Goal: Task Accomplishment & Management: Manage account settings

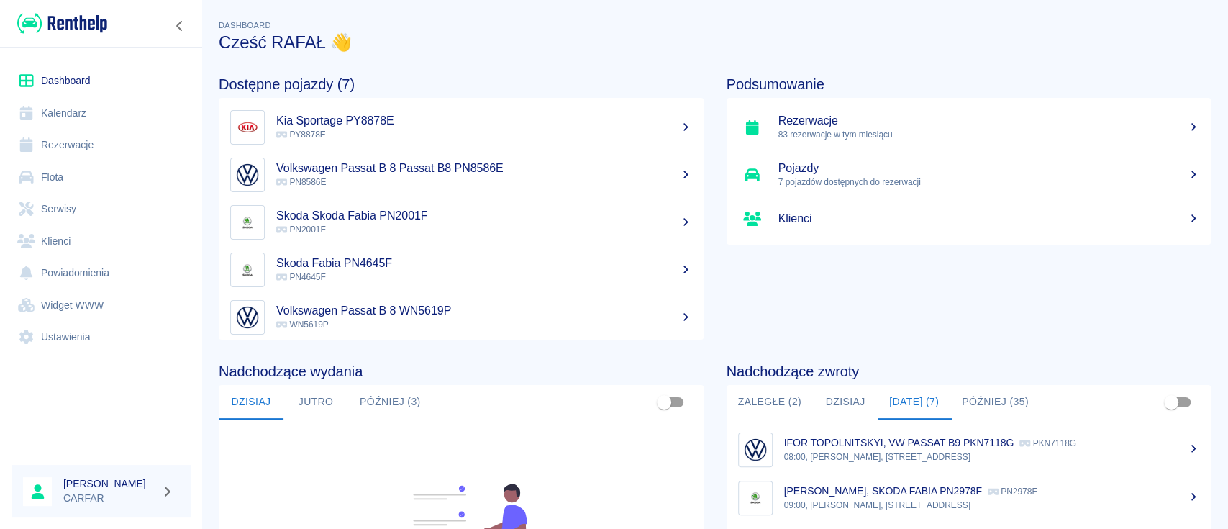
click at [91, 154] on link "Rezerwacje" at bounding box center [101, 145] width 179 height 32
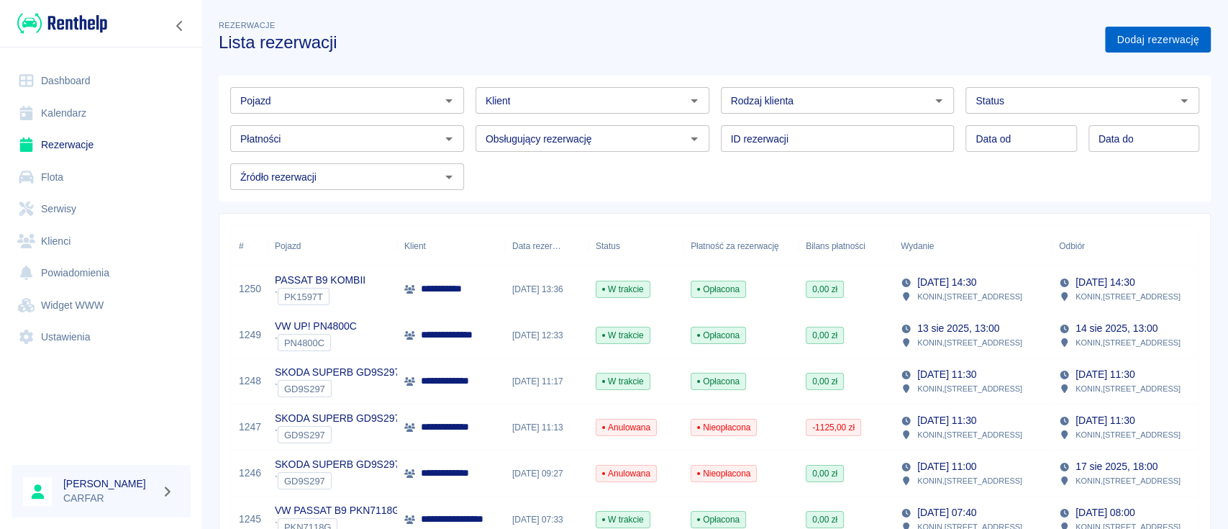
click at [1170, 27] on link "Dodaj rezerwację" at bounding box center [1158, 40] width 106 height 27
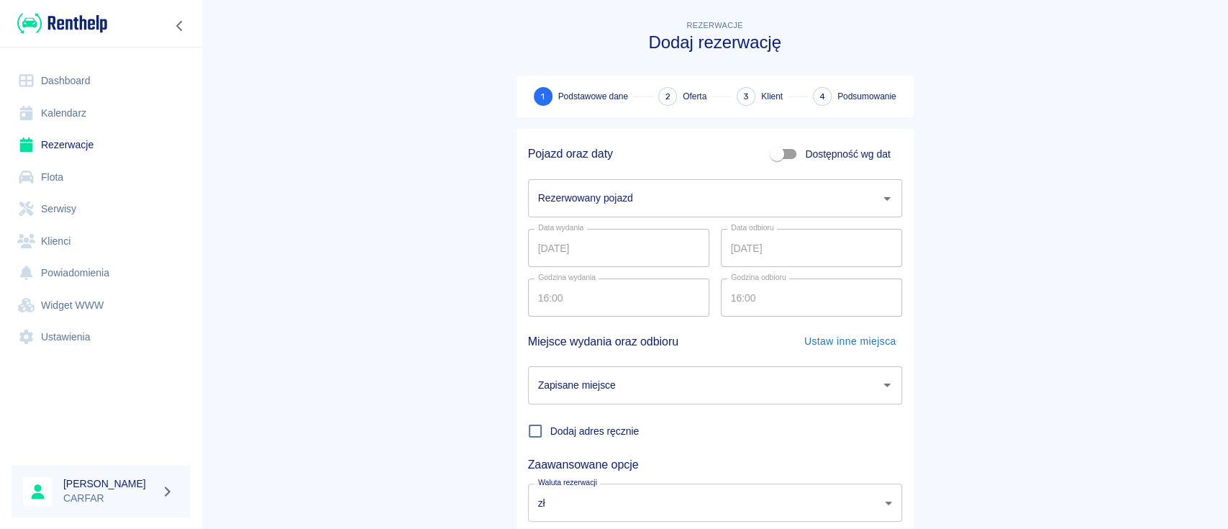
click at [628, 187] on input "Rezerwowany pojazd" at bounding box center [703, 198] width 339 height 25
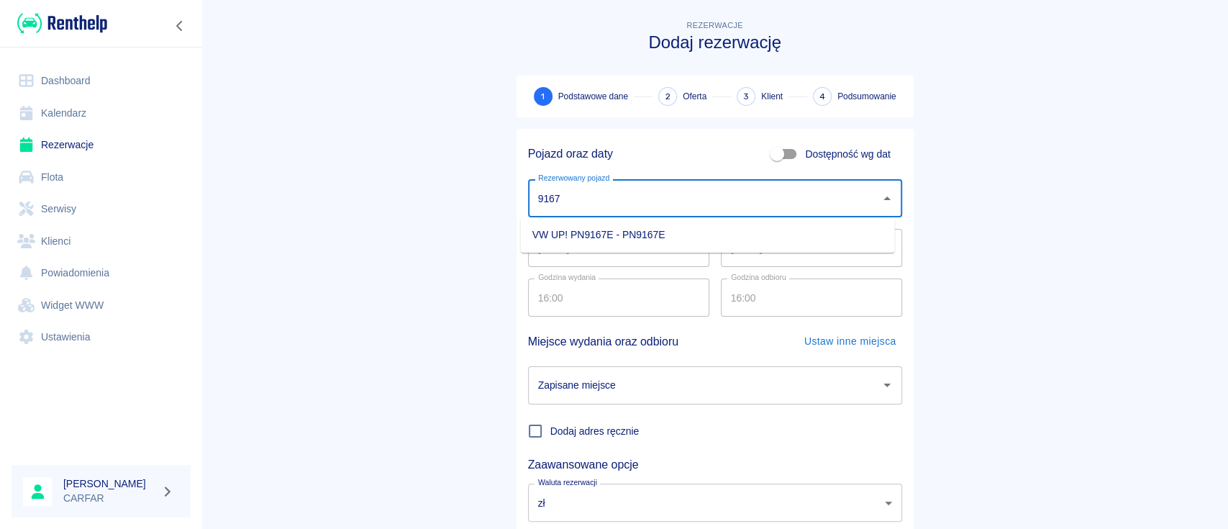
click at [653, 239] on li "VW UP! PN9167E - PN9167E" at bounding box center [708, 235] width 374 height 24
type input "VW UP! PN9167E - PN9167E"
click at [733, 253] on input "[DATE]" at bounding box center [811, 248] width 181 height 38
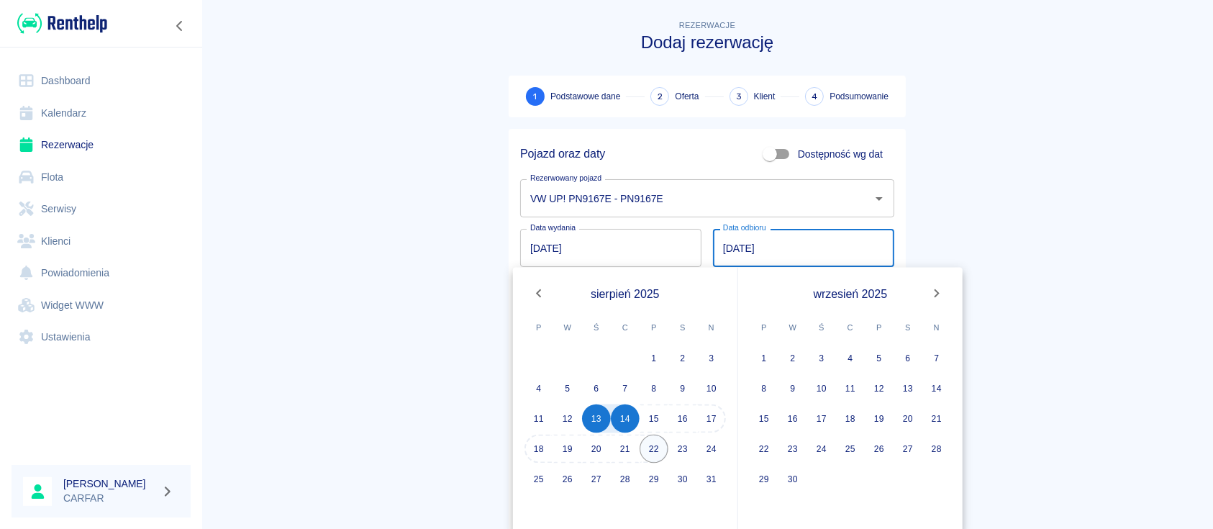
click at [656, 444] on button "22" at bounding box center [653, 448] width 29 height 29
type input "[DATE]"
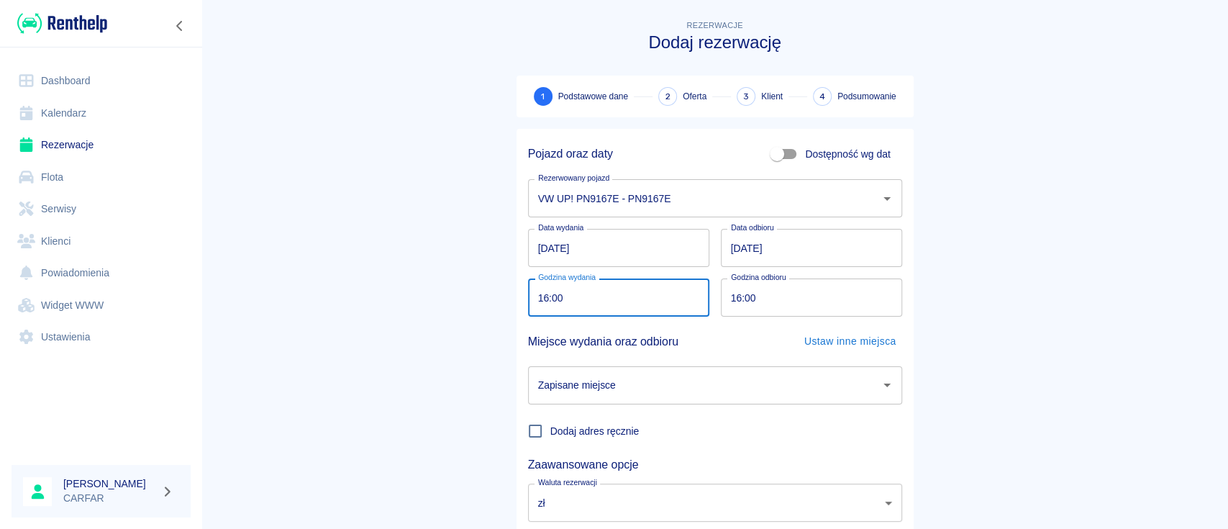
drag, startPoint x: 593, startPoint y: 301, endPoint x: 499, endPoint y: 304, distance: 93.5
click at [505, 304] on div "Pojazd oraz daty Dostępność wg dat Rezerwowany pojazd VW UP! PN9167E - PN9167E …" at bounding box center [709, 349] width 409 height 465
drag, startPoint x: 567, startPoint y: 300, endPoint x: 516, endPoint y: 303, distance: 51.1
click at [516, 303] on div "Godzina wydania 16:00 Godzina wydania" at bounding box center [612, 292] width 193 height 50
click at [536, 292] on input "16:00" at bounding box center [613, 297] width 171 height 38
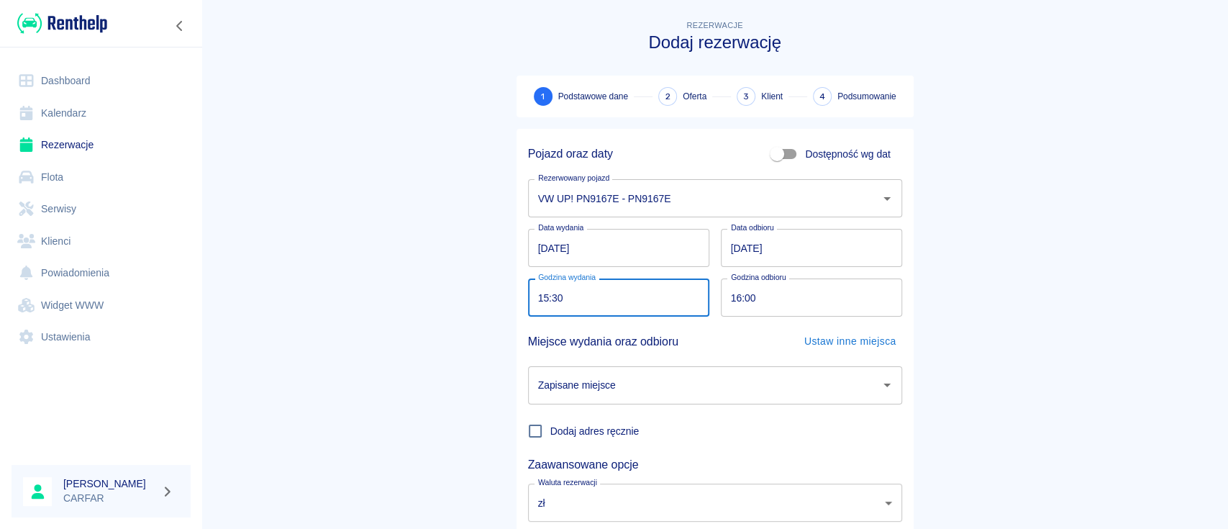
type input "15:30"
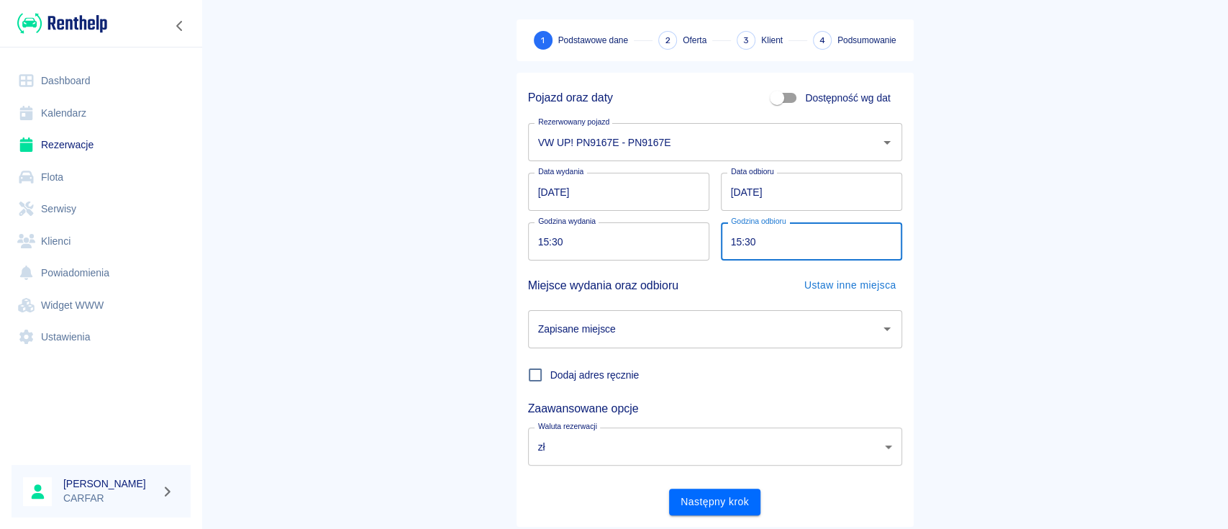
scroll to position [95, 0]
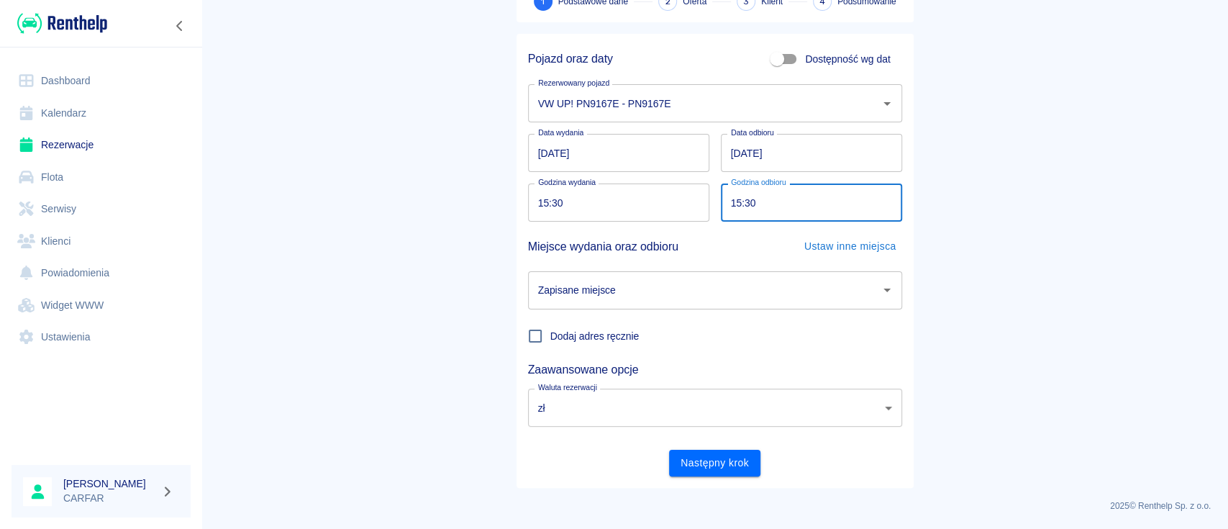
type input "15:30"
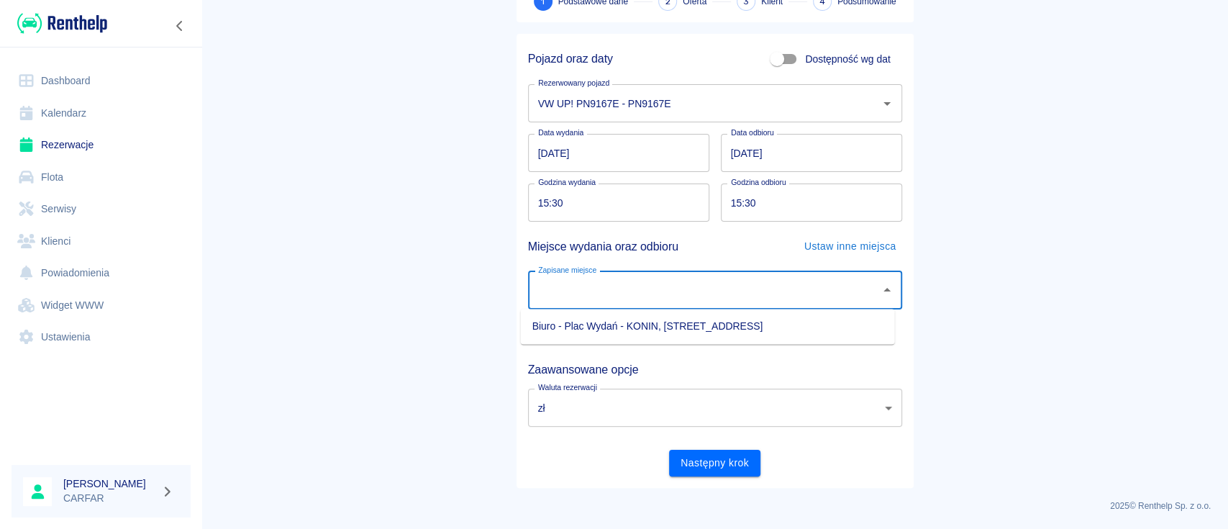
click at [708, 278] on input "Zapisane miejsce" at bounding box center [703, 290] width 339 height 25
click at [686, 314] on ul "Biuro - Plac Wydań - KONIN, [STREET_ADDRESS]" at bounding box center [708, 326] width 374 height 35
click at [690, 319] on li "Biuro - Plac Wydań - KONIN, [STREET_ADDRESS]" at bounding box center [708, 326] width 374 height 24
type input "Biuro - Plac Wydań - KONIN, [STREET_ADDRESS]"
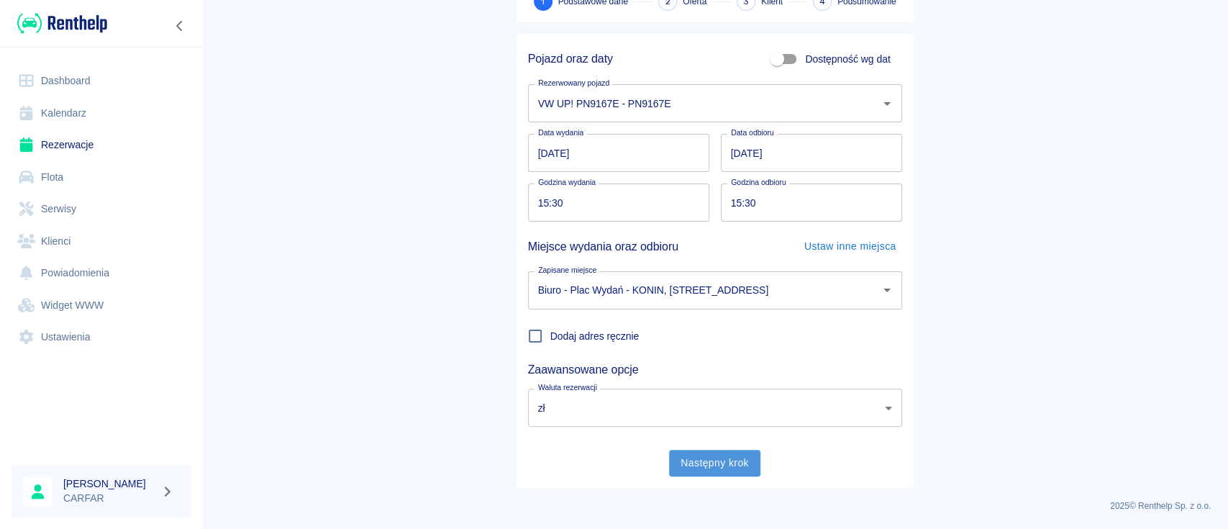
click at [713, 460] on button "Następny krok" at bounding box center [714, 463] width 91 height 27
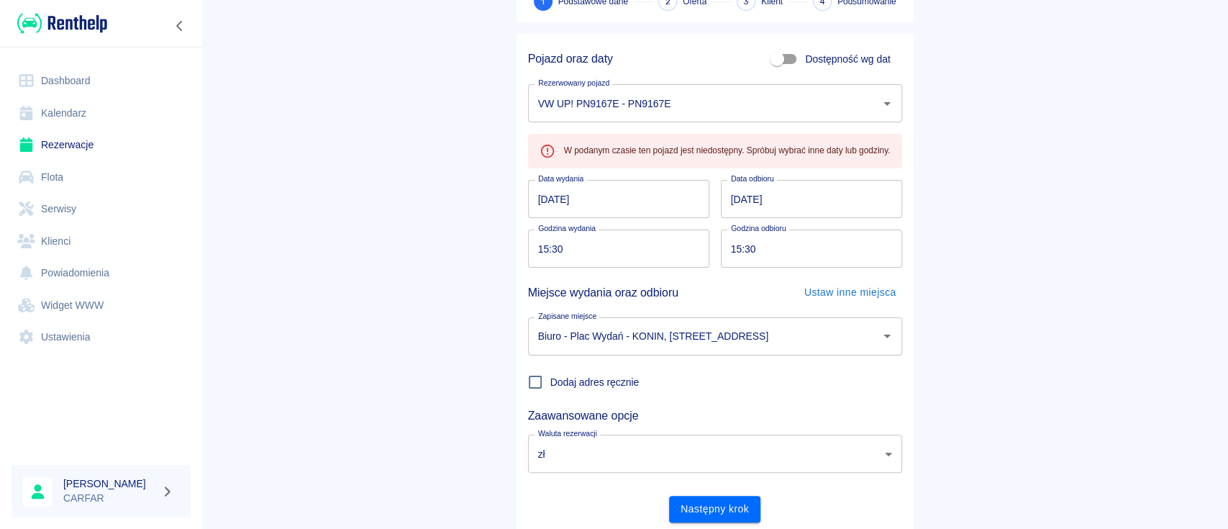
click at [394, 209] on main "Rezerwacje Dodaj rezerwację 1 Podstawowe dane 2 Oferta 3 Klient 4 Podsumowanie …" at bounding box center [714, 227] width 1026 height 611
click at [76, 78] on link "Dashboard" at bounding box center [101, 81] width 179 height 32
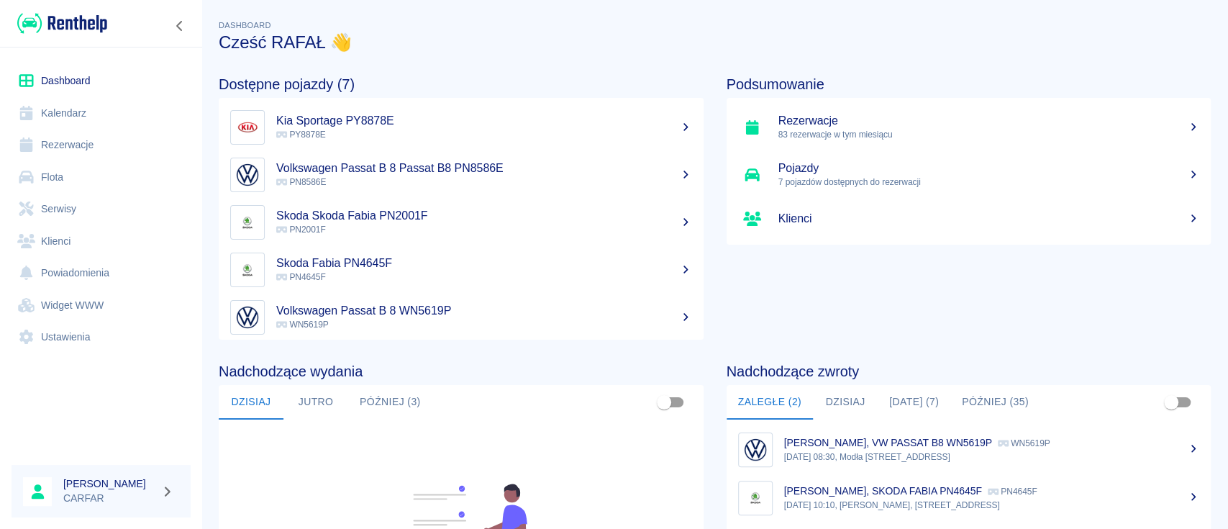
click at [81, 143] on link "Rezerwacje" at bounding box center [101, 145] width 179 height 32
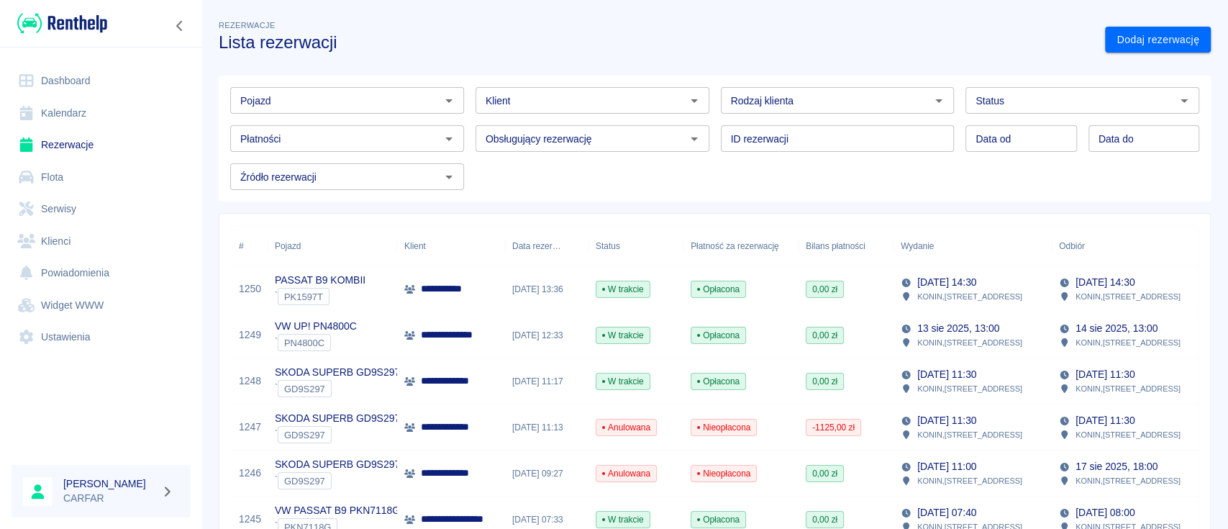
click at [419, 99] on input "Pojazd" at bounding box center [334, 100] width 201 height 18
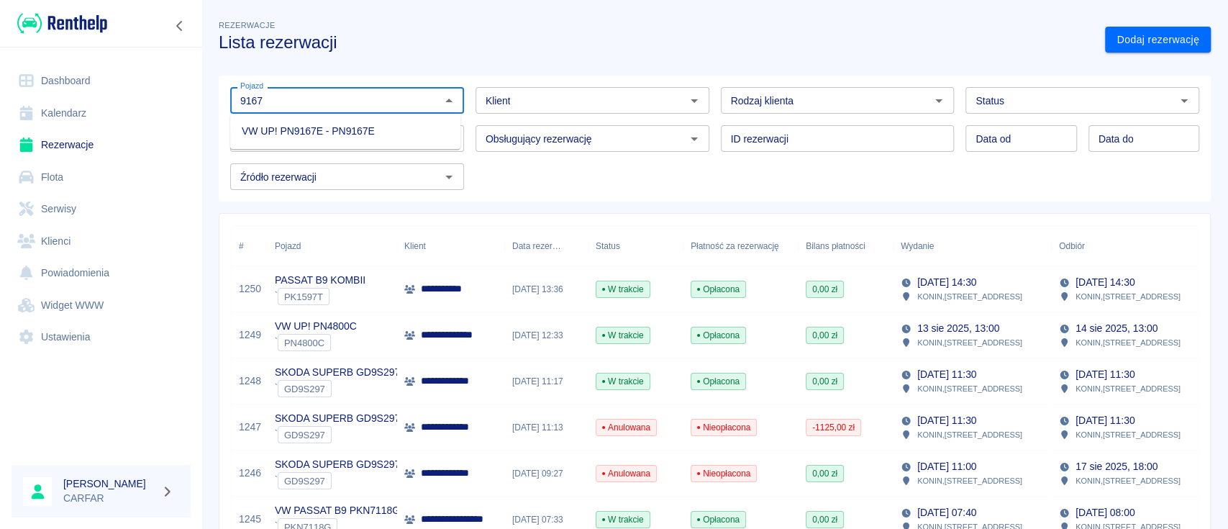
click at [398, 135] on li "VW UP! PN9167E - PN9167E" at bounding box center [345, 131] width 230 height 24
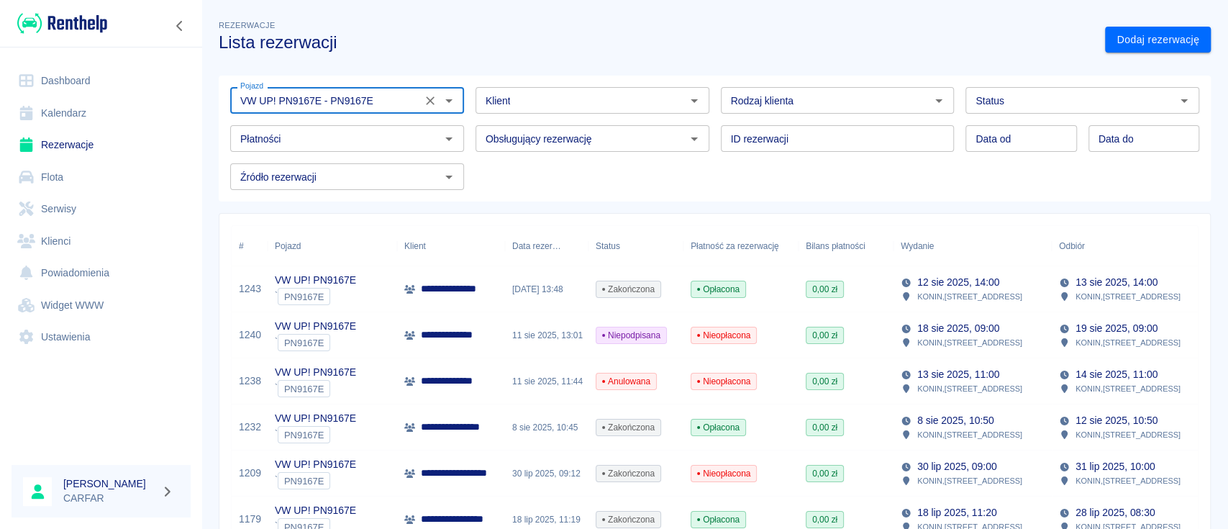
type input "VW UP! PN9167E - PN9167E"
click at [468, 289] on p "**********" at bounding box center [468, 288] width 95 height 15
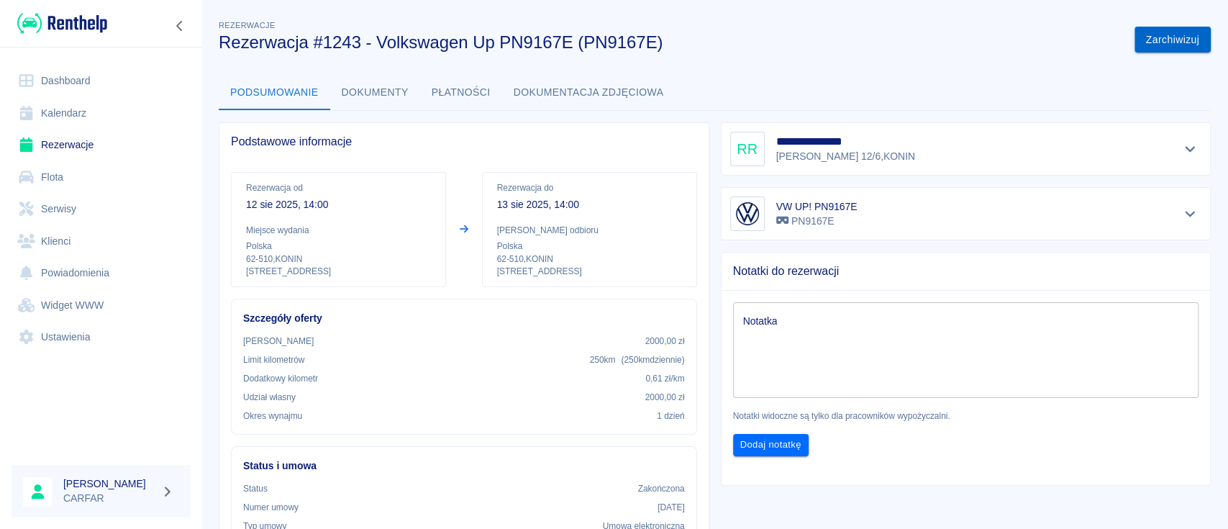
click at [1155, 38] on button "Zarchiwizuj" at bounding box center [1172, 40] width 76 height 27
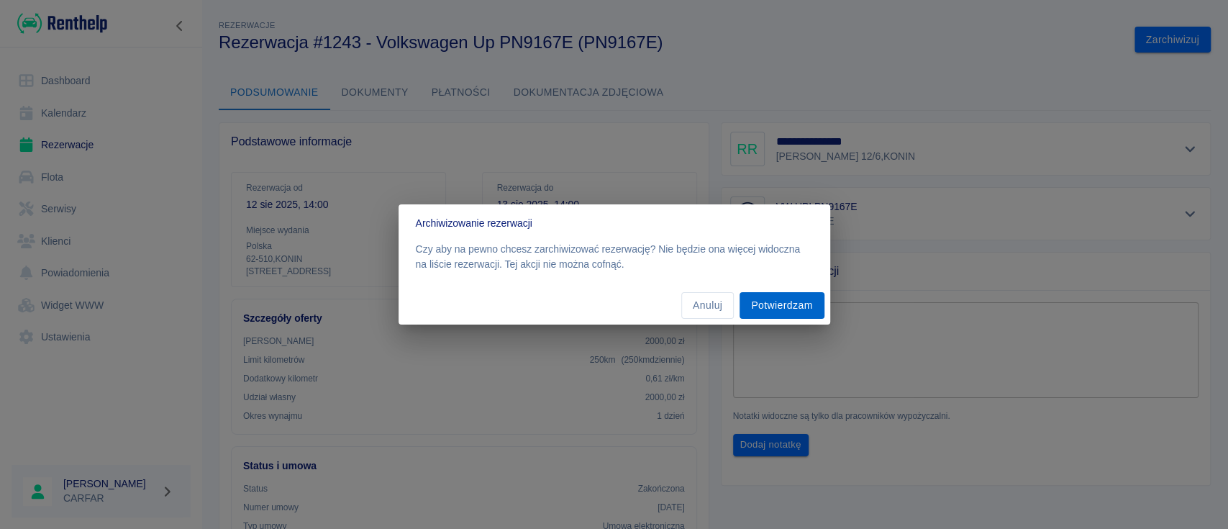
click at [761, 300] on button "Potwierdzam" at bounding box center [781, 305] width 84 height 27
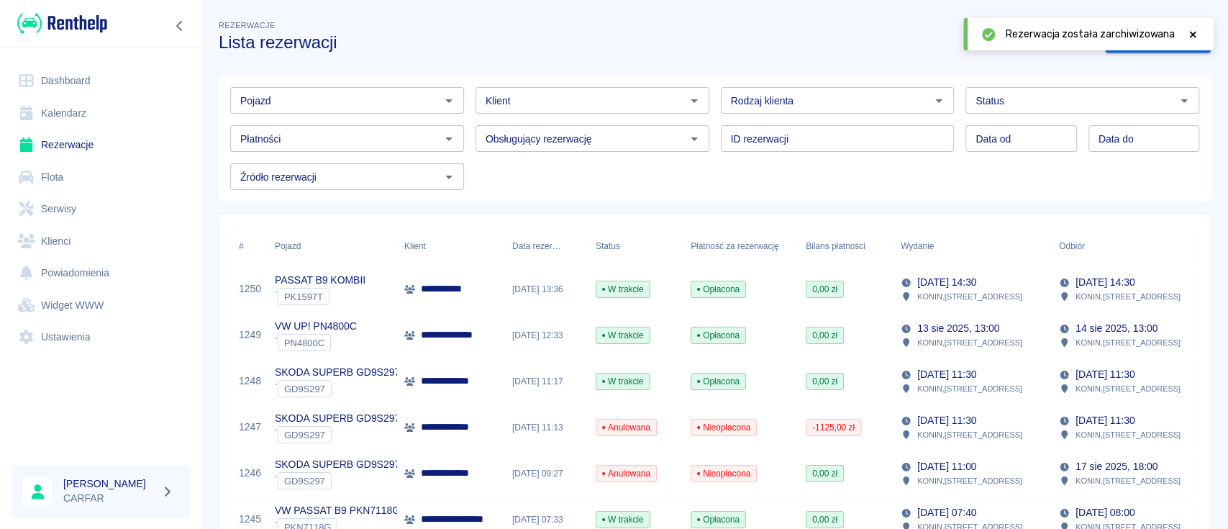
click at [359, 86] on div "Pojazd Pojazd" at bounding box center [341, 95] width 245 height 38
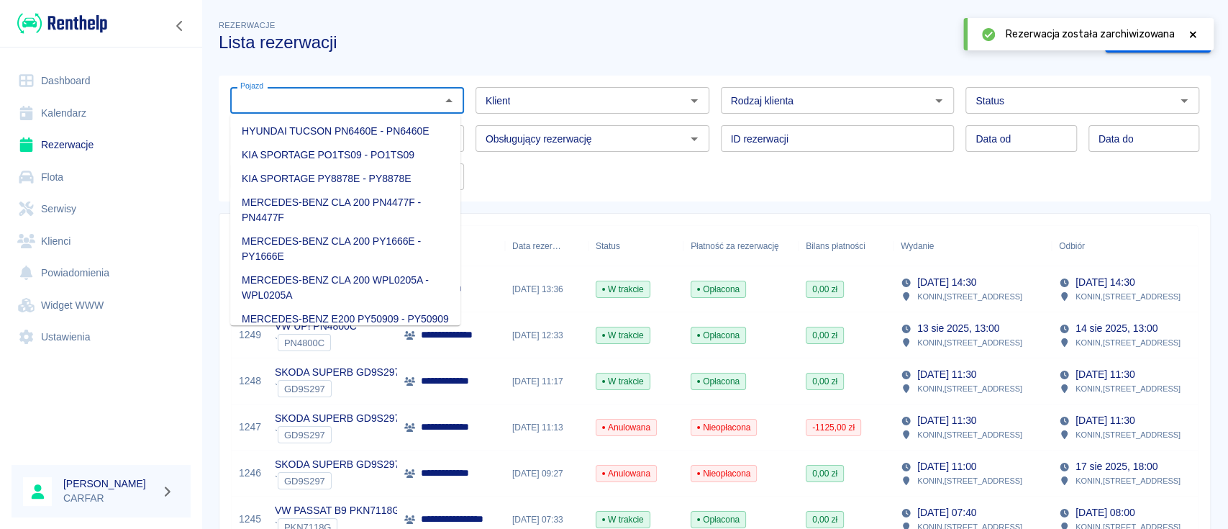
click at [368, 97] on input "Pojazd" at bounding box center [334, 100] width 201 height 18
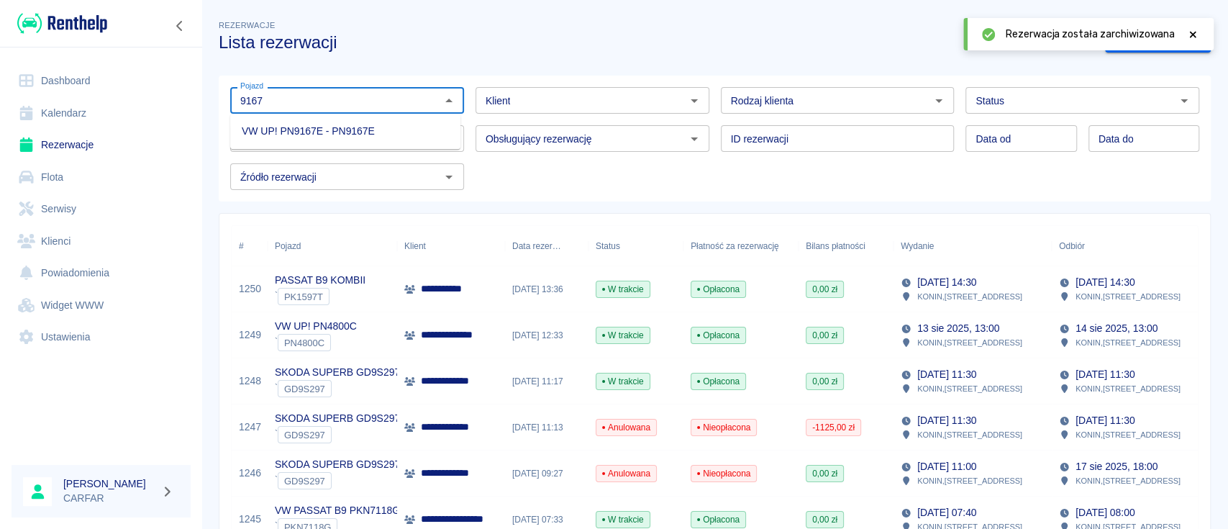
click at [366, 140] on li "VW UP! PN9167E - PN9167E" at bounding box center [345, 131] width 230 height 24
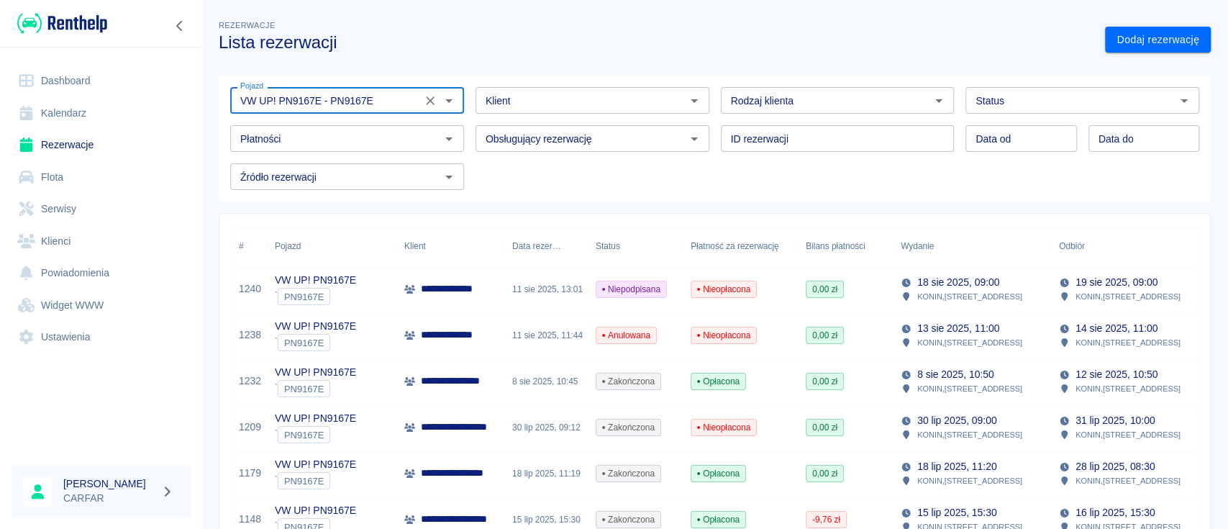
type input "VW UP! PN9167E - PN9167E"
click at [460, 290] on p "**********" at bounding box center [466, 288] width 90 height 15
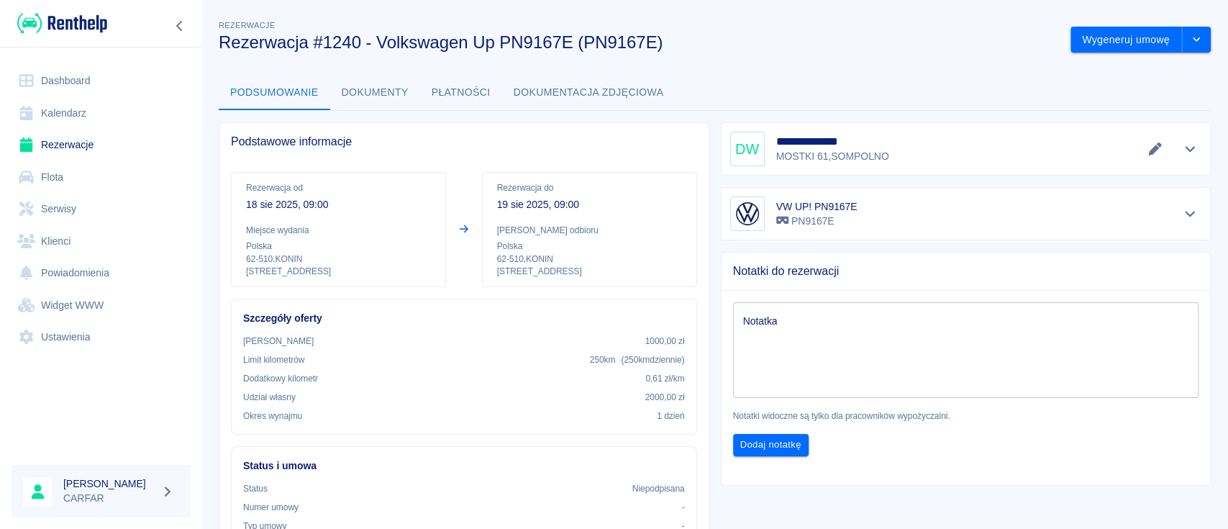
click at [387, 86] on button "Dokumenty" at bounding box center [375, 93] width 90 height 35
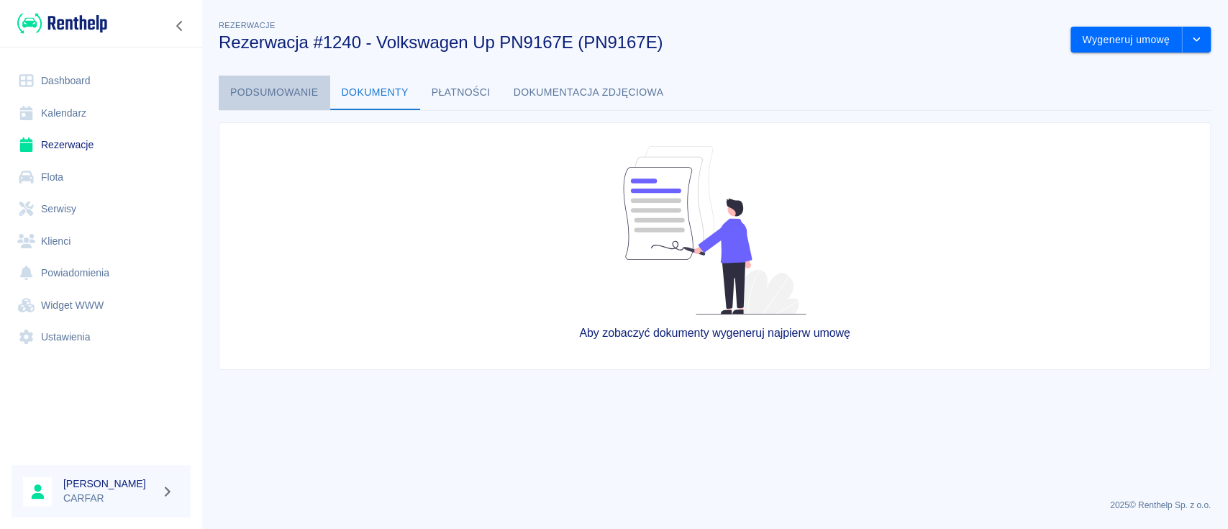
click at [260, 91] on button "Podsumowanie" at bounding box center [274, 93] width 111 height 35
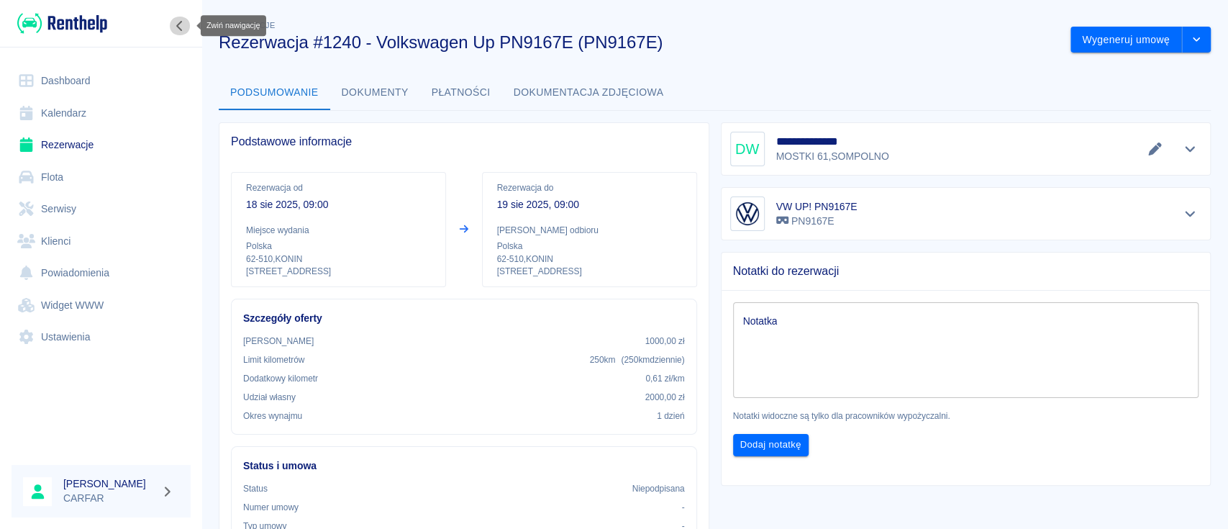
click at [175, 22] on icon "Zwiń nawigację" at bounding box center [180, 26] width 14 height 12
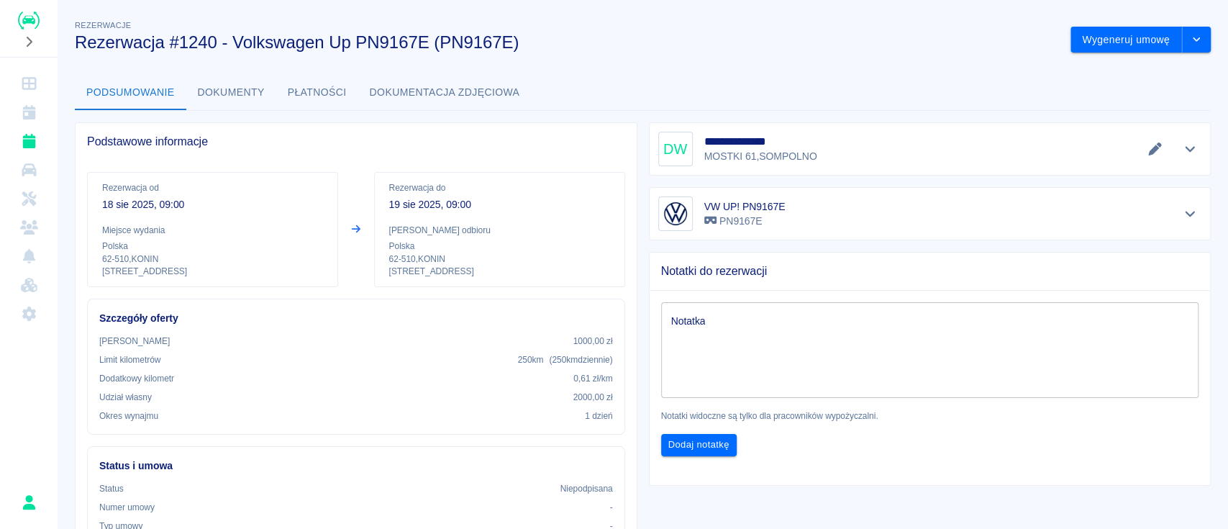
click at [35, 32] on div at bounding box center [29, 32] width 22 height 40
click at [35, 38] on icon "Rozwiń nawigację" at bounding box center [29, 42] width 14 height 12
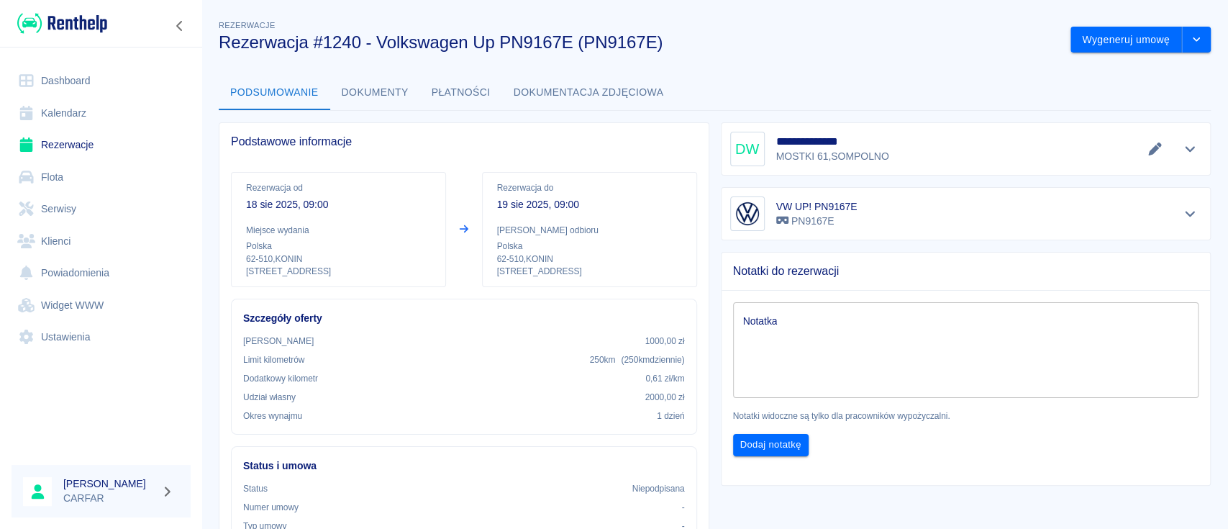
click at [1191, 210] on div "VW UP! PN9167E PN9167E" at bounding box center [966, 213] width 491 height 53
click at [1182, 214] on icon "Pokaż szczegóły" at bounding box center [1190, 213] width 17 height 13
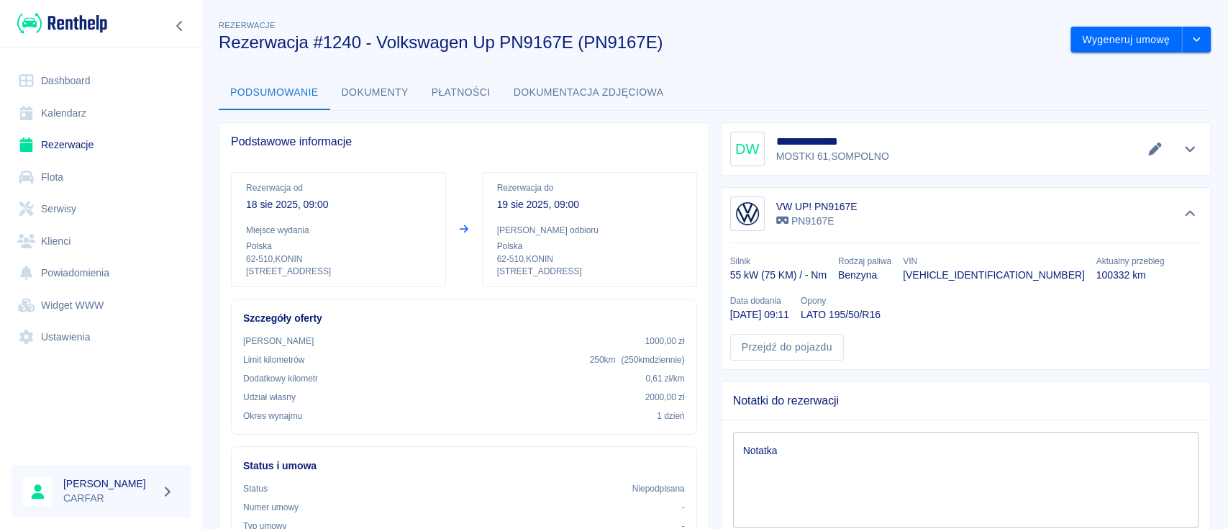
click at [789, 294] on p "Data dodania" at bounding box center [759, 300] width 59 height 13
click at [1182, 216] on icon "Ukryj szczegóły" at bounding box center [1190, 213] width 17 height 13
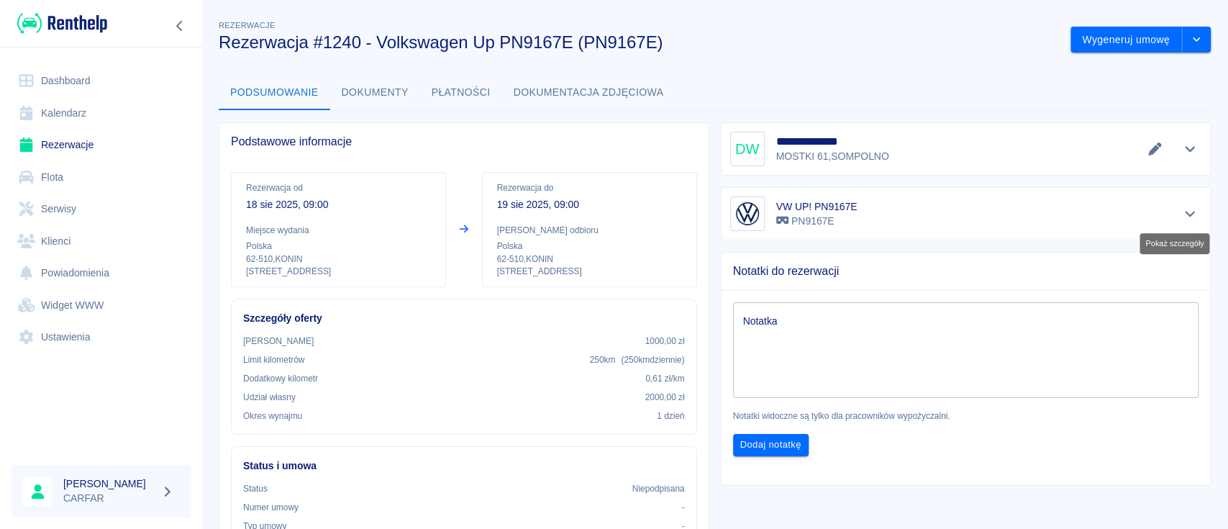
click at [1182, 216] on icon "Pokaż szczegóły" at bounding box center [1190, 213] width 17 height 13
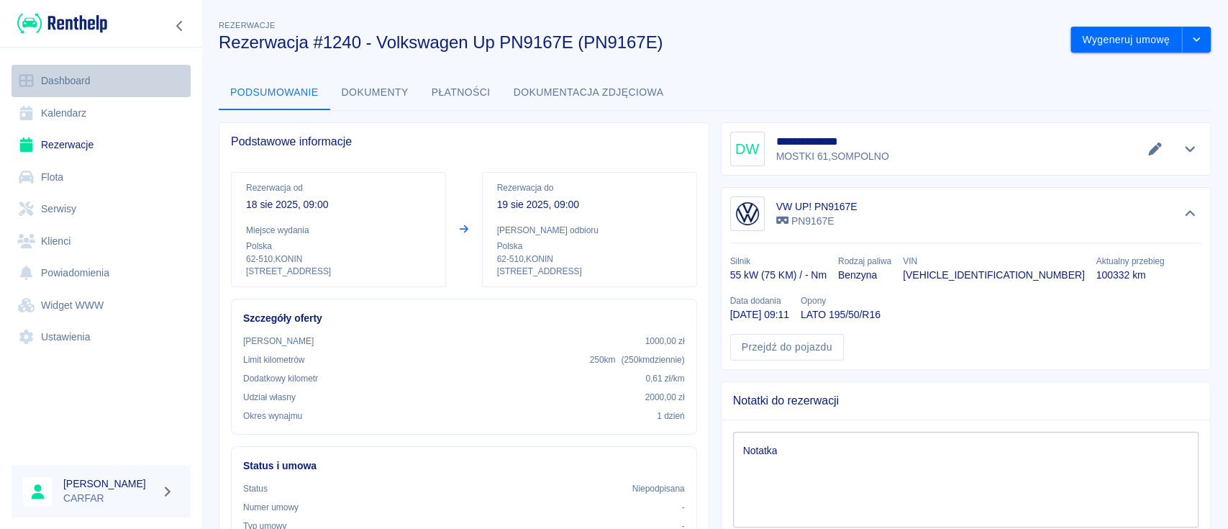
click at [80, 81] on link "Dashboard" at bounding box center [101, 81] width 179 height 32
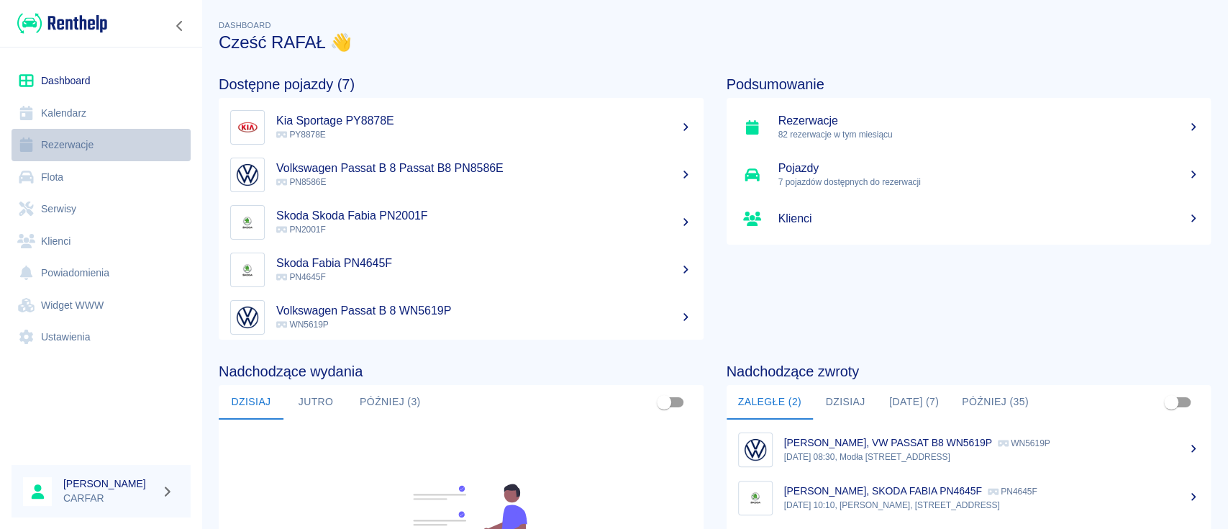
click at [72, 143] on link "Rezerwacje" at bounding box center [101, 145] width 179 height 32
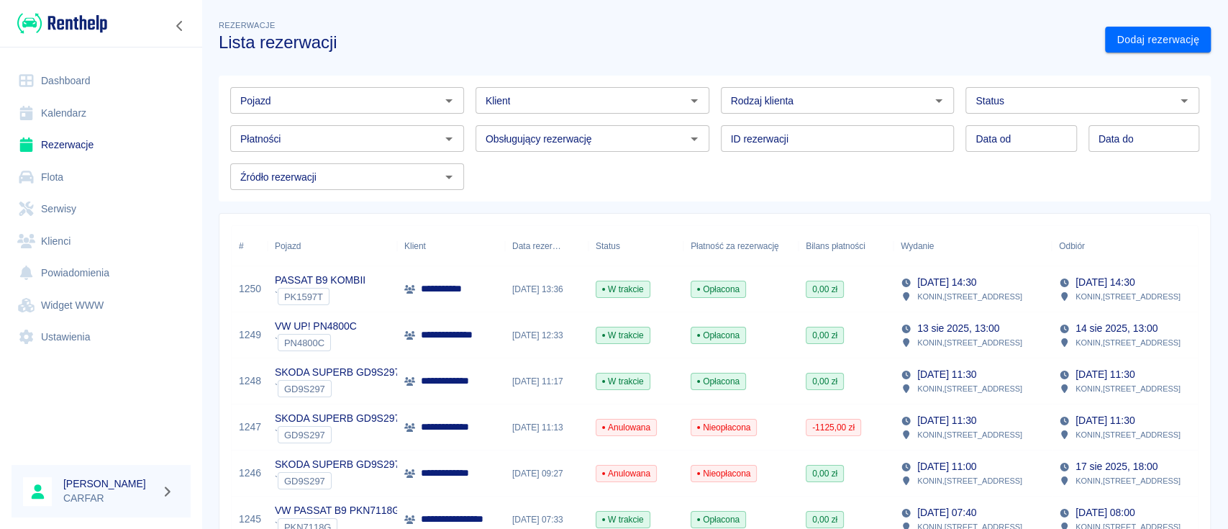
click at [378, 80] on div "Pojazd Pojazd" at bounding box center [341, 95] width 245 height 38
click at [388, 87] on div "Pojazd" at bounding box center [347, 100] width 234 height 27
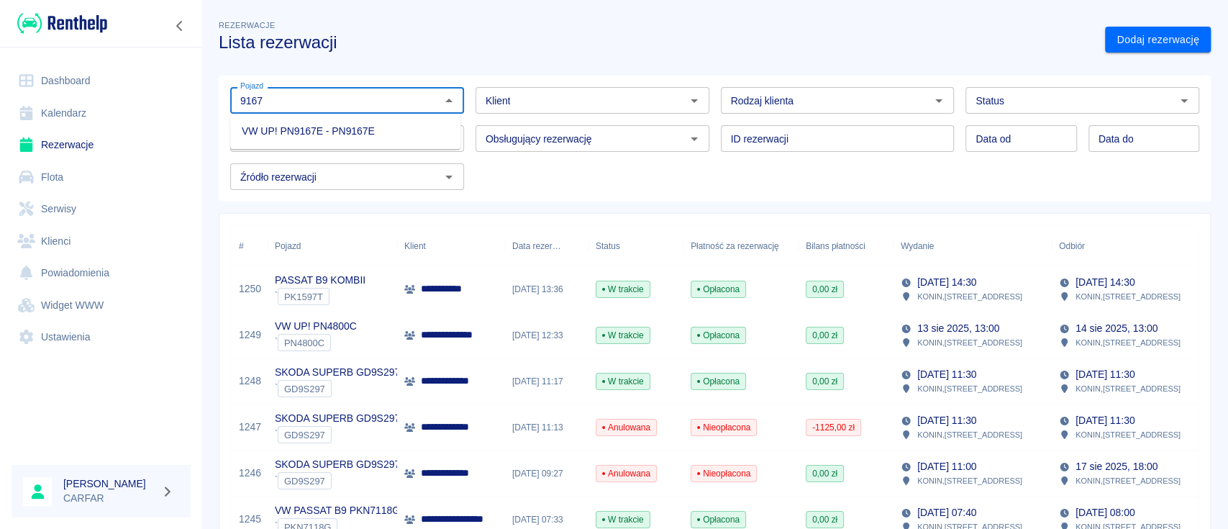
click at [383, 124] on li "VW UP! PN9167E - PN9167E" at bounding box center [345, 131] width 230 height 24
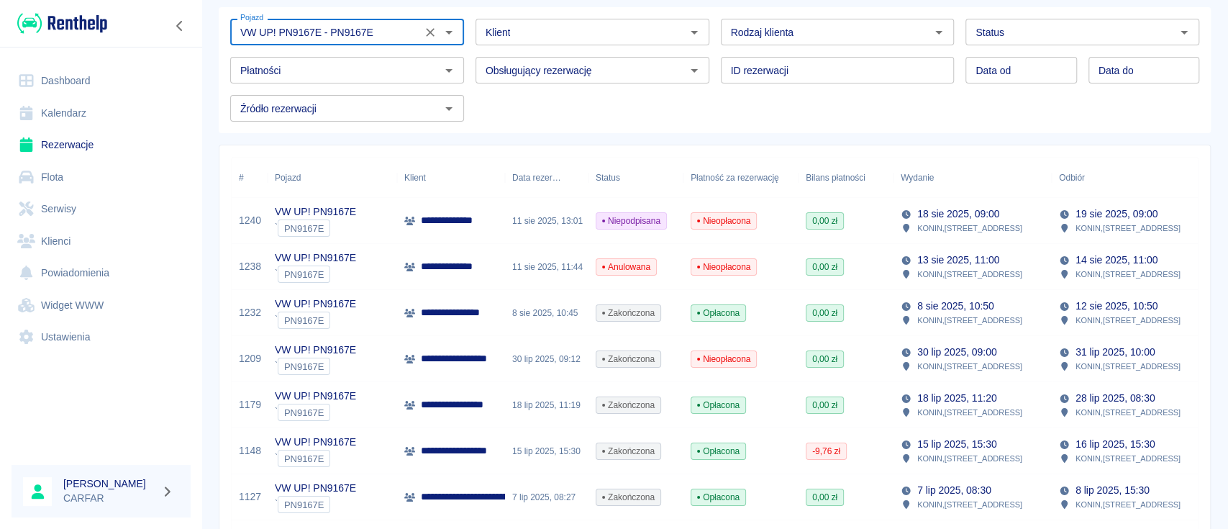
scroll to position [96, 0]
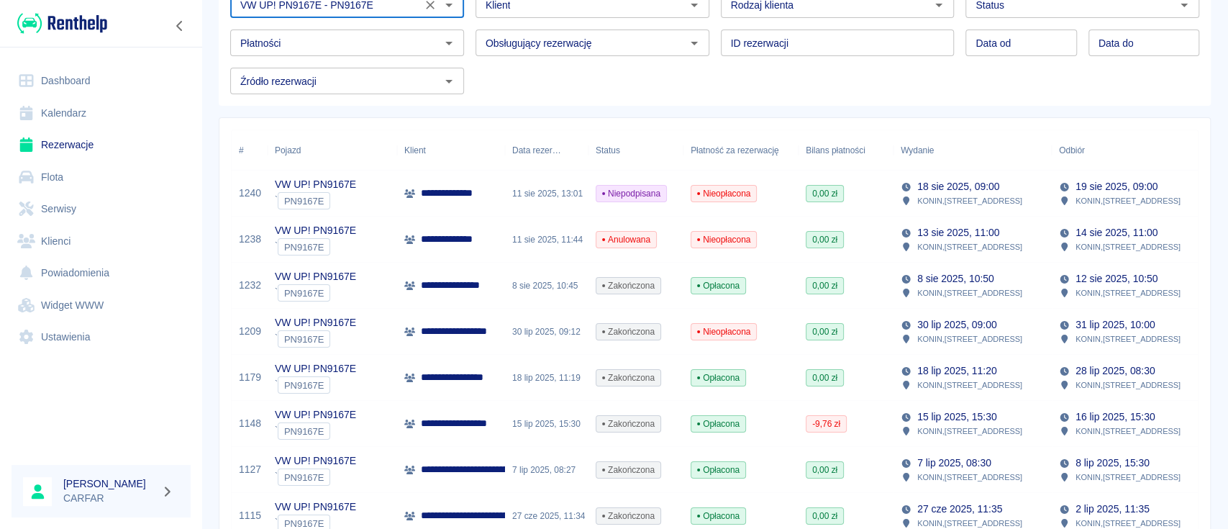
type input "VW UP! PN9167E - PN9167E"
click at [495, 197] on p "**********" at bounding box center [466, 193] width 90 height 15
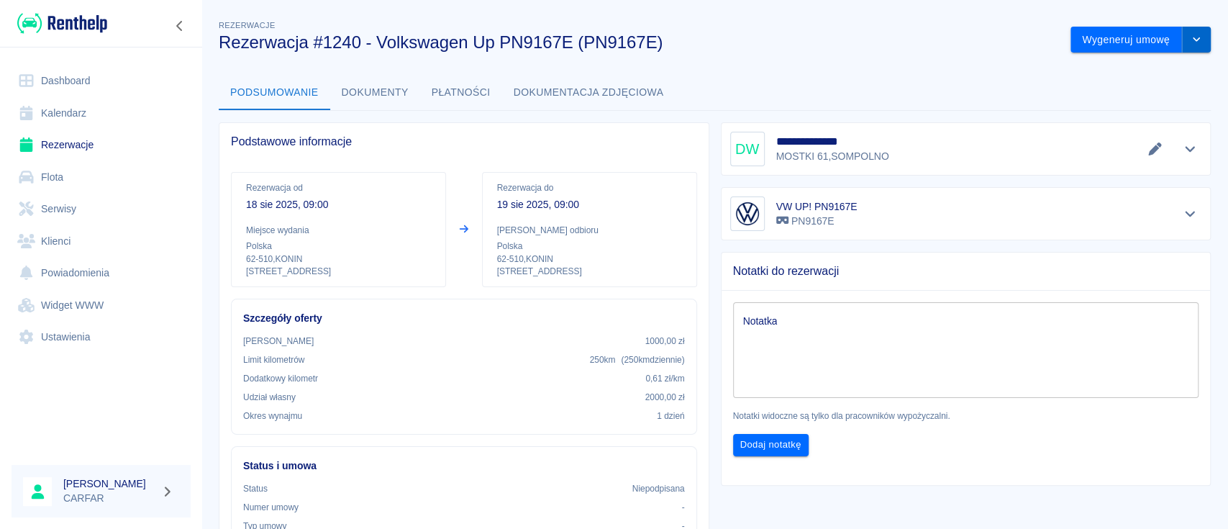
click at [1182, 44] on button "drop-down" at bounding box center [1196, 40] width 29 height 27
click at [1153, 74] on li "Modyfikuj rezerwację" at bounding box center [1125, 70] width 117 height 24
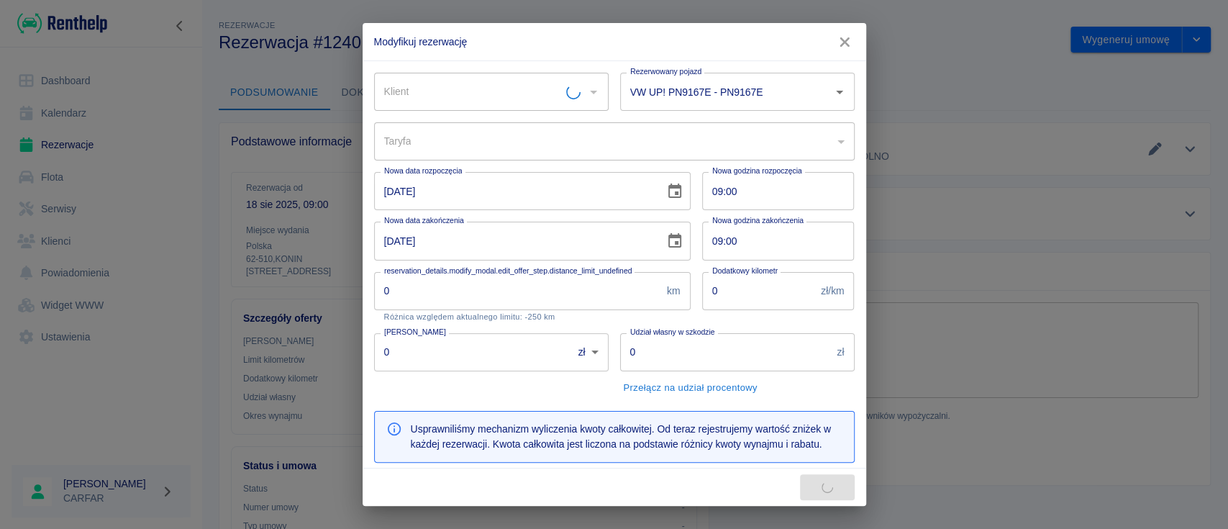
type input "[PERSON_NAME]"
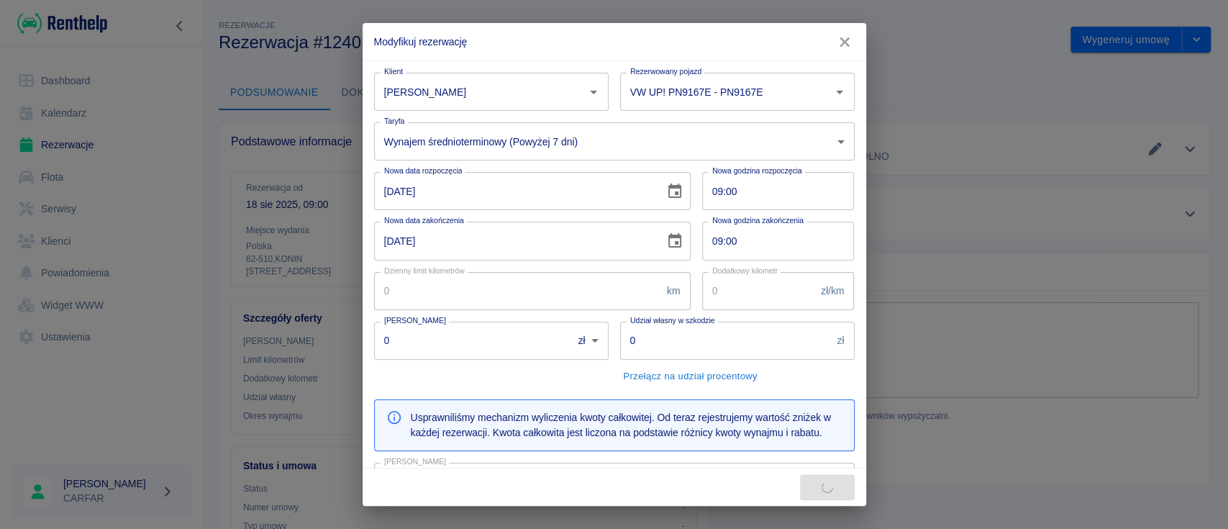
type input "250"
type input "0.61"
type input "1000"
type input "2000"
type input "90"
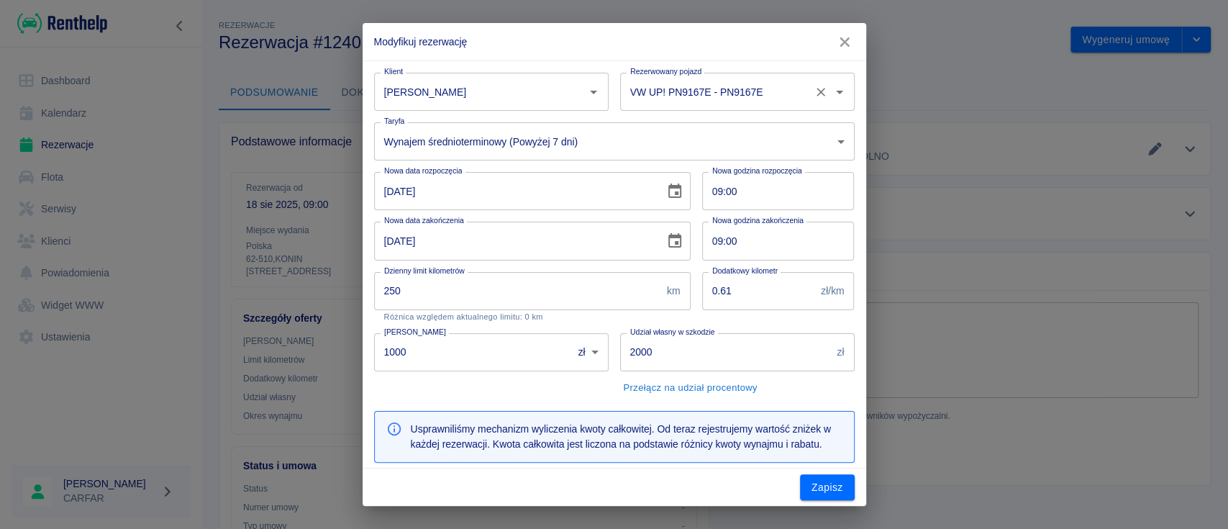
click at [702, 93] on input "VW UP! PN9167E - PN9167E" at bounding box center [716, 91] width 181 height 25
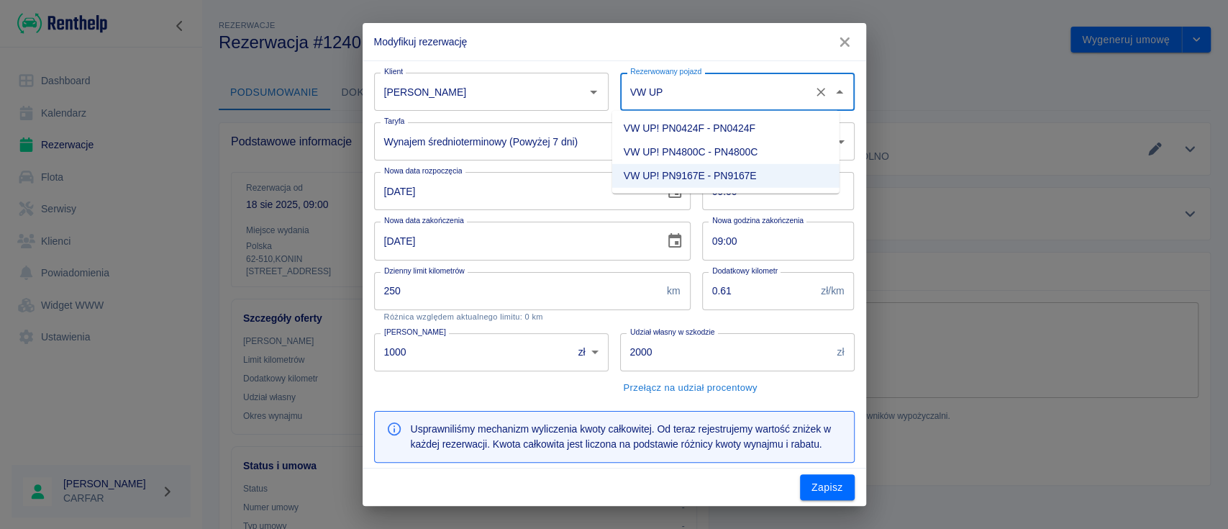
click at [692, 147] on li "VW UP! PN4800C - PN4800C" at bounding box center [725, 152] width 227 height 24
type input "VW UP! PN4800C - PN4800C"
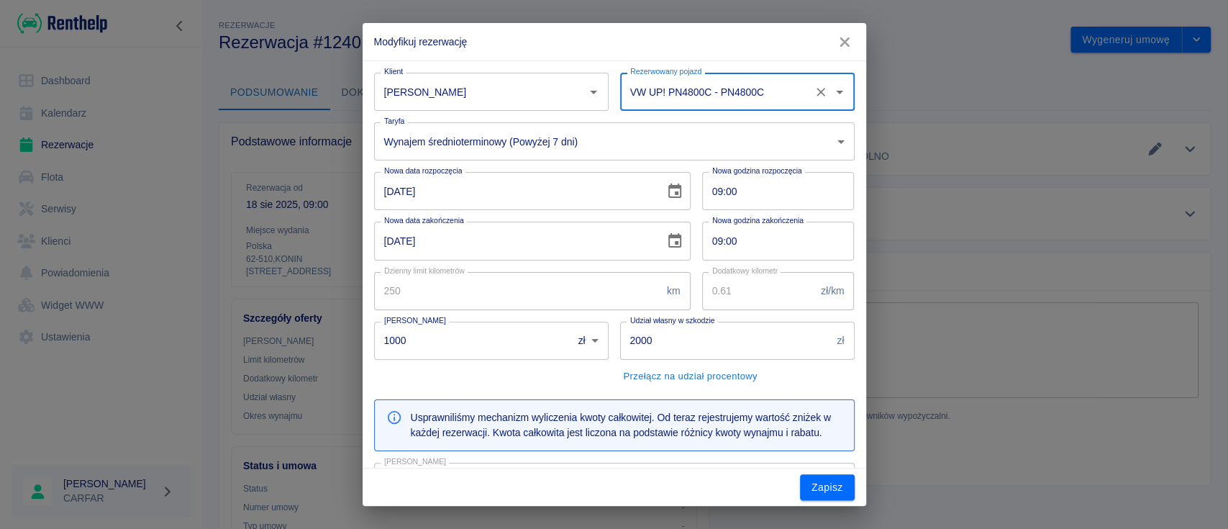
type input "fb01ffa2-0dda-4c71-9a29-ff374cfa2850"
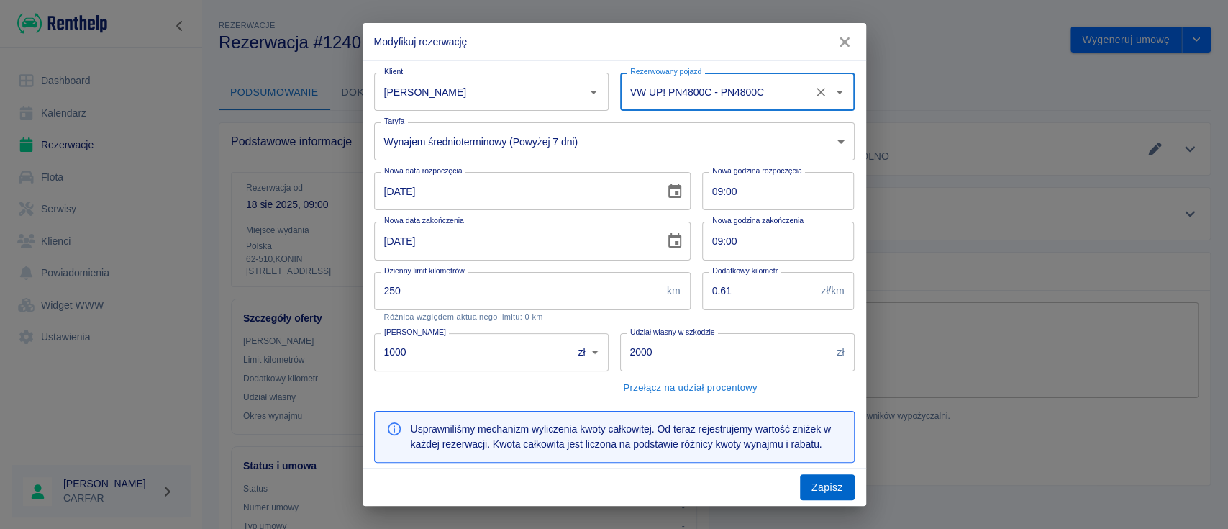
type input "VW UP! PN4800C - PN4800C"
click at [829, 481] on button "Zapisz" at bounding box center [827, 487] width 55 height 27
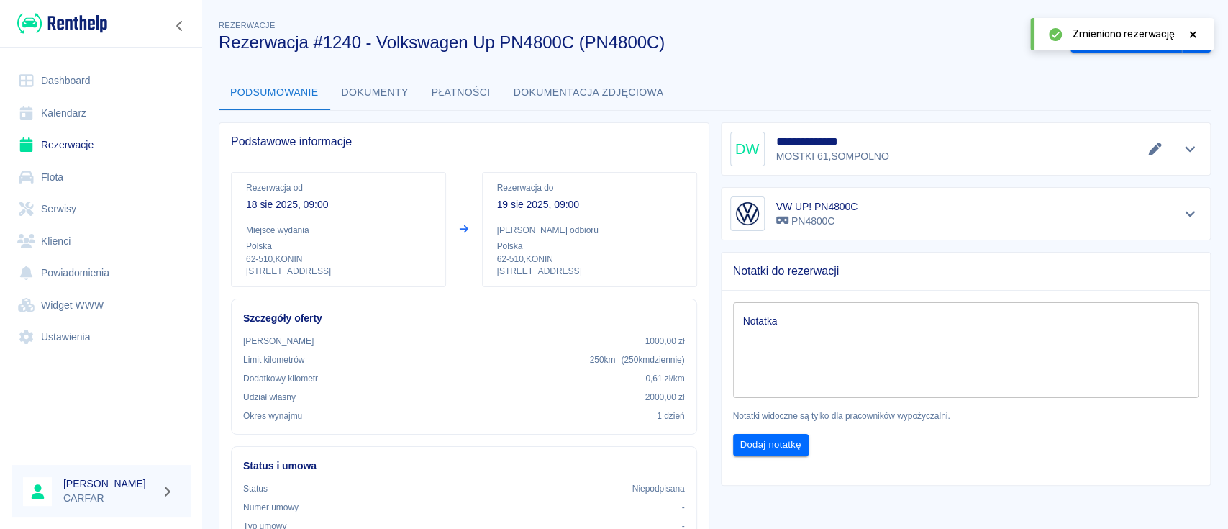
click at [75, 89] on link "Dashboard" at bounding box center [101, 81] width 179 height 32
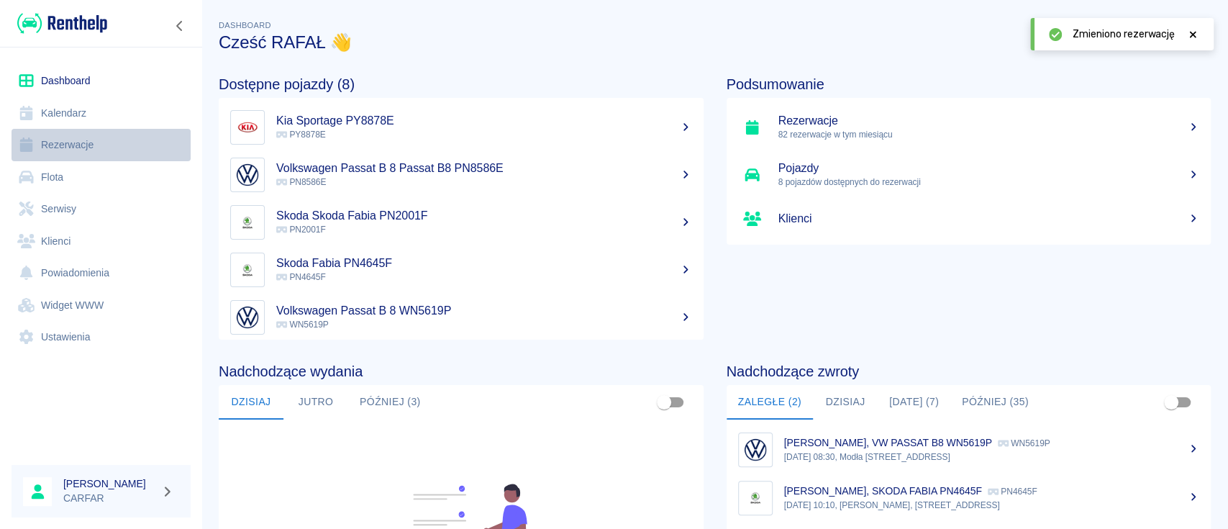
click at [91, 146] on link "Rezerwacje" at bounding box center [101, 145] width 179 height 32
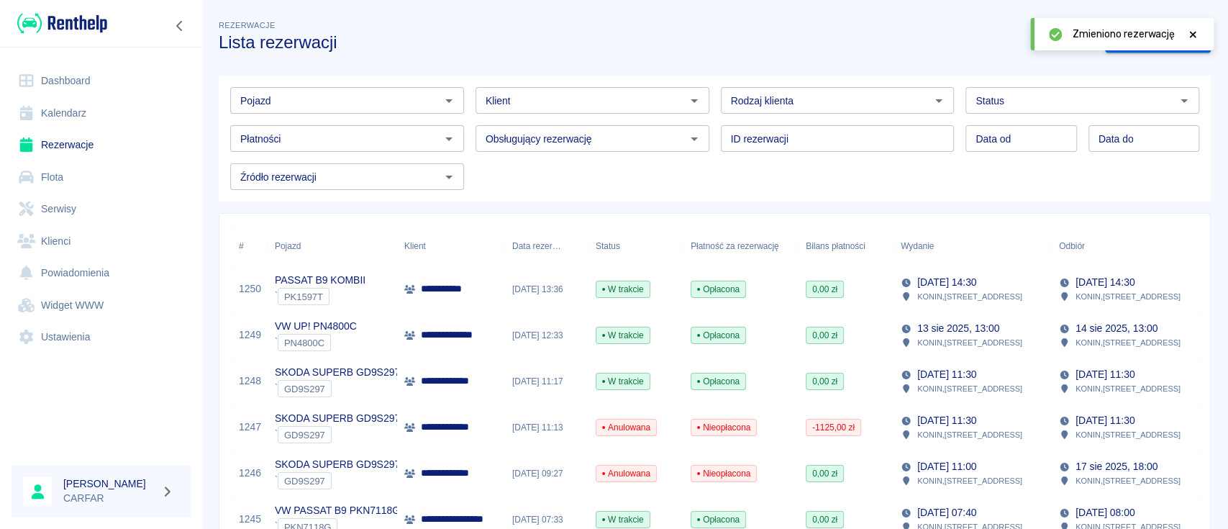
click at [1189, 32] on icon at bounding box center [1192, 34] width 13 height 10
click at [1145, 47] on link "Dodaj rezerwację" at bounding box center [1158, 40] width 106 height 27
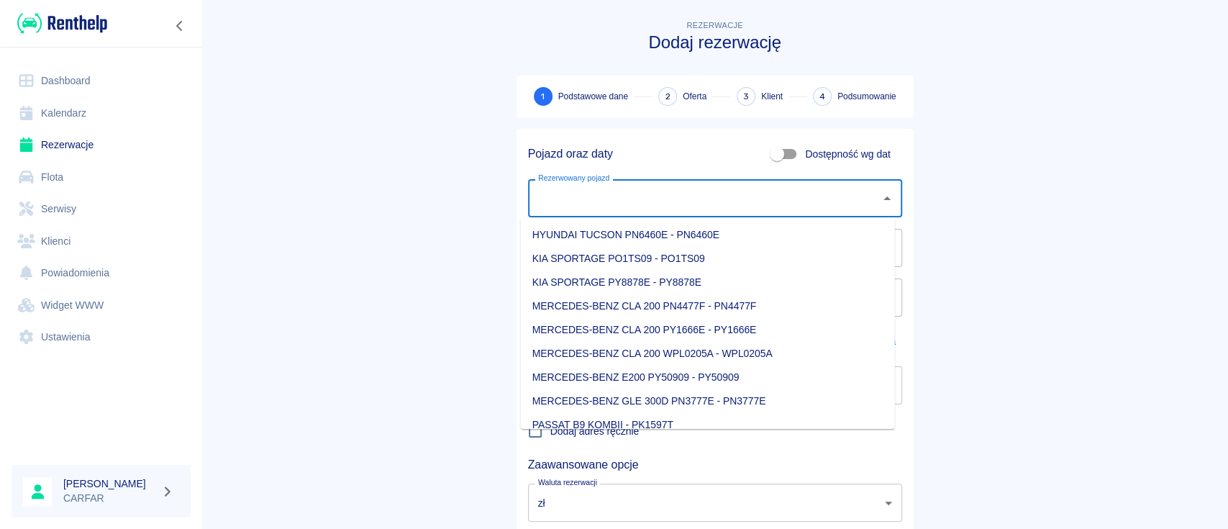
click at [611, 204] on input "Rezerwowany pojazd" at bounding box center [703, 198] width 339 height 25
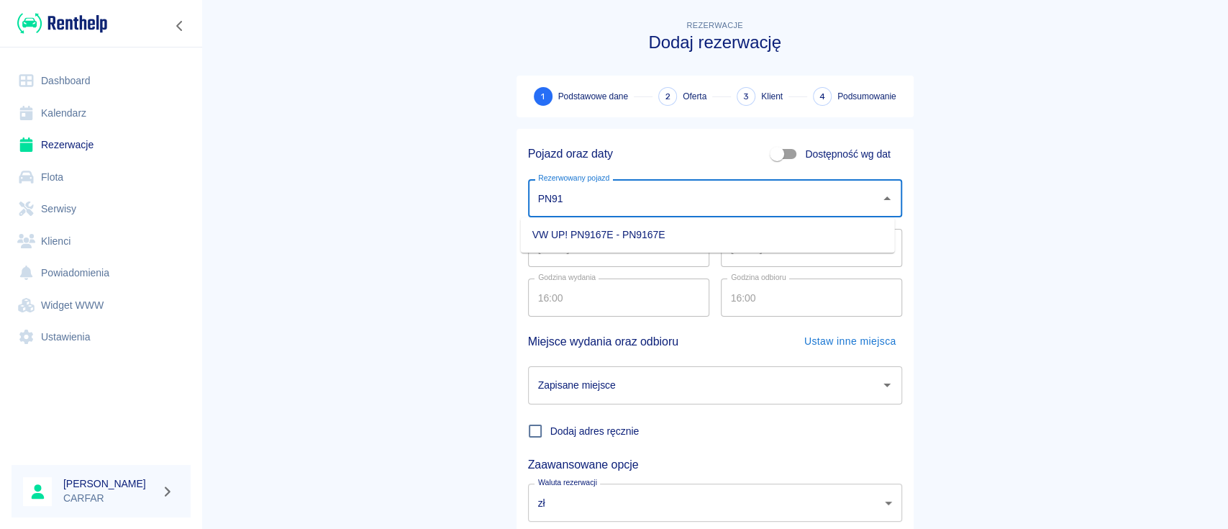
click at [623, 227] on li "VW UP! PN9167E - PN9167E" at bounding box center [708, 235] width 374 height 24
type input "VW UP! PN9167E - PN9167E"
click at [731, 257] on input "[DATE]" at bounding box center [811, 248] width 181 height 38
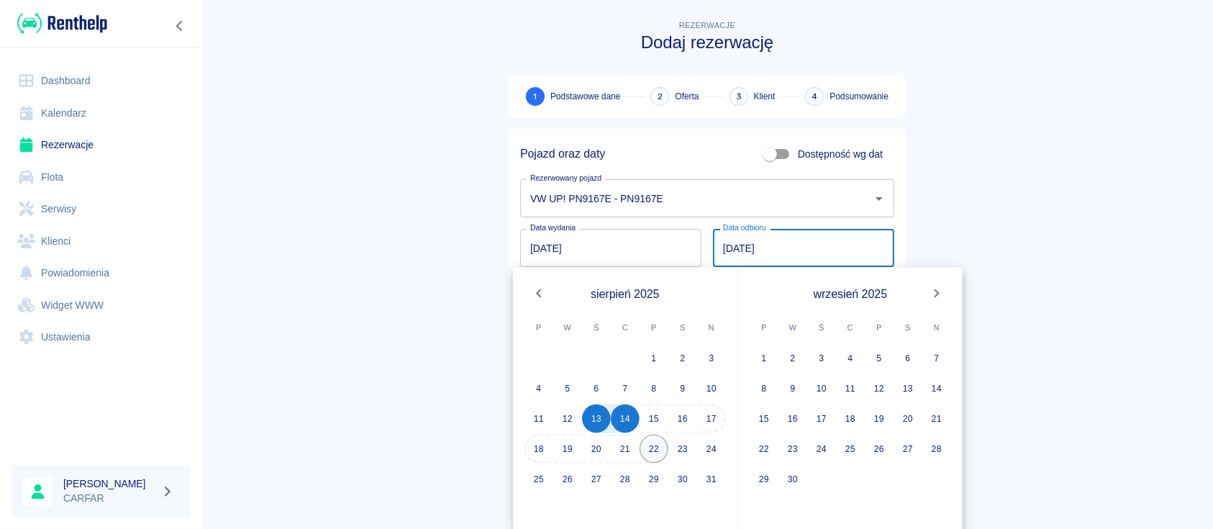
click at [654, 446] on button "22" at bounding box center [653, 448] width 29 height 29
type input "[DATE]"
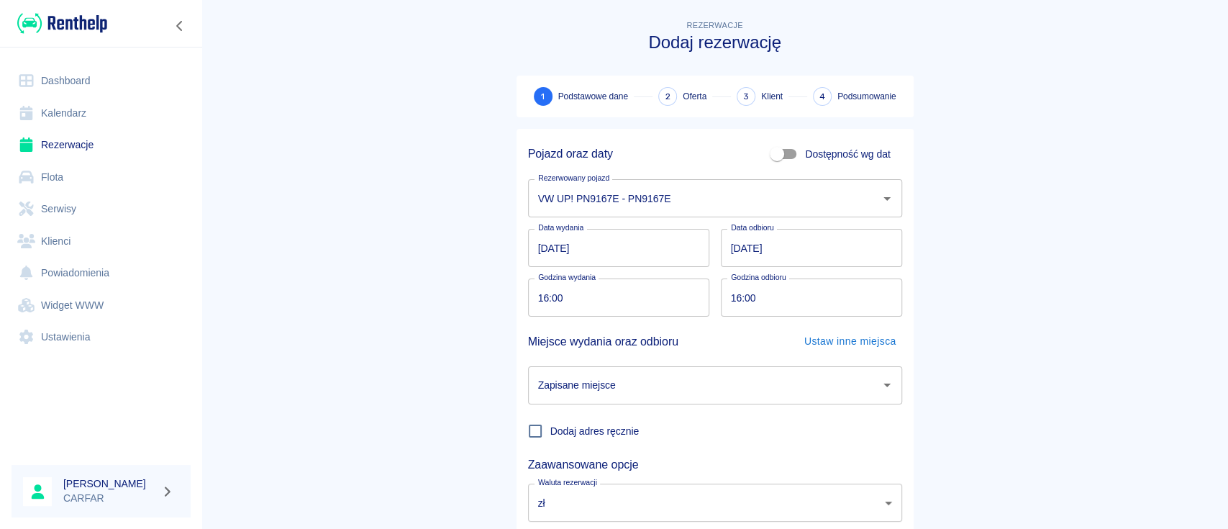
click at [533, 300] on input "16:00" at bounding box center [613, 297] width 171 height 38
type input "15:30"
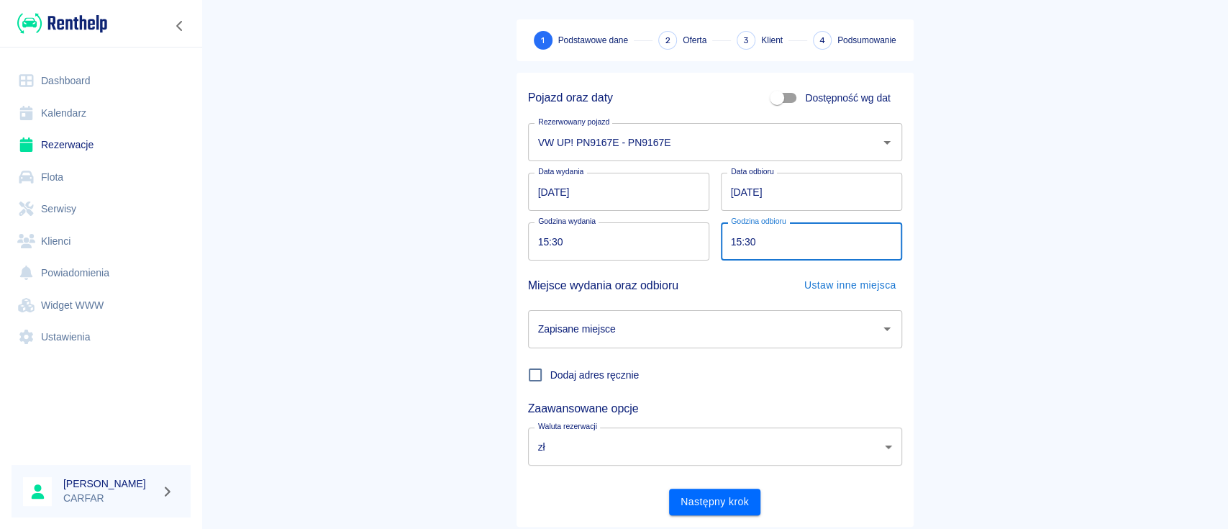
scroll to position [95, 0]
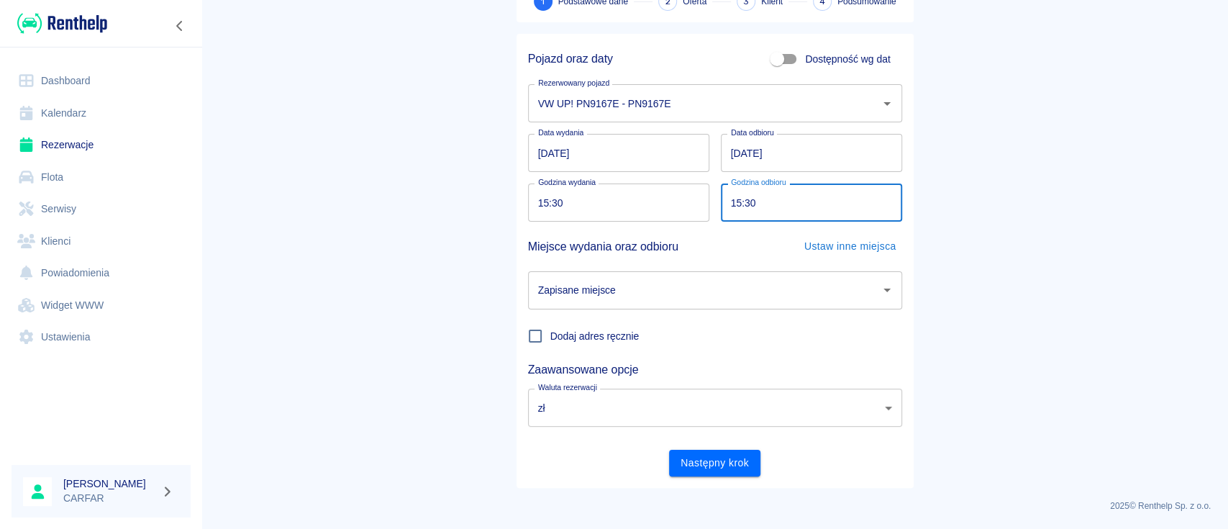
click at [606, 305] on div "Zapisane miejsce" at bounding box center [715, 290] width 374 height 38
type input "15:30"
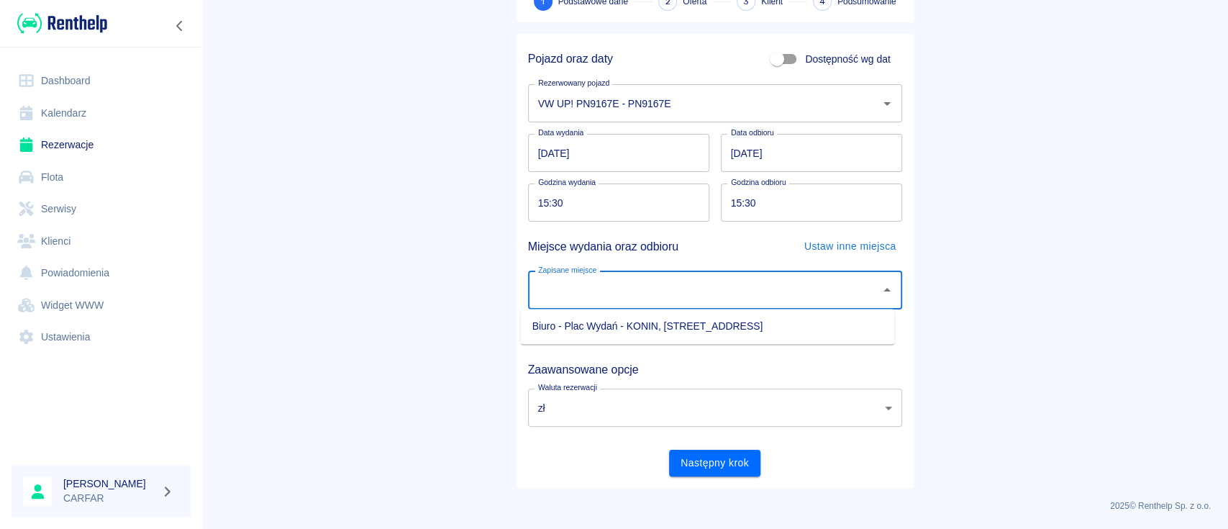
click at [606, 331] on li "Biuro - Plac Wydań - KONIN, [STREET_ADDRESS]" at bounding box center [708, 326] width 374 height 24
type input "Biuro - Plac Wydań - KONIN, [STREET_ADDRESS]"
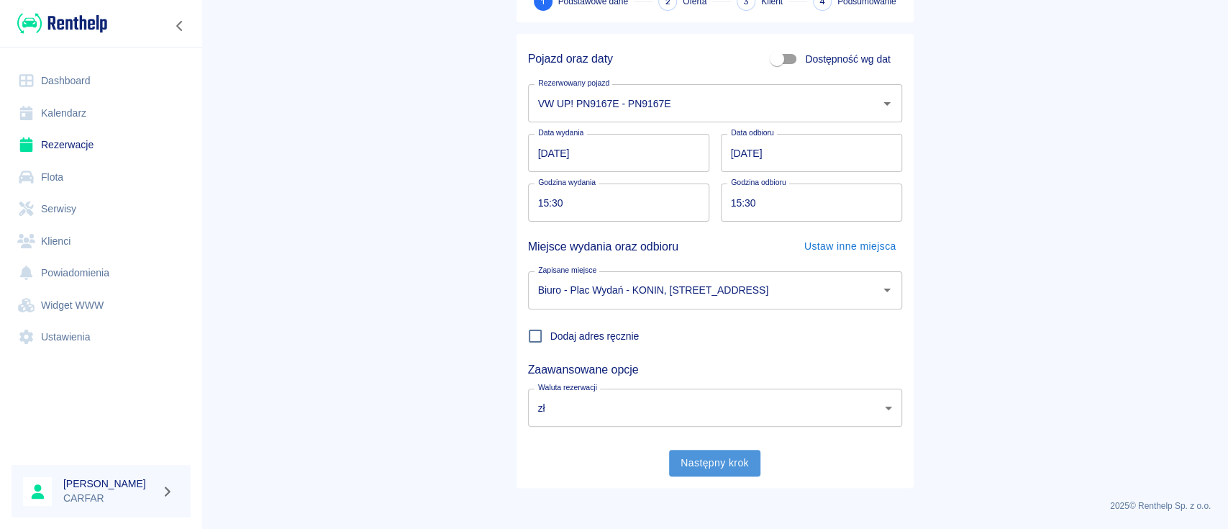
click at [690, 469] on button "Następny krok" at bounding box center [714, 463] width 91 height 27
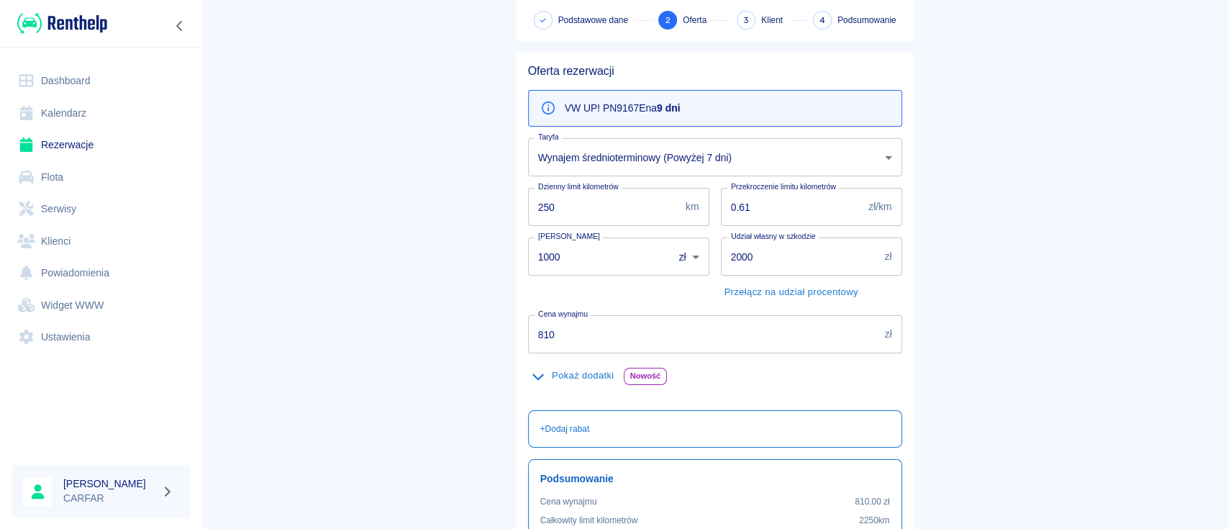
scroll to position [0, 0]
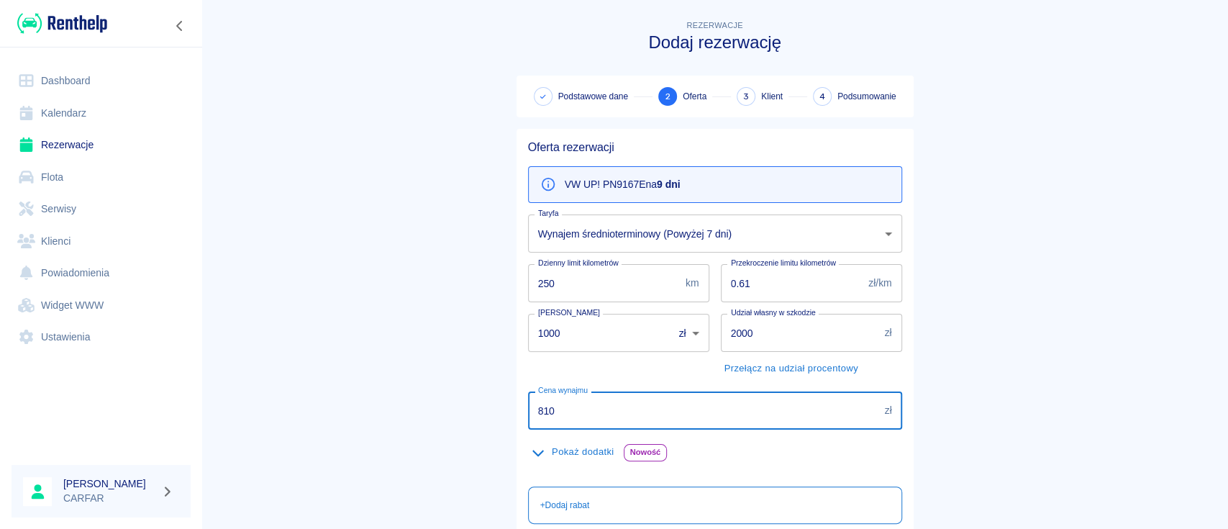
drag, startPoint x: 580, startPoint y: 416, endPoint x: 493, endPoint y: 415, distance: 87.0
click at [499, 415] on div "Rezerwacje Dodaj rezerwację Podstawowe dane 2 Oferta 3 Klient 4 Podsumowanie Of…" at bounding box center [715, 368] width 432 height 725
type input "900"
click at [580, 449] on button "Pokaż dodatki" at bounding box center [573, 452] width 90 height 22
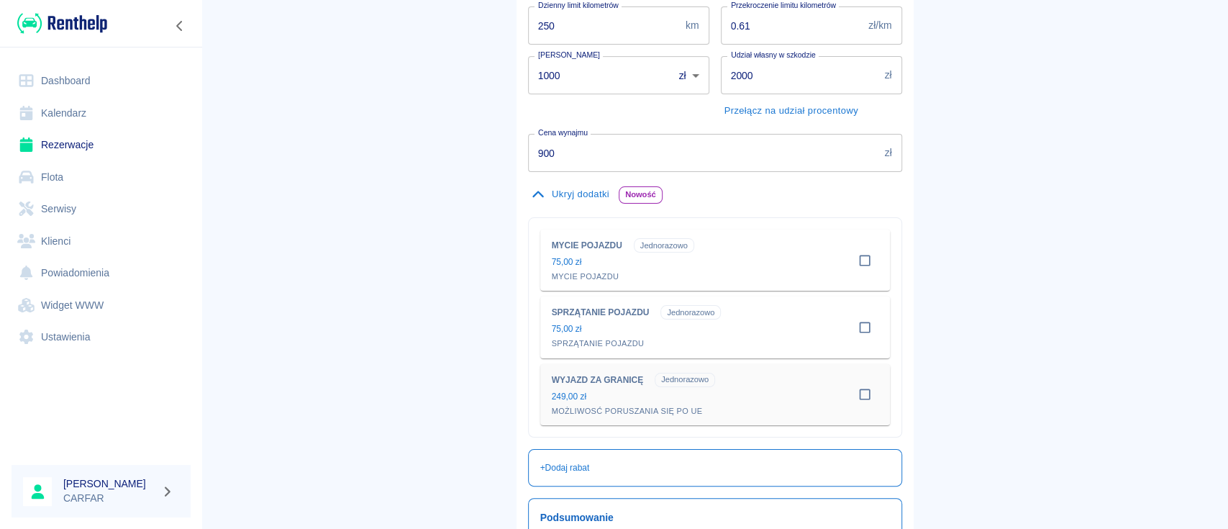
scroll to position [288, 0]
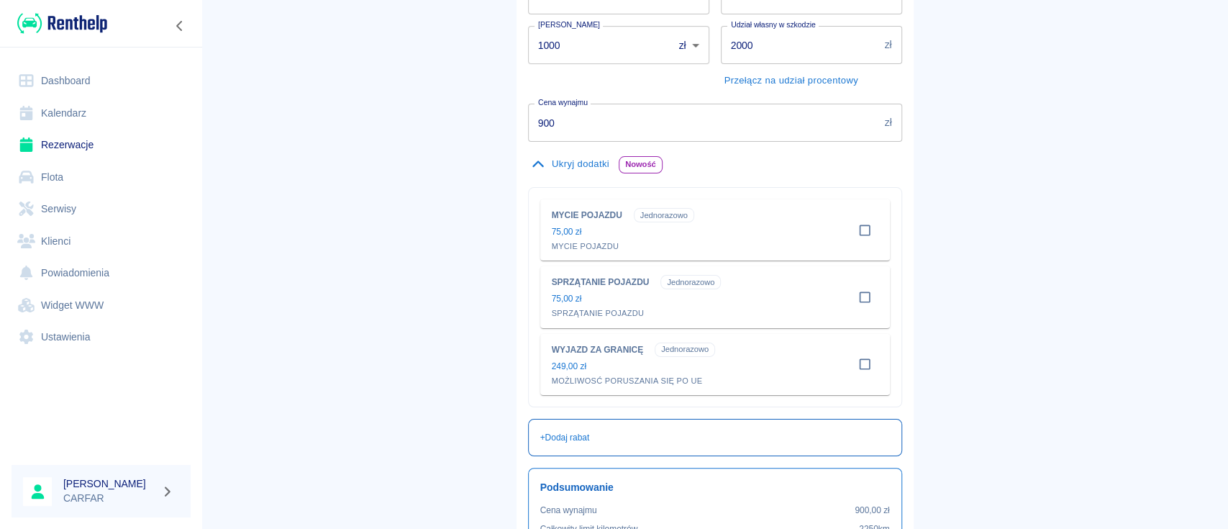
click at [570, 429] on div "+ Dodaj rabat" at bounding box center [715, 437] width 374 height 37
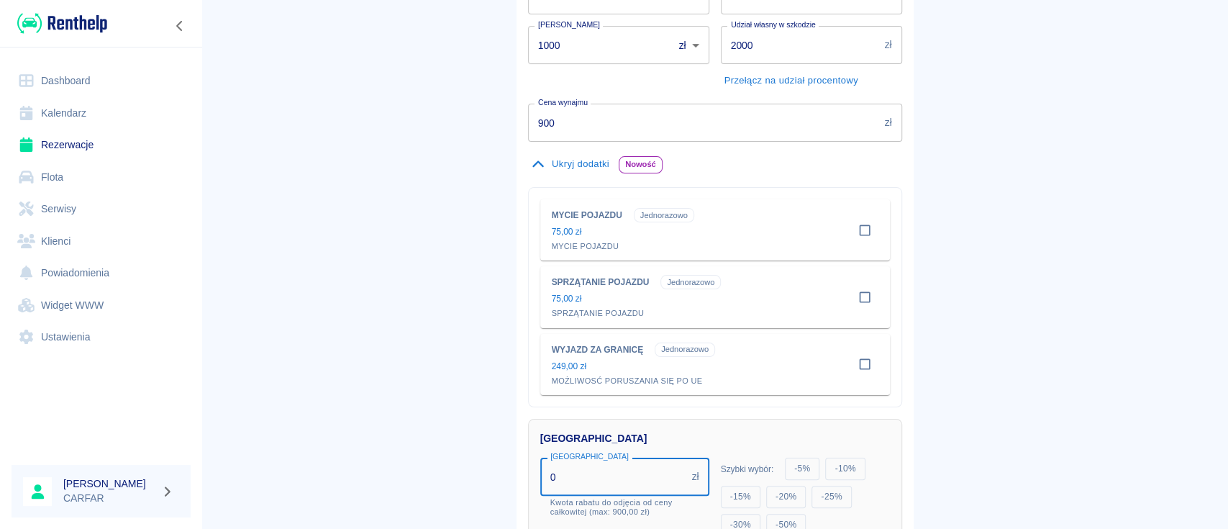
drag, startPoint x: 607, startPoint y: 478, endPoint x: 533, endPoint y: 471, distance: 74.4
click at [540, 471] on input "0" at bounding box center [613, 476] width 146 height 38
type input "135"
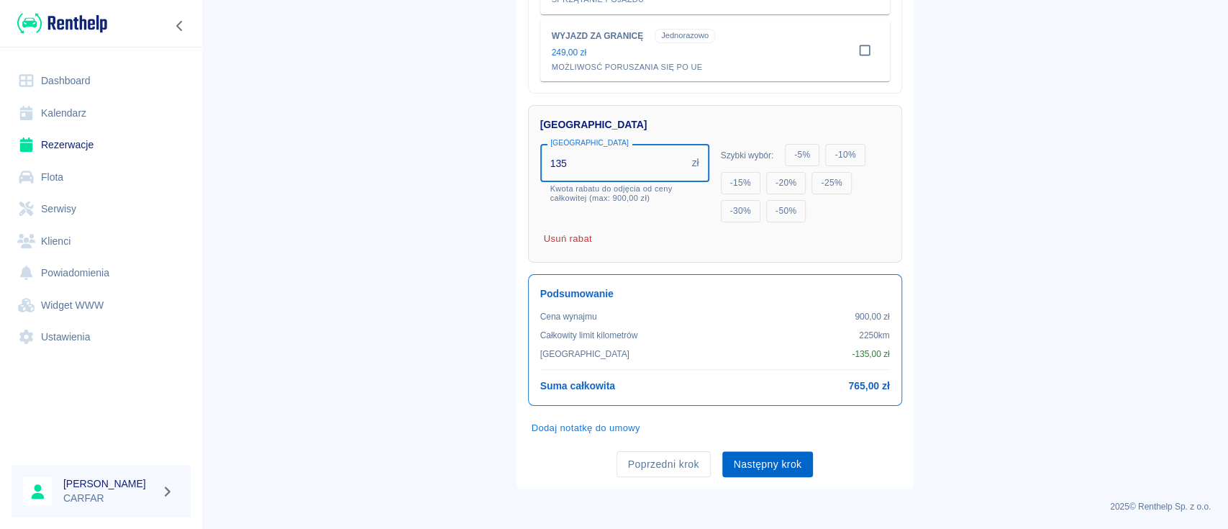
click at [769, 462] on button "Następny krok" at bounding box center [767, 464] width 91 height 27
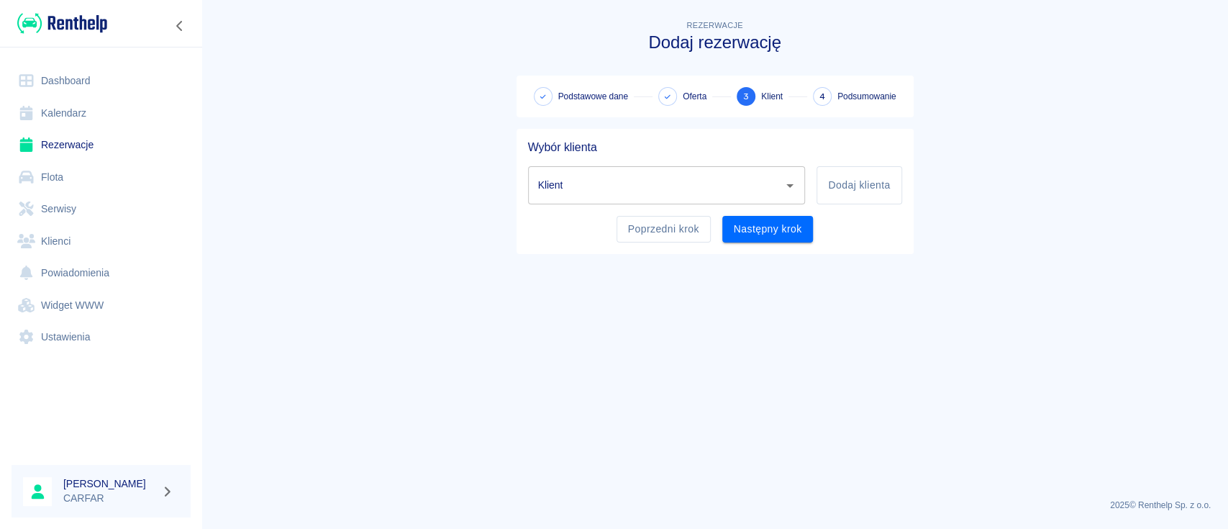
scroll to position [0, 0]
click at [844, 187] on button "Dodaj klienta" at bounding box center [858, 185] width 85 height 38
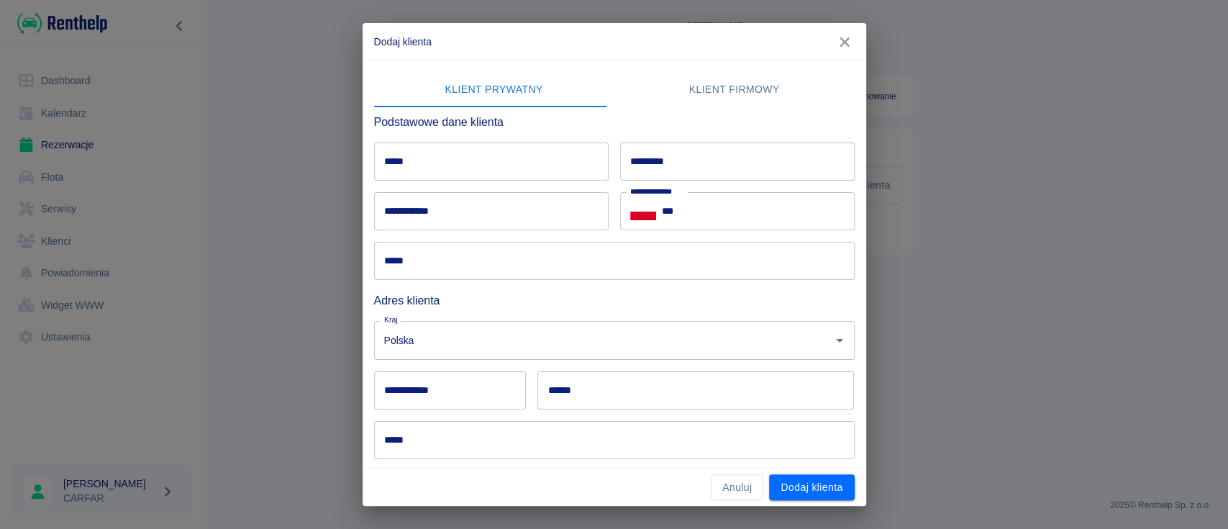
click at [504, 165] on input "*****" at bounding box center [491, 161] width 234 height 38
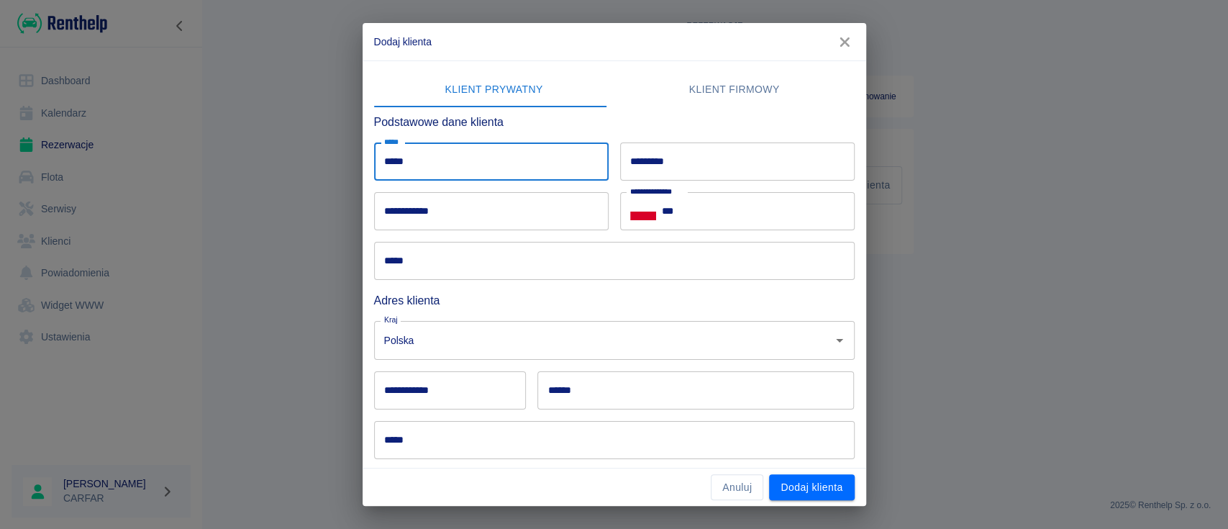
type input "*****"
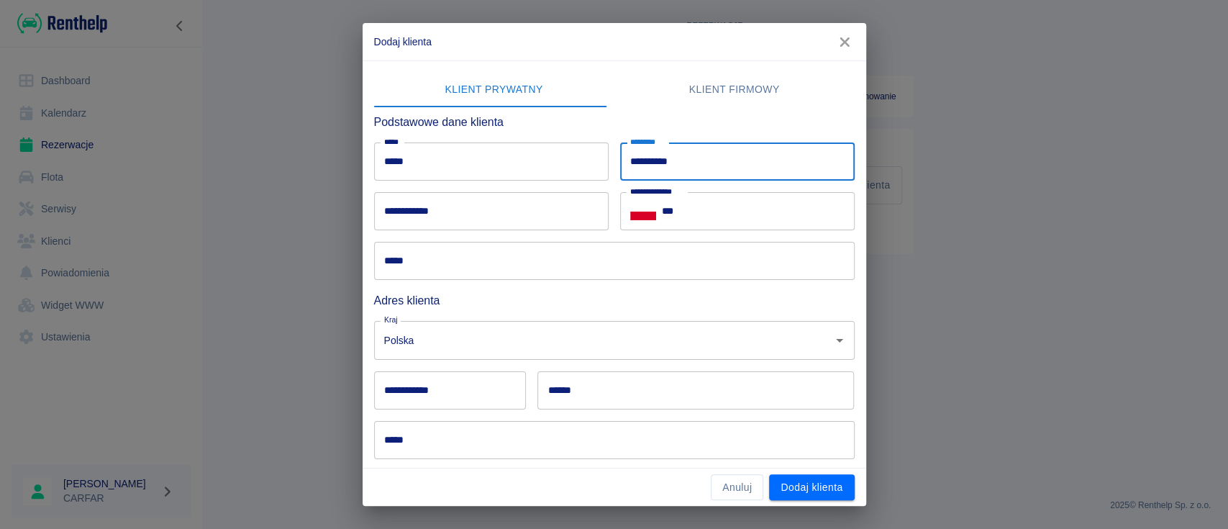
type input "**********"
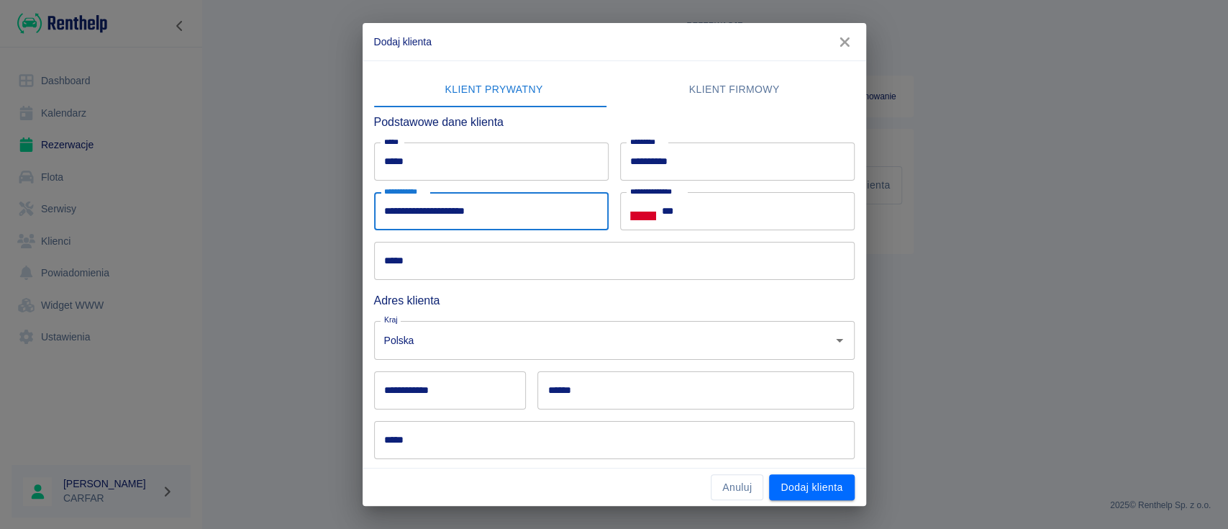
type input "**********"
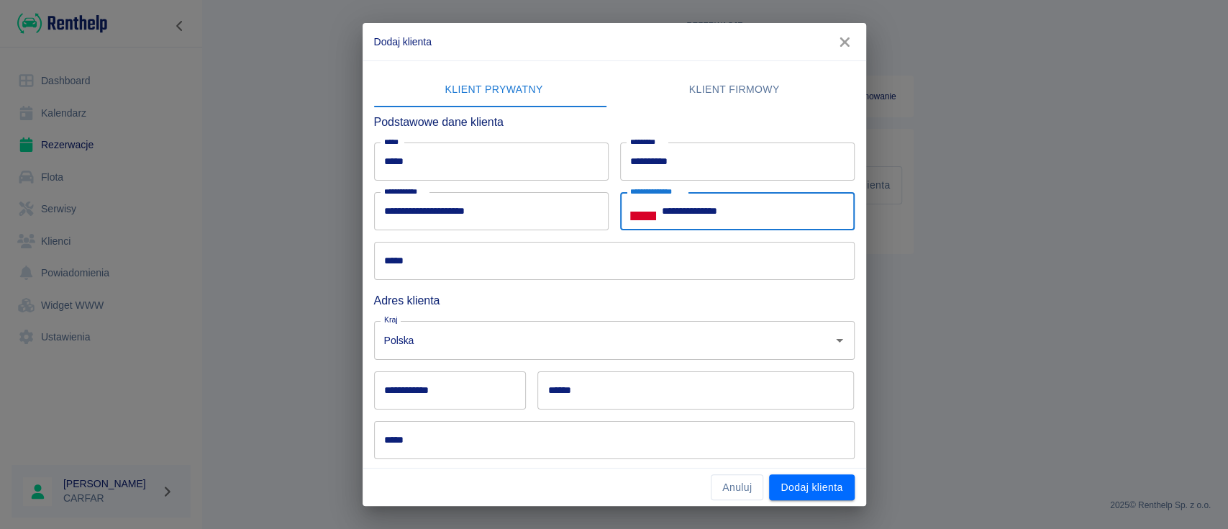
type input "**********"
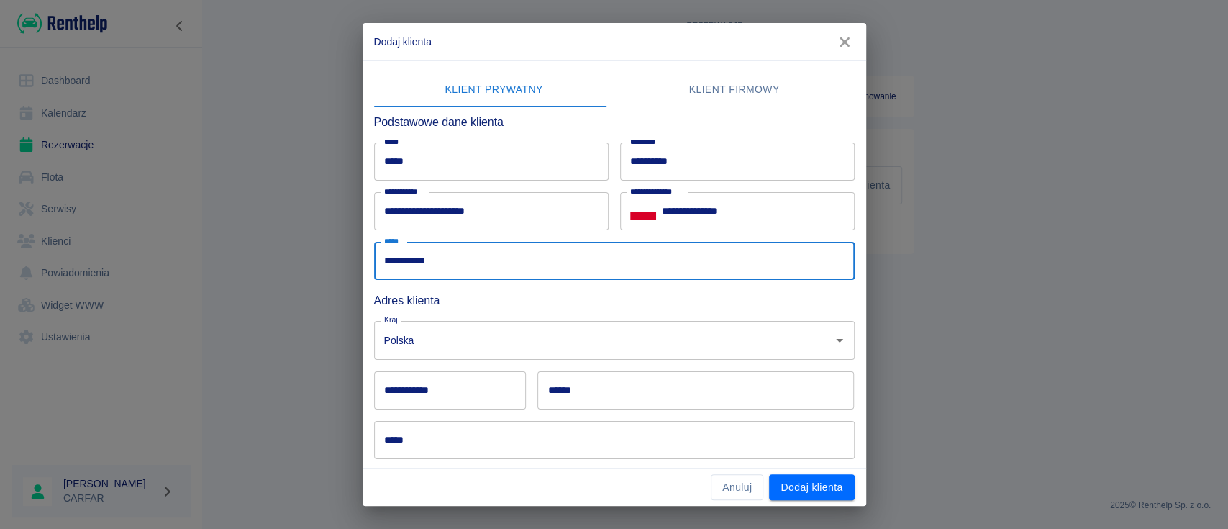
type input "**********"
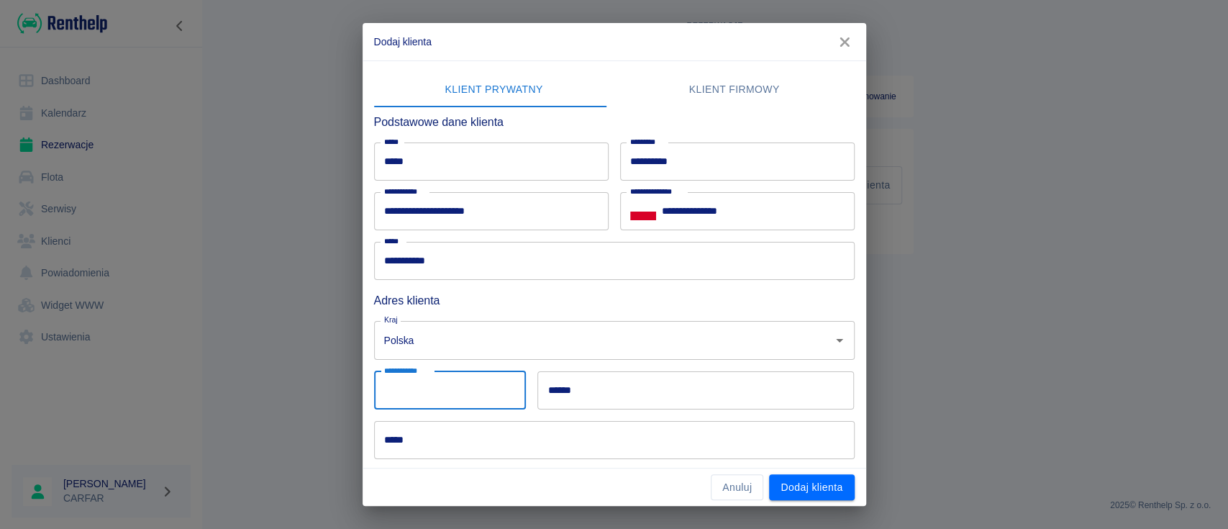
click at [454, 383] on input "**********" at bounding box center [450, 390] width 152 height 38
type input "******"
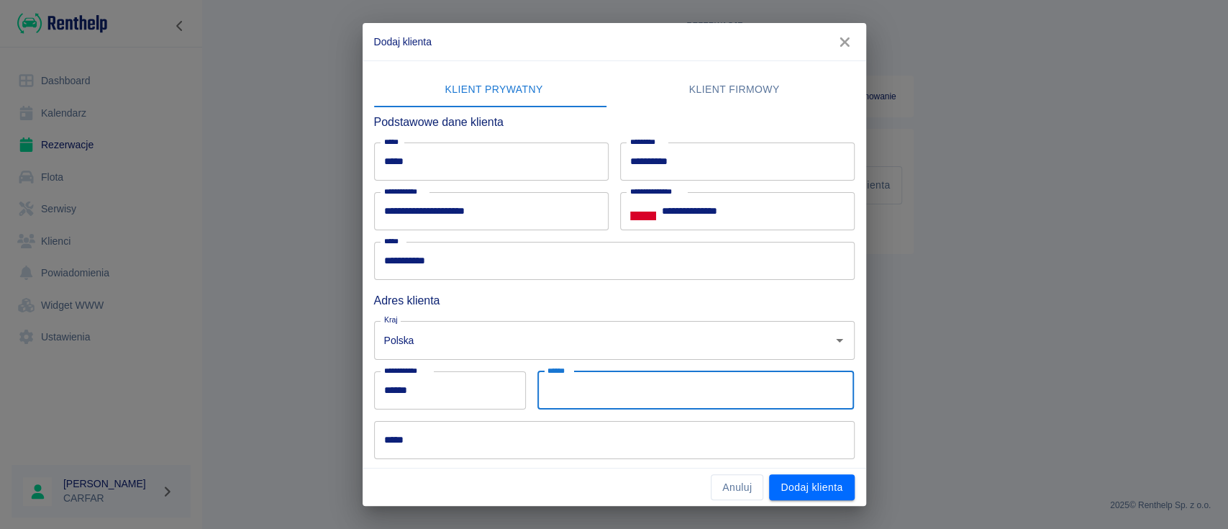
type input "*"
type input "*****"
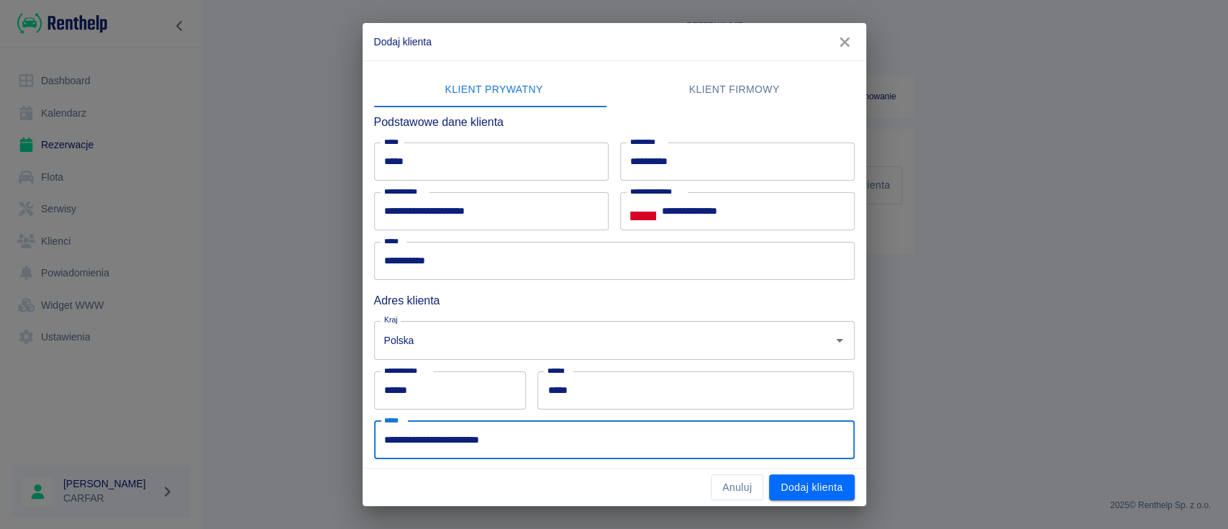
drag, startPoint x: 468, startPoint y: 437, endPoint x: 336, endPoint y: 438, distance: 132.3
click at [337, 438] on div "**********" at bounding box center [614, 264] width 1228 height 529
type input "**********"
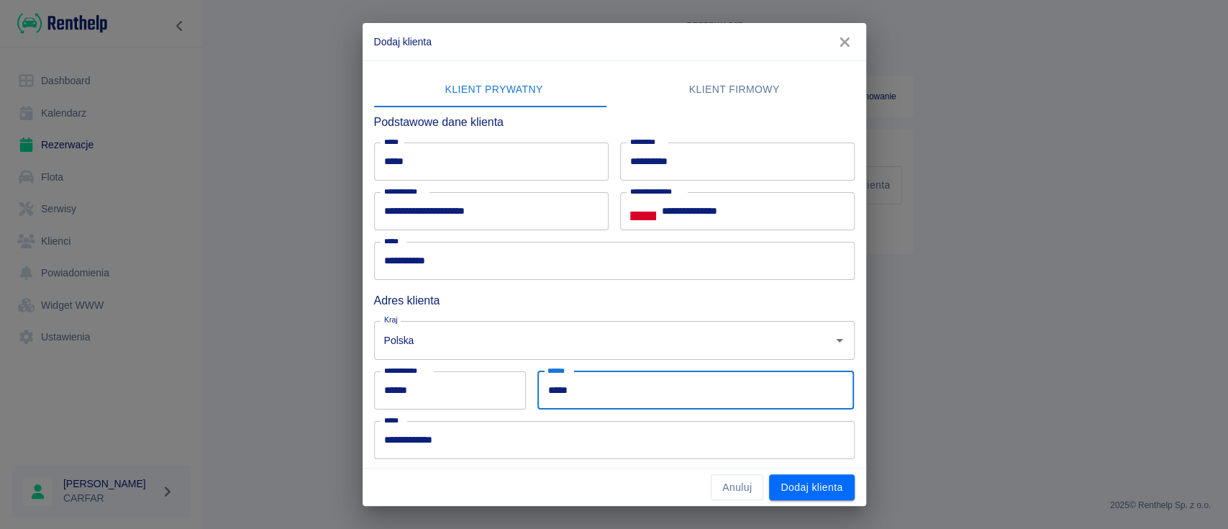
drag, startPoint x: 569, startPoint y: 389, endPoint x: 367, endPoint y: 396, distance: 202.2
click at [367, 396] on div "**********" at bounding box center [608, 279] width 492 height 357
paste input "********"
type input "**********"
click at [386, 440] on input "**********" at bounding box center [614, 440] width 480 height 38
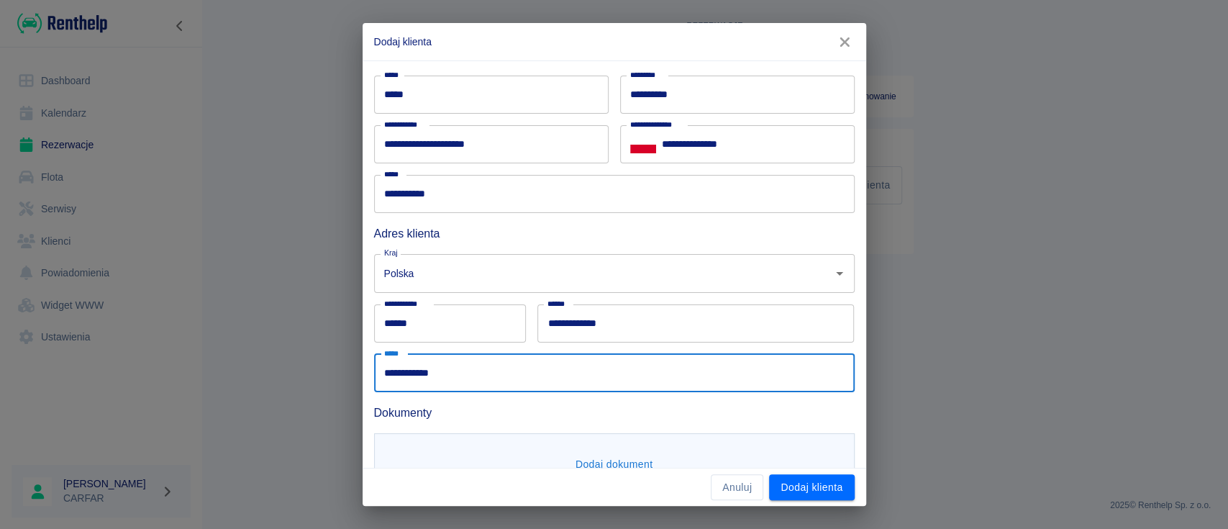
scroll to position [119, 0]
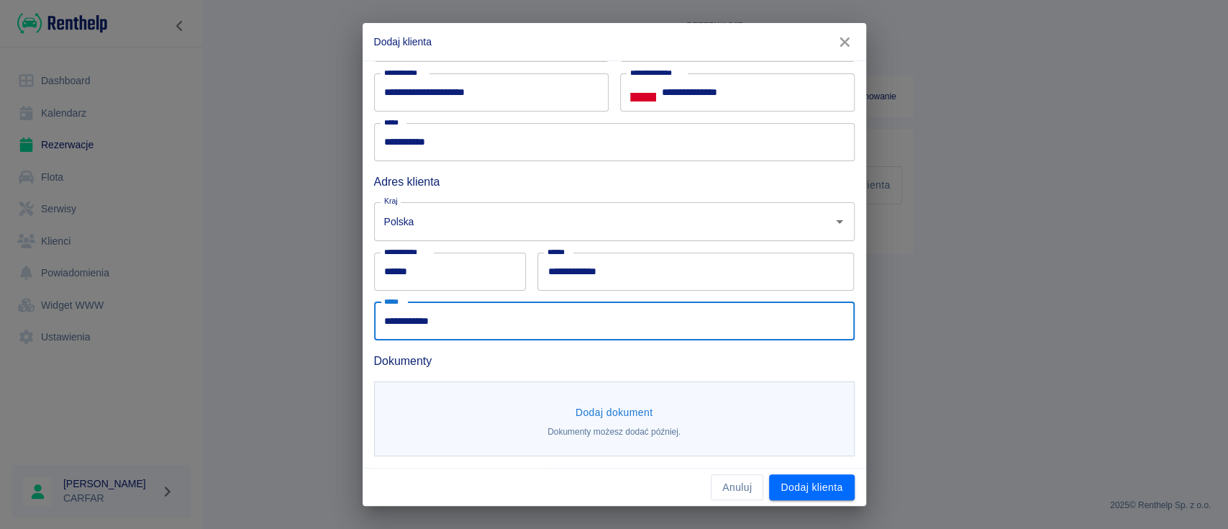
type input "**********"
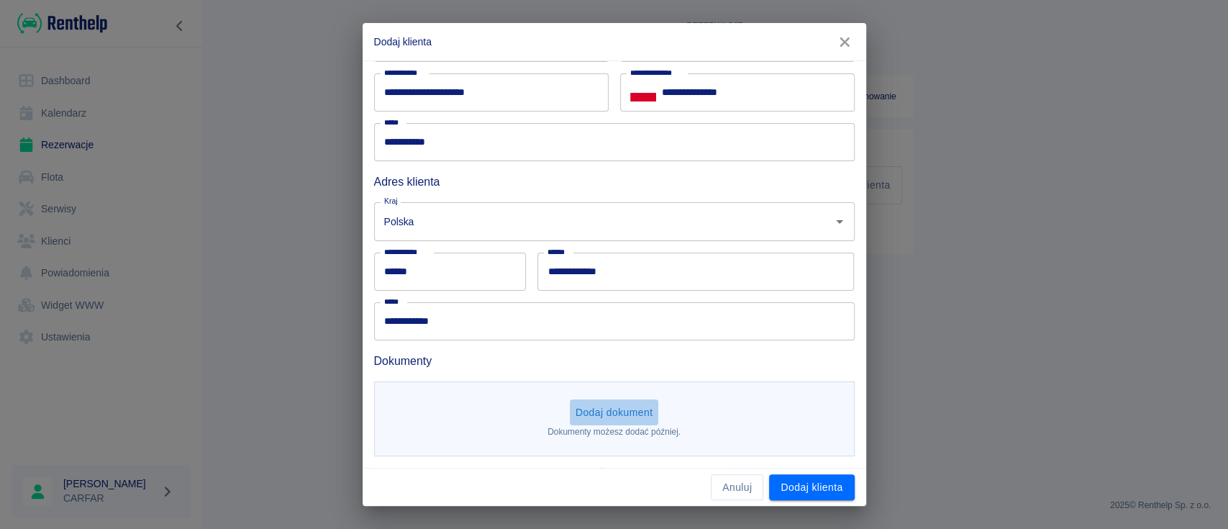
click at [606, 406] on button "Dodaj dokument" at bounding box center [614, 412] width 89 height 27
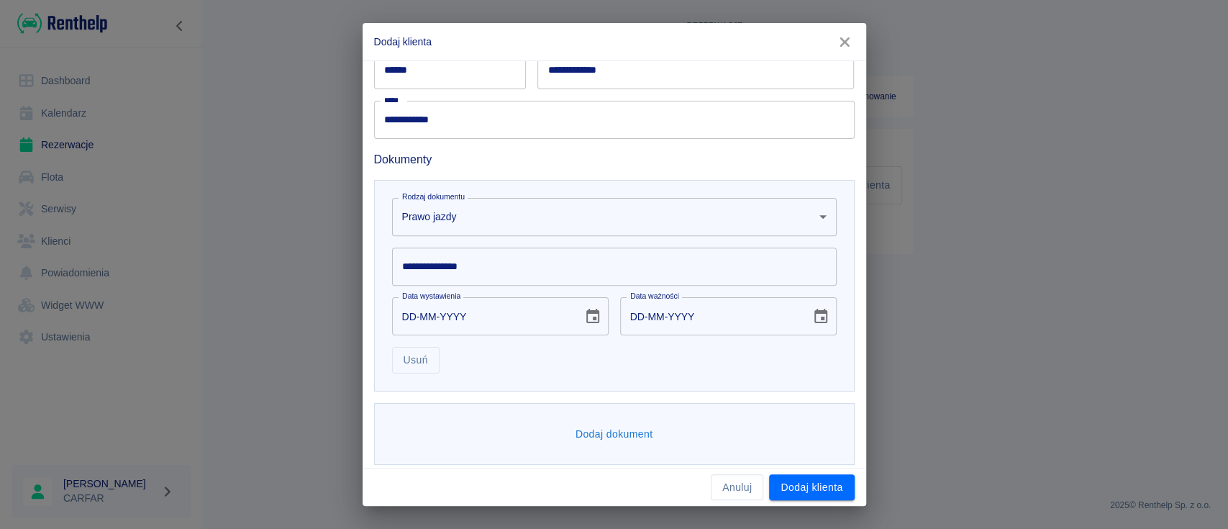
scroll to position [328, 0]
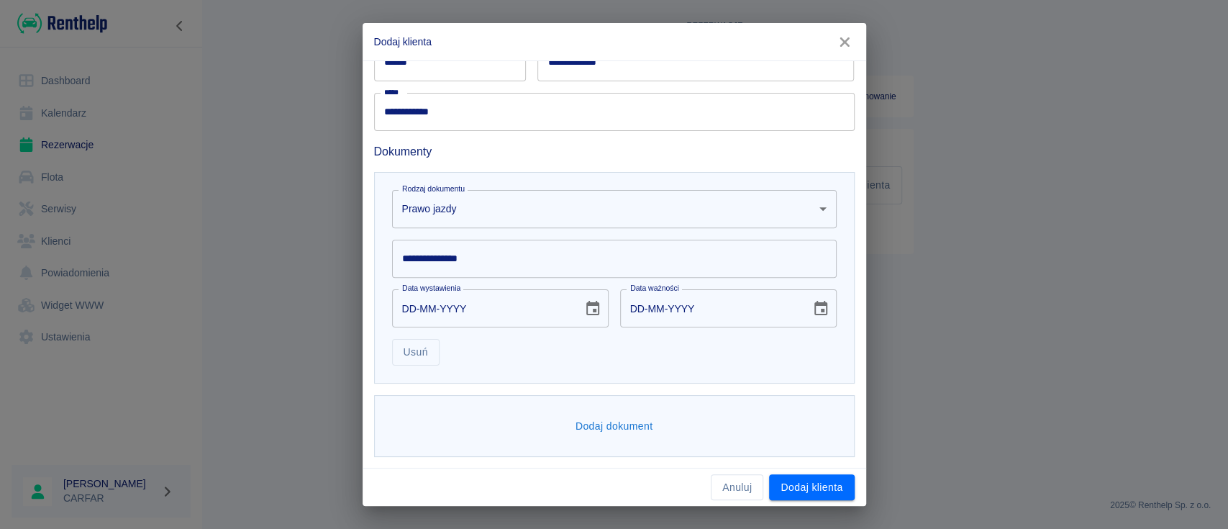
click at [529, 261] on input "**********" at bounding box center [614, 258] width 444 height 38
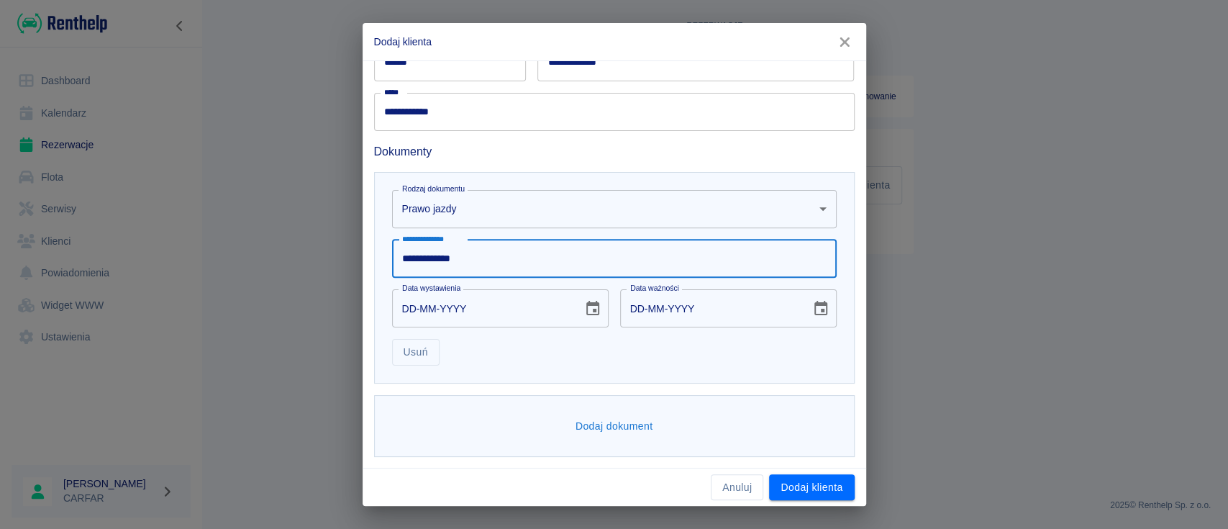
type input "**********"
click at [586, 302] on icon "Choose date" at bounding box center [592, 308] width 13 height 14
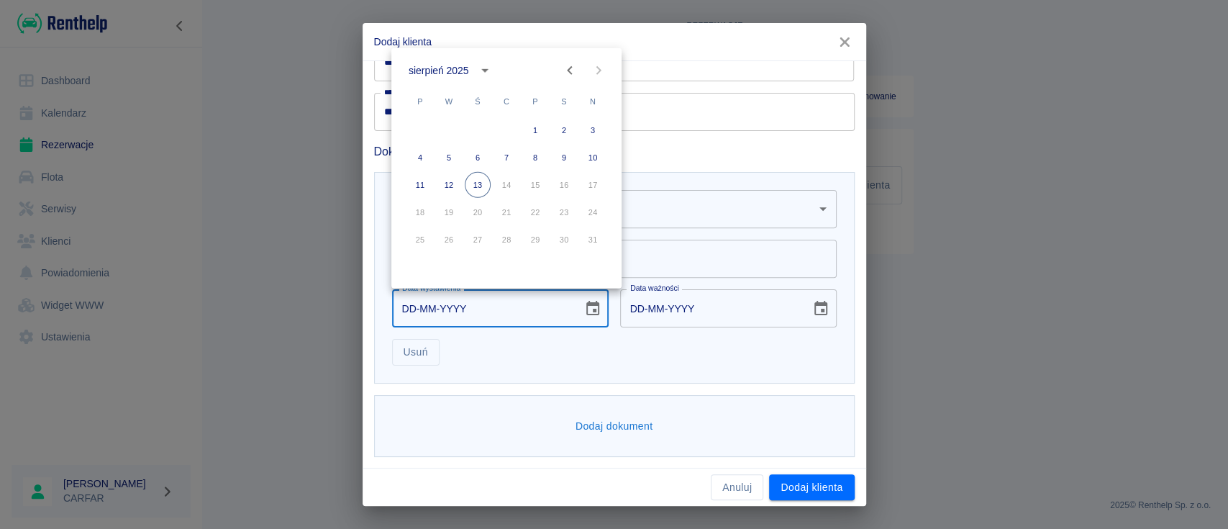
click at [566, 66] on icon "Previous month" at bounding box center [569, 70] width 17 height 17
click at [451, 124] on button "1" at bounding box center [449, 130] width 26 height 26
type input "[DATE]"
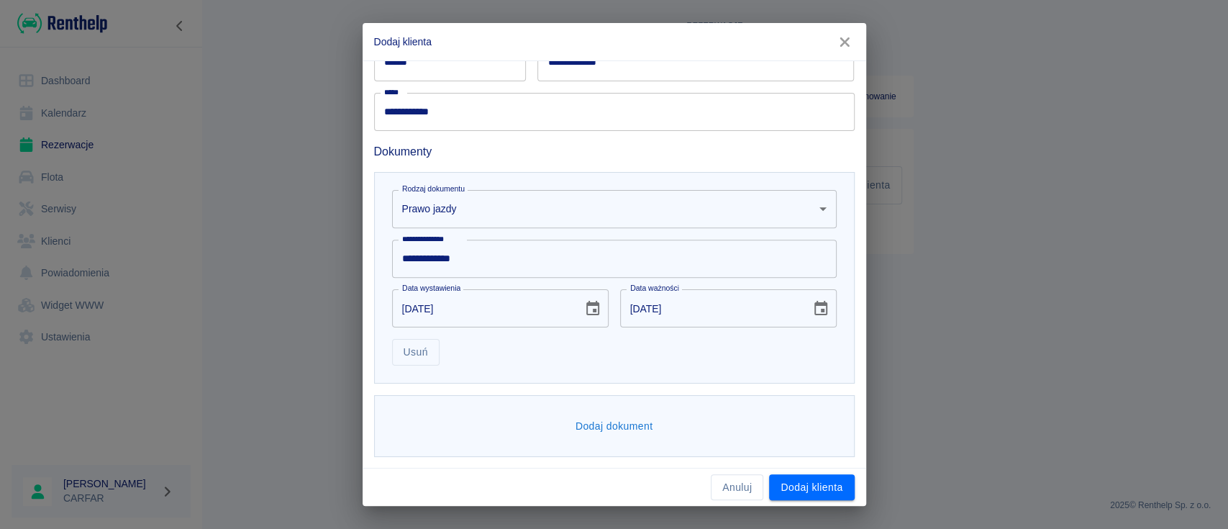
click at [615, 429] on button "Dodaj dokument" at bounding box center [614, 426] width 89 height 27
click at [567, 429] on body "**********" at bounding box center [614, 264] width 1228 height 529
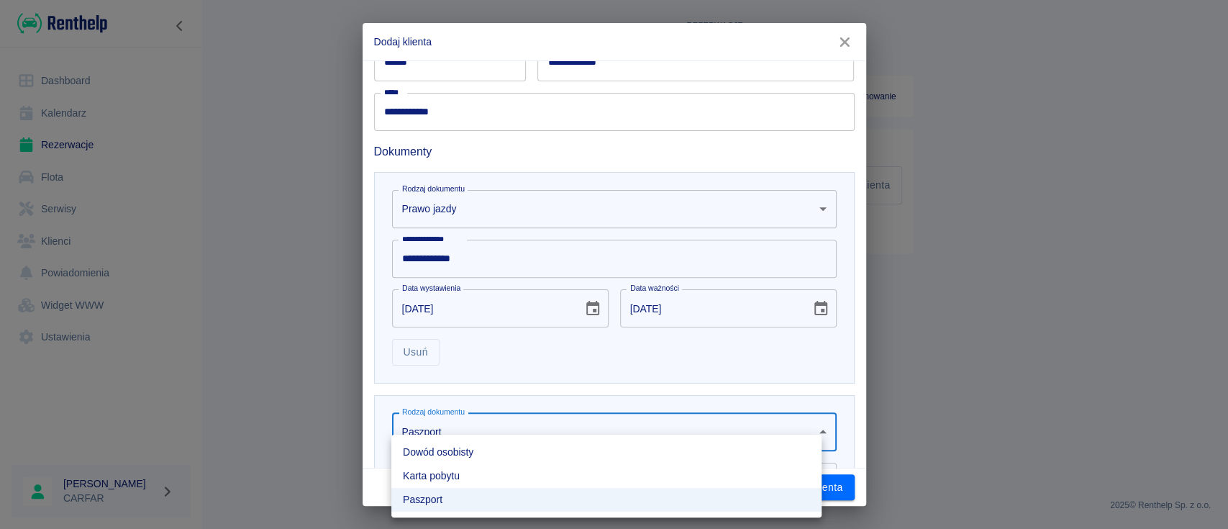
click at [530, 447] on li "Dowód osobisty" at bounding box center [606, 452] width 430 height 24
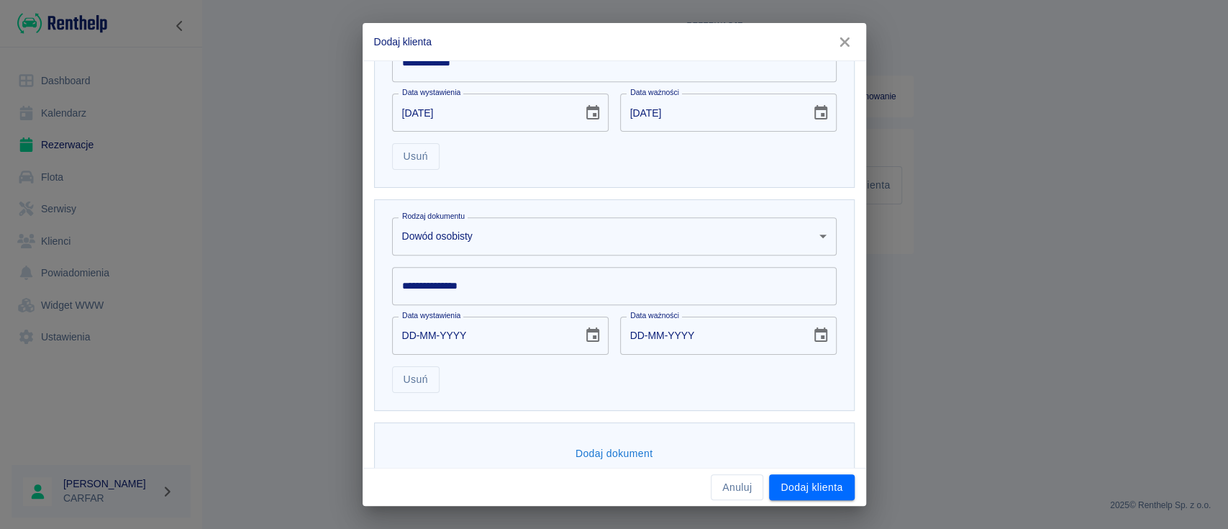
scroll to position [551, 0]
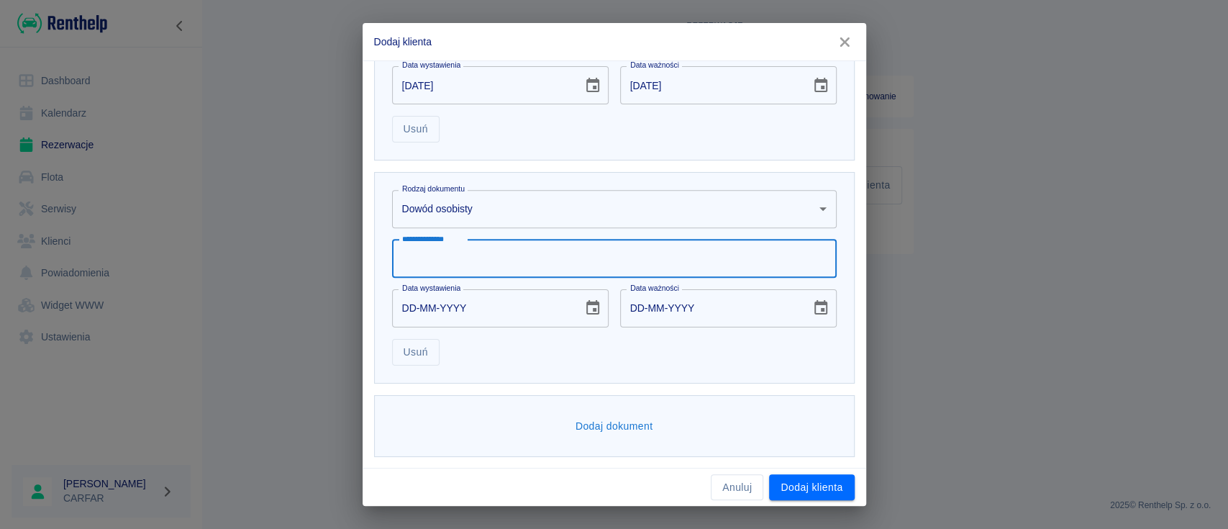
click at [547, 249] on input "**********" at bounding box center [614, 258] width 444 height 38
type input "*********"
click at [588, 306] on icon "Choose date" at bounding box center [592, 307] width 17 height 17
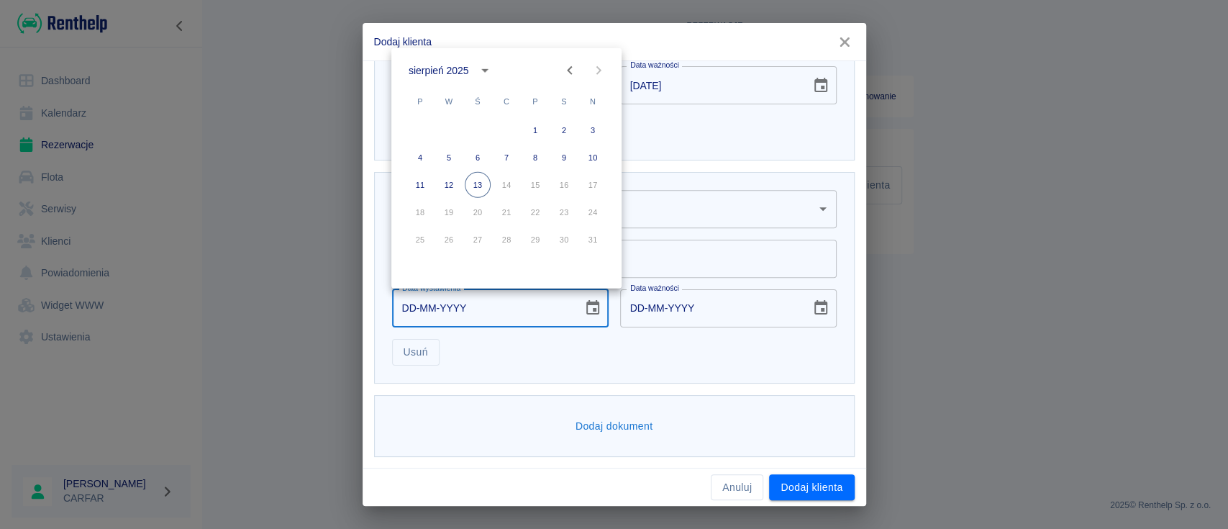
click at [480, 70] on icon "calendar view is open, switch to year view" at bounding box center [484, 70] width 17 height 17
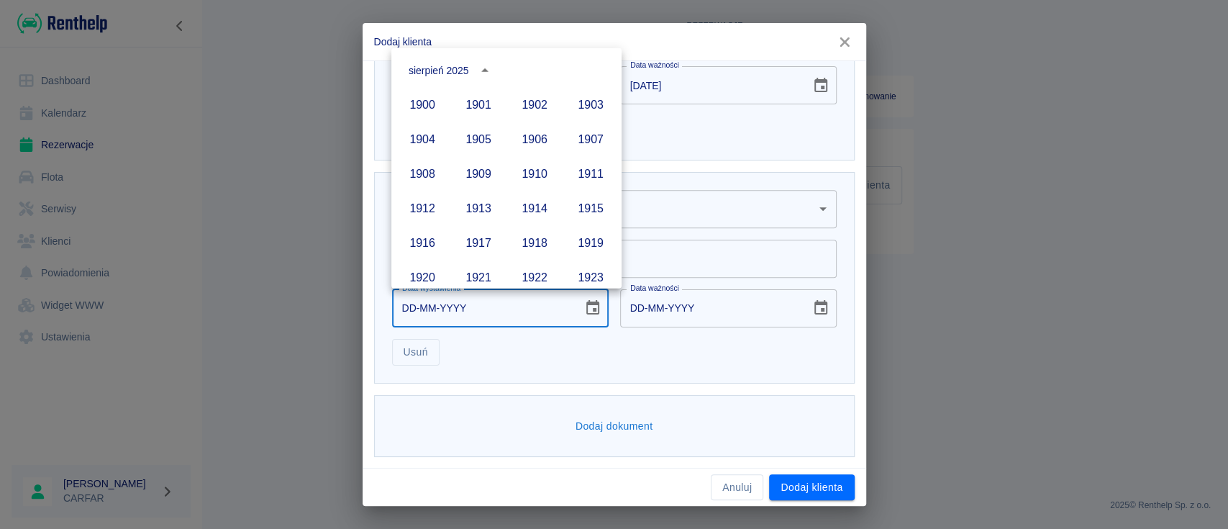
scroll to position [987, 0]
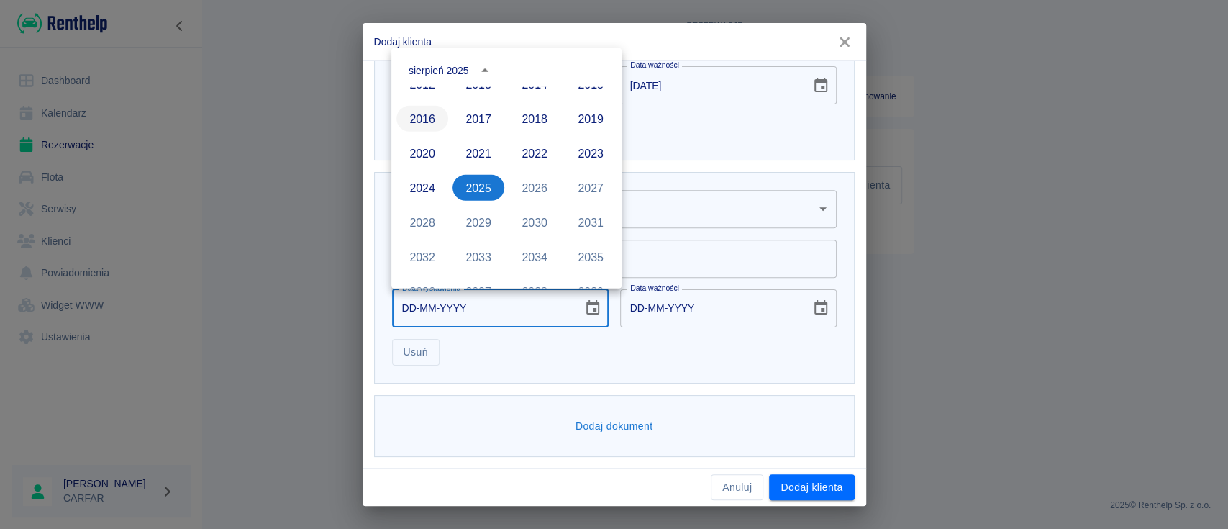
click at [409, 121] on button "2016" at bounding box center [422, 119] width 52 height 26
type input "[DATE]"
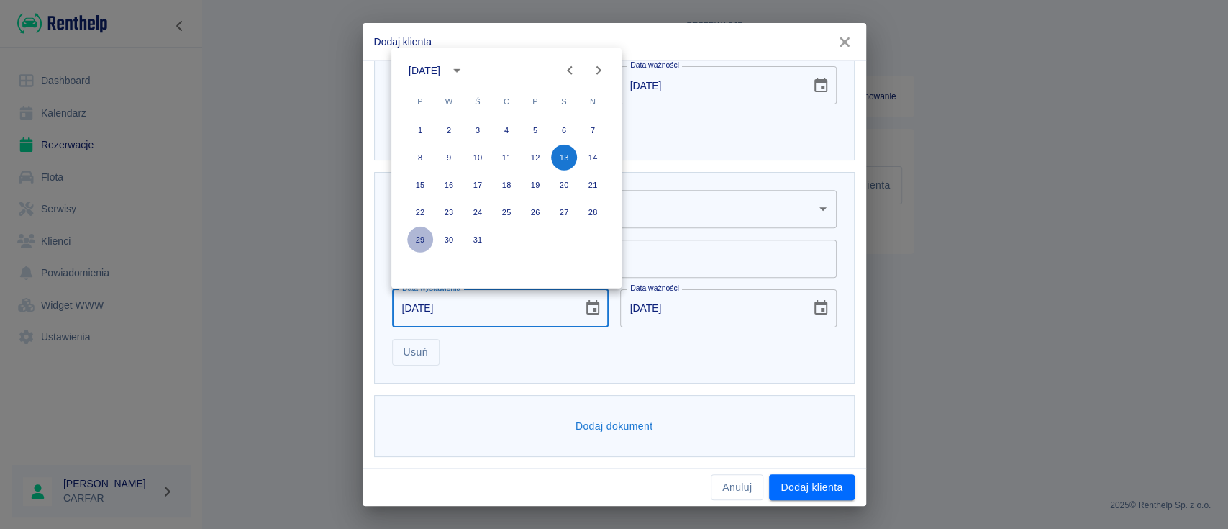
click at [424, 236] on button "29" at bounding box center [420, 240] width 26 height 26
type input "[DATE]"
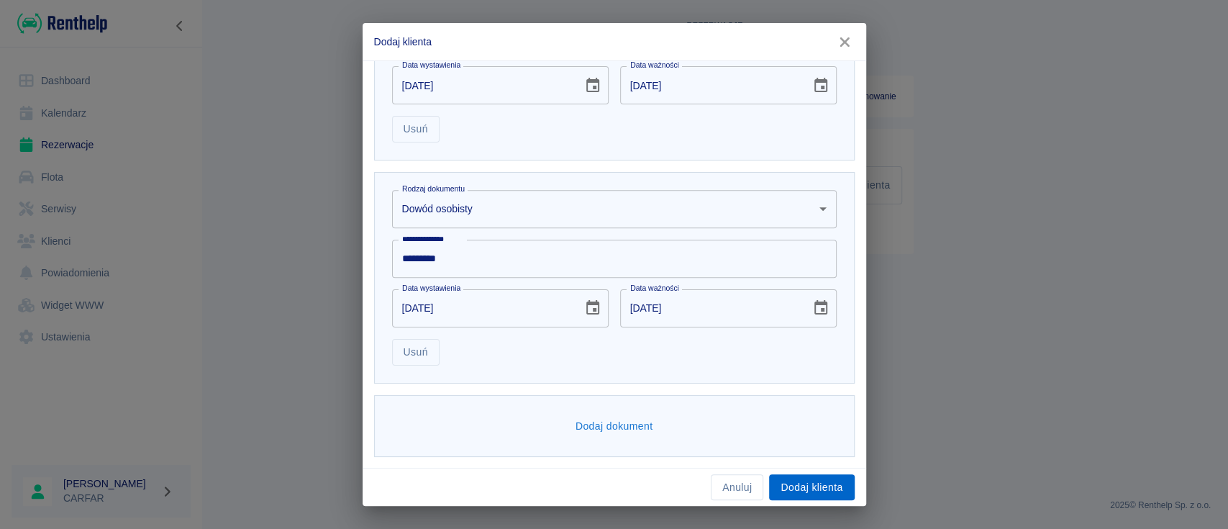
click at [836, 488] on button "Dodaj klienta" at bounding box center [811, 487] width 85 height 27
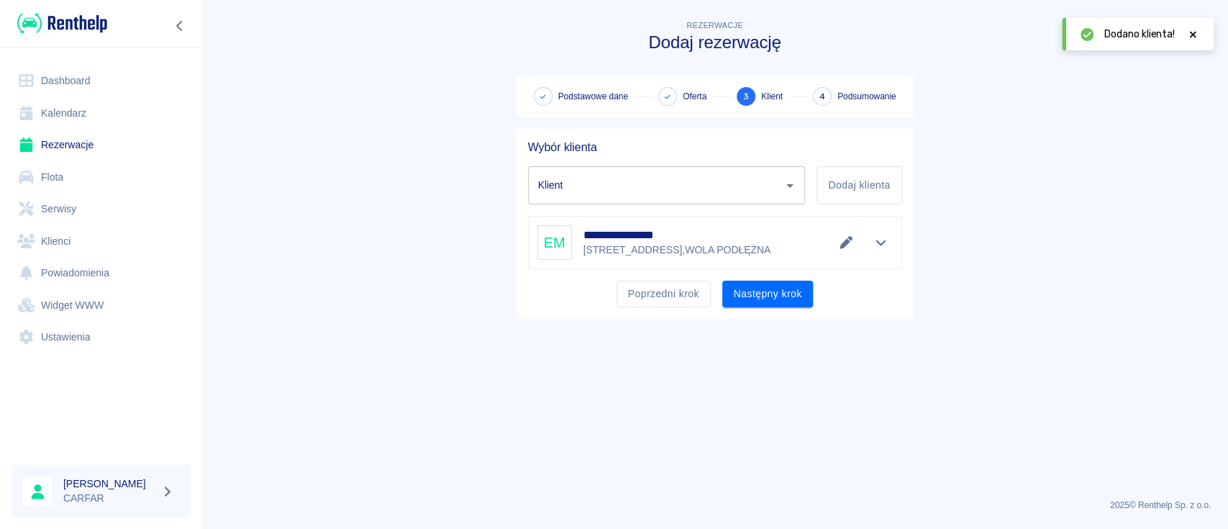
type input "[PERSON_NAME] ([PHONE_NUMBER])"
click at [774, 301] on button "Następny krok" at bounding box center [767, 293] width 91 height 27
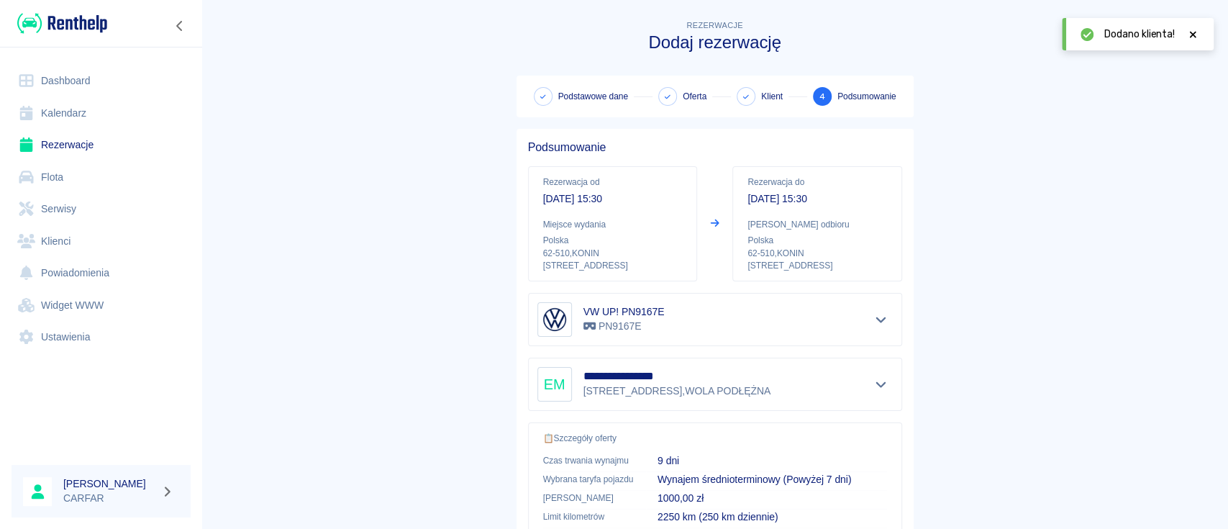
scroll to position [267, 0]
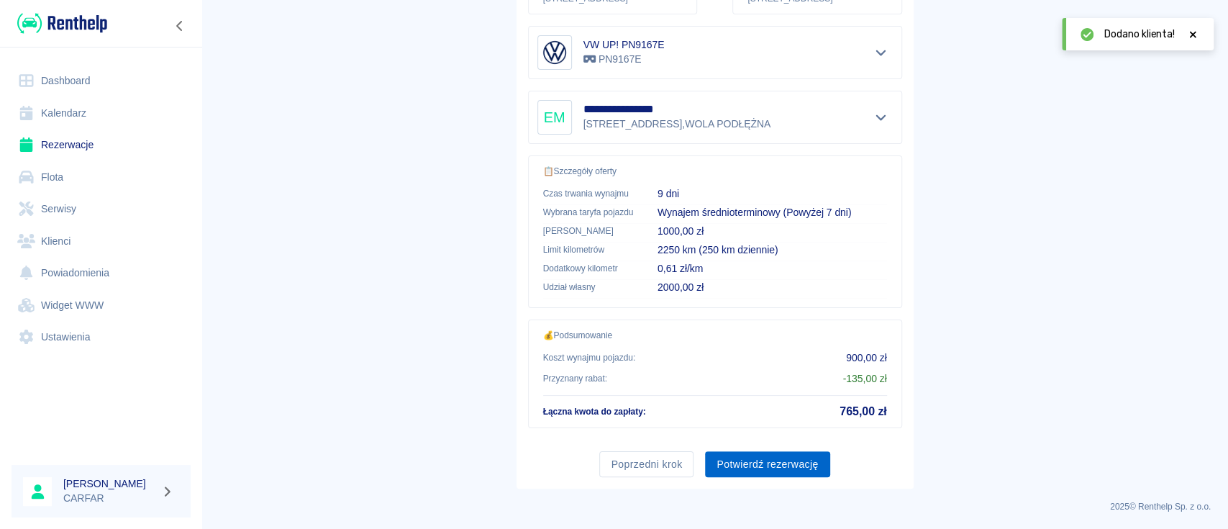
click at [790, 468] on button "Potwierdź rezerwację" at bounding box center [767, 464] width 124 height 27
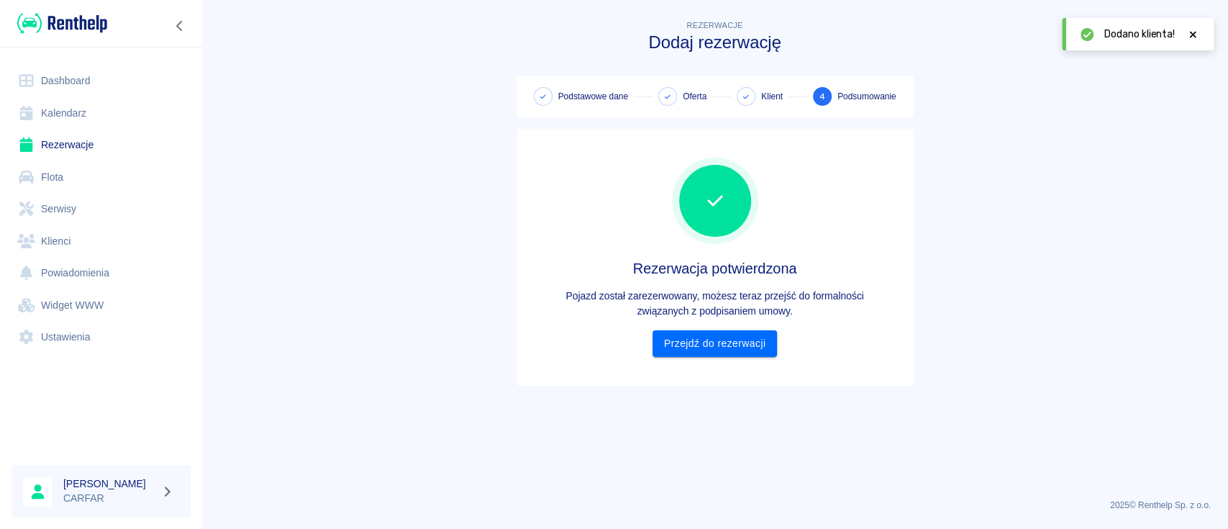
scroll to position [0, 0]
click at [738, 347] on link "Przejdź do rezerwacji" at bounding box center [714, 343] width 124 height 27
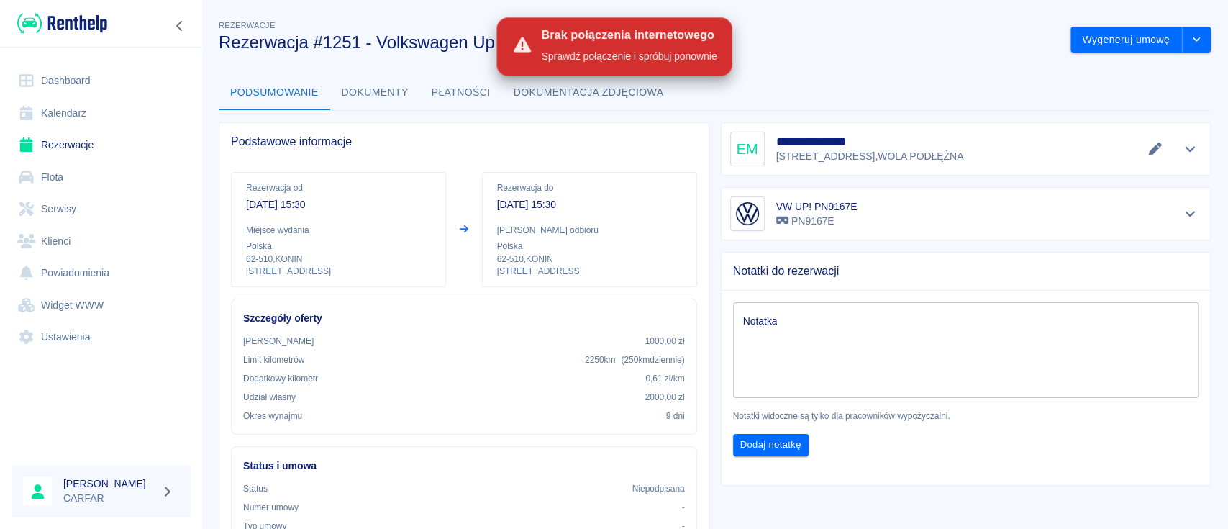
click at [407, 93] on button "Dokumenty" at bounding box center [375, 93] width 90 height 35
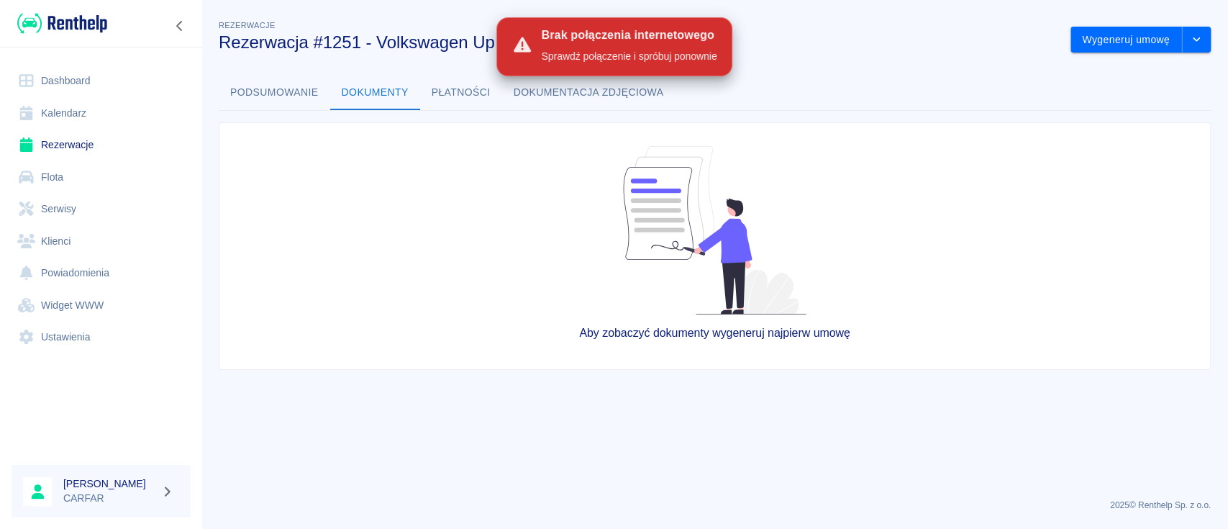
click at [339, 96] on button "Dokumenty" at bounding box center [375, 93] width 90 height 35
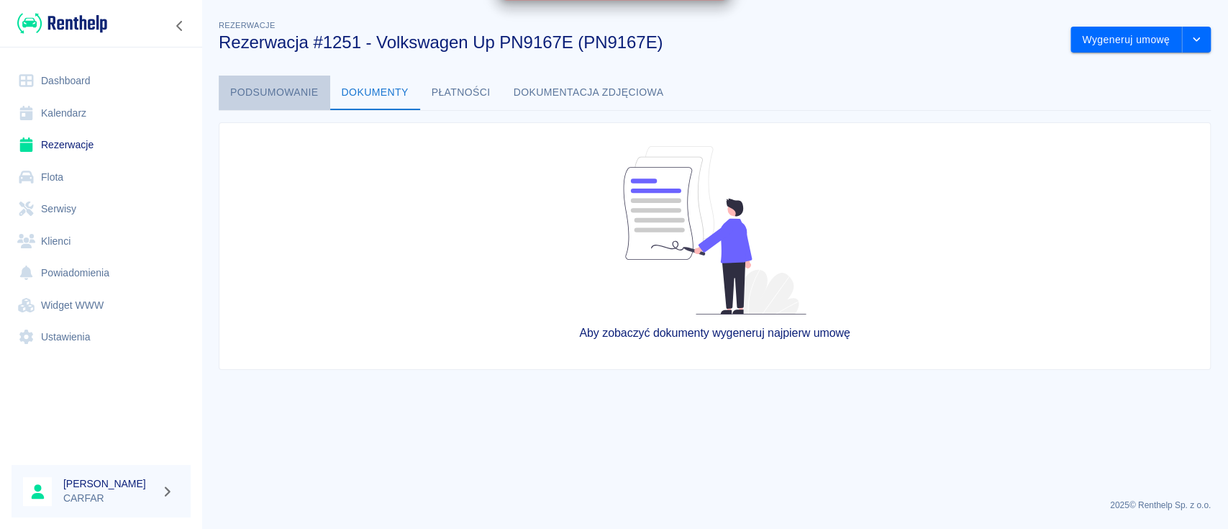
click at [269, 94] on button "Podsumowanie" at bounding box center [274, 93] width 111 height 35
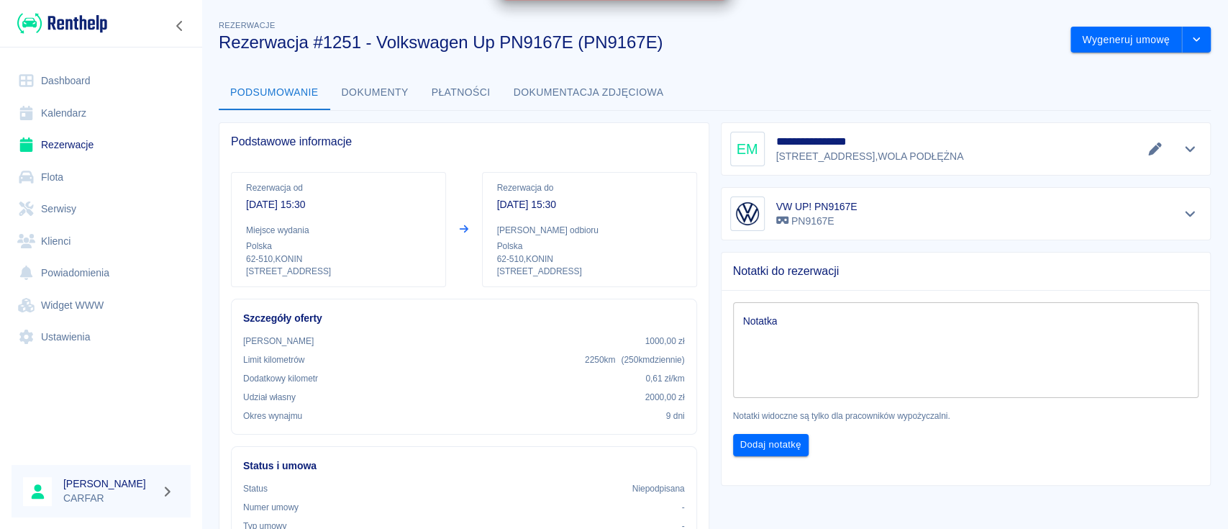
click at [388, 94] on button "Dokumenty" at bounding box center [375, 93] width 90 height 35
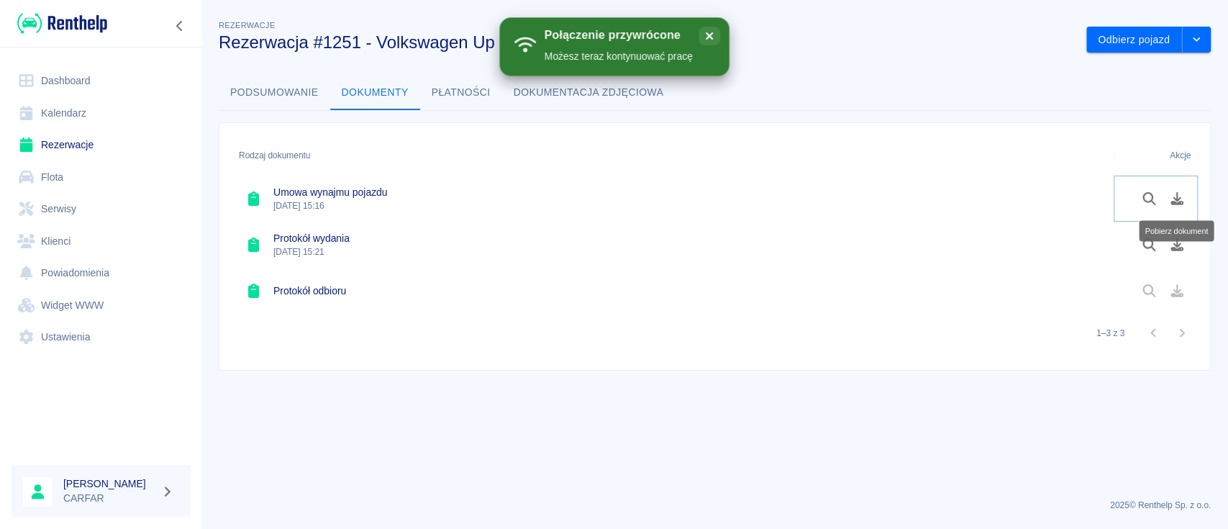
click at [1174, 201] on icon "Pobierz dokument" at bounding box center [1176, 198] width 13 height 13
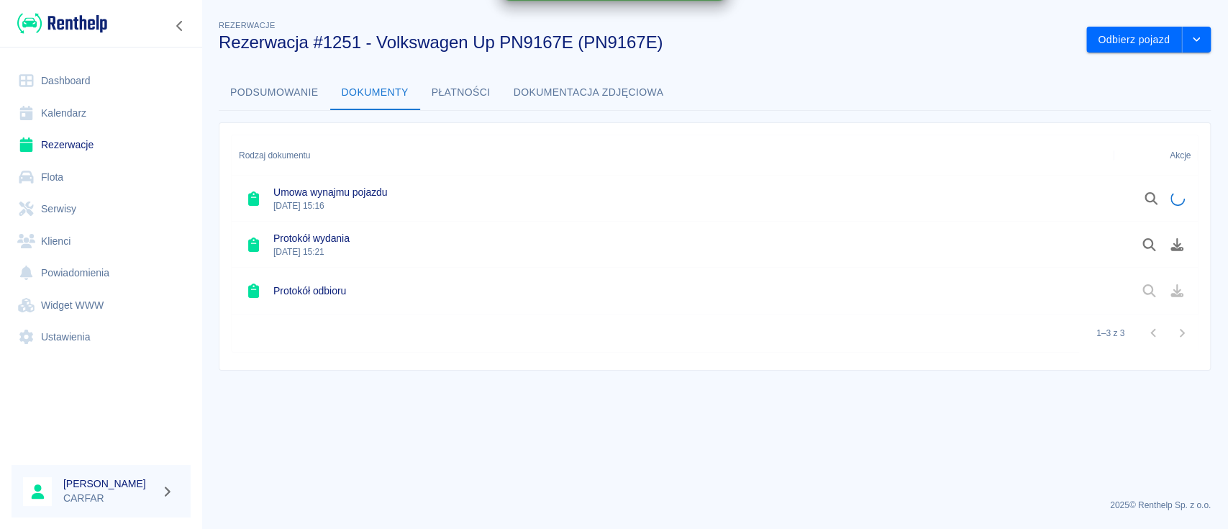
click at [1185, 254] on div at bounding box center [1162, 244] width 55 height 24
click at [1177, 248] on icon "Pobierz dokument" at bounding box center [1176, 244] width 13 height 13
click at [77, 60] on ul "Dashboard Kalendarz Rezerwacje Flota Serwisy Klienci Powiadomienia Widget WWW U…" at bounding box center [101, 209] width 179 height 300
click at [81, 79] on link "Dashboard" at bounding box center [101, 81] width 179 height 32
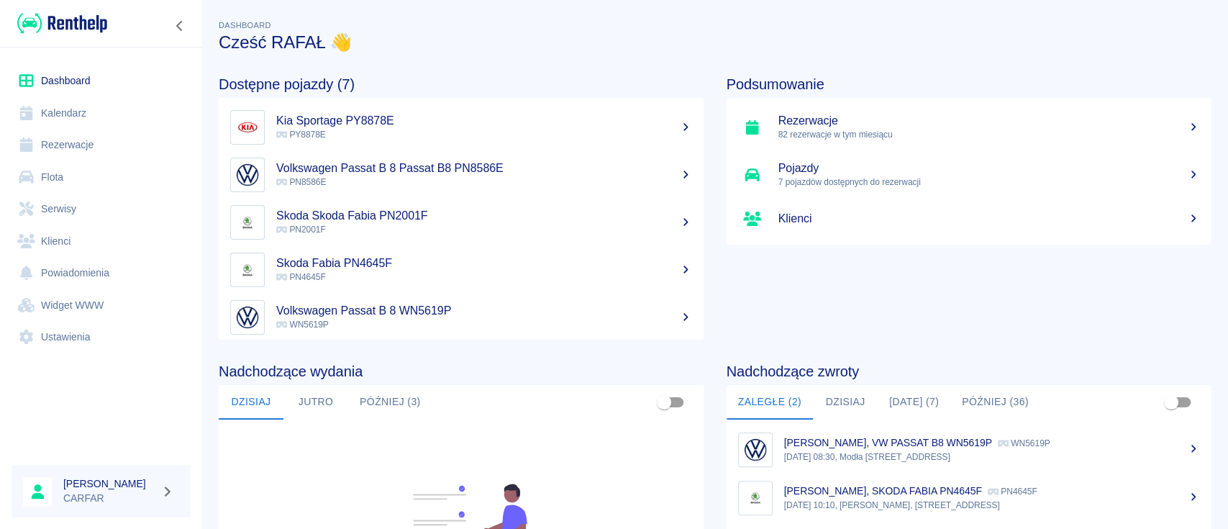
scroll to position [221, 0]
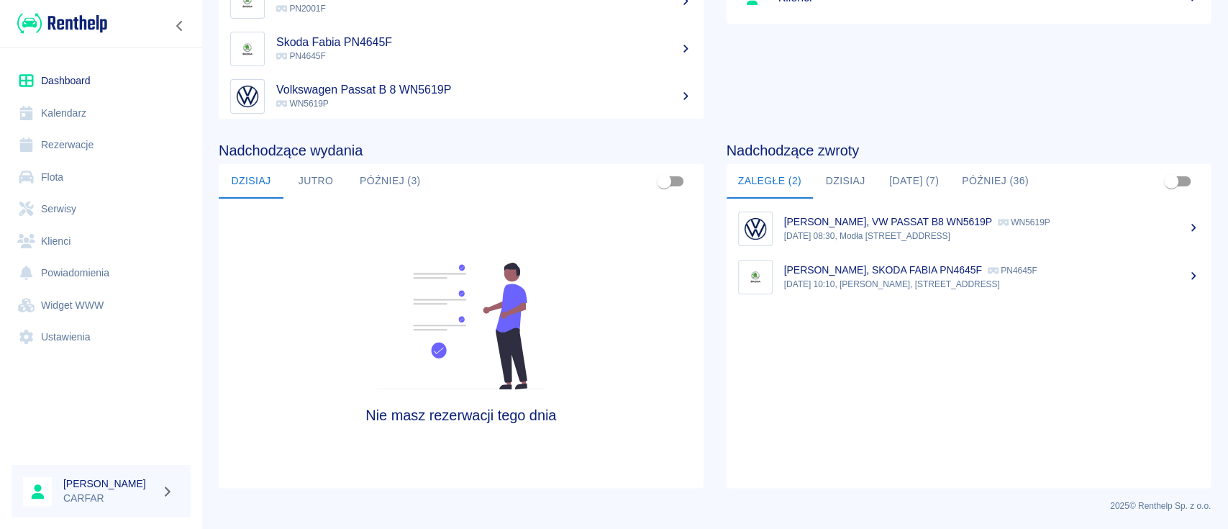
click at [829, 185] on button "Dzisiaj" at bounding box center [845, 181] width 65 height 35
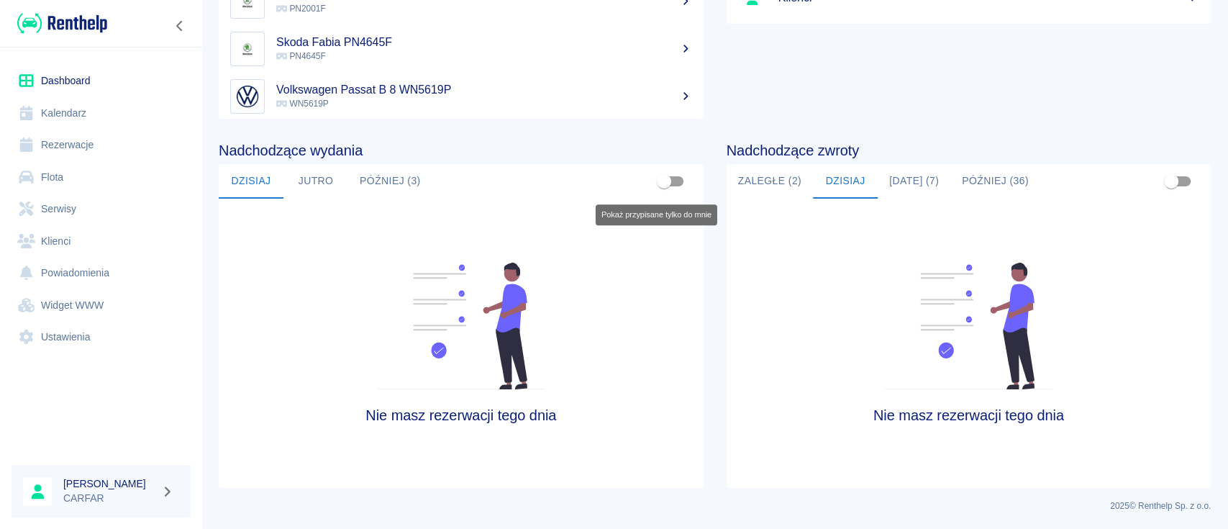
click at [754, 177] on button "Zaległe (2)" at bounding box center [769, 181] width 86 height 35
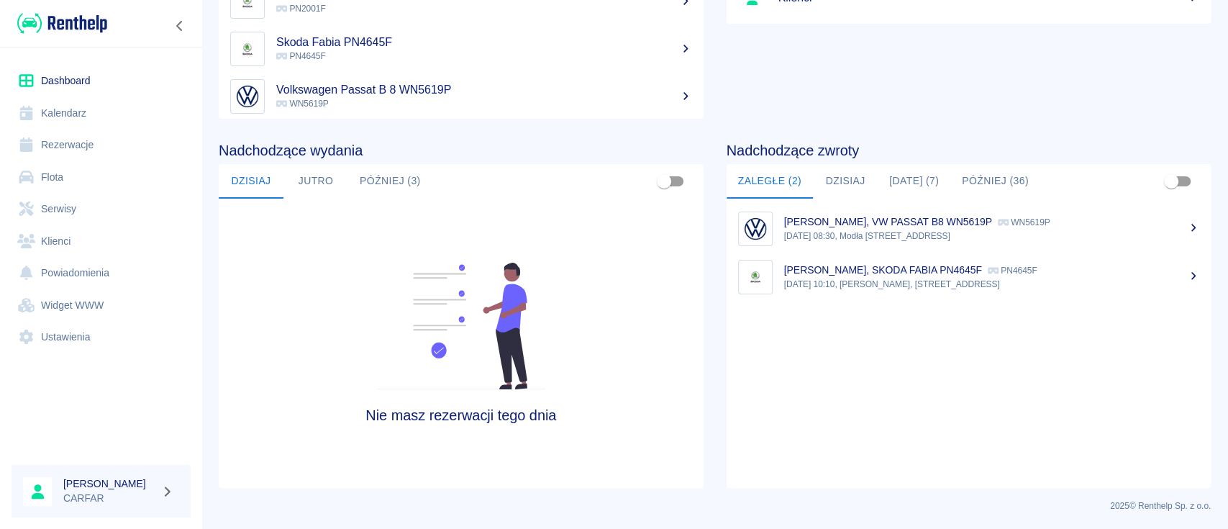
click at [1187, 283] on div at bounding box center [1193, 276] width 13 height 15
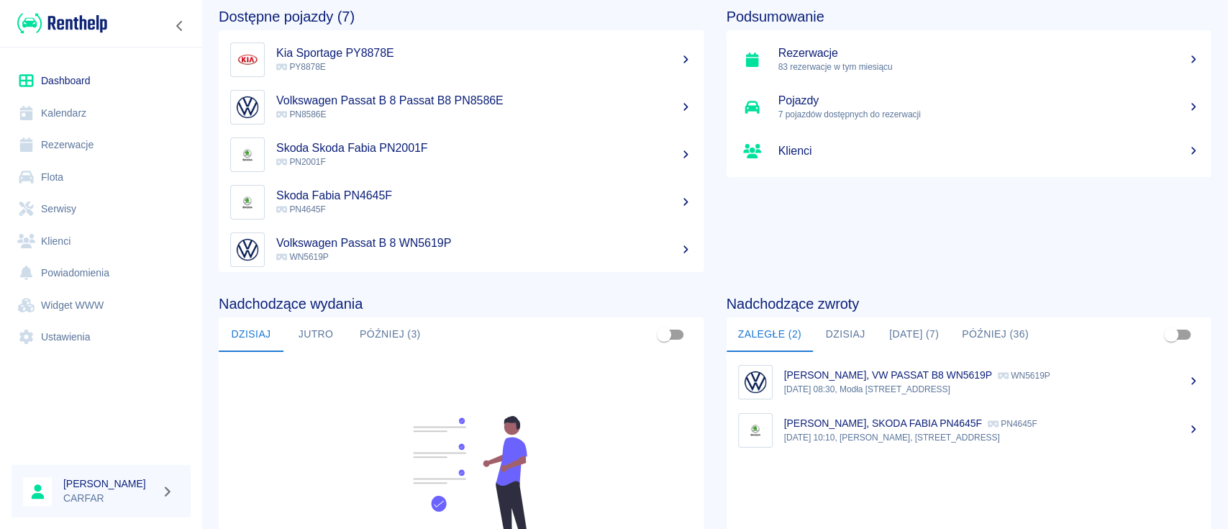
scroll to position [96, 0]
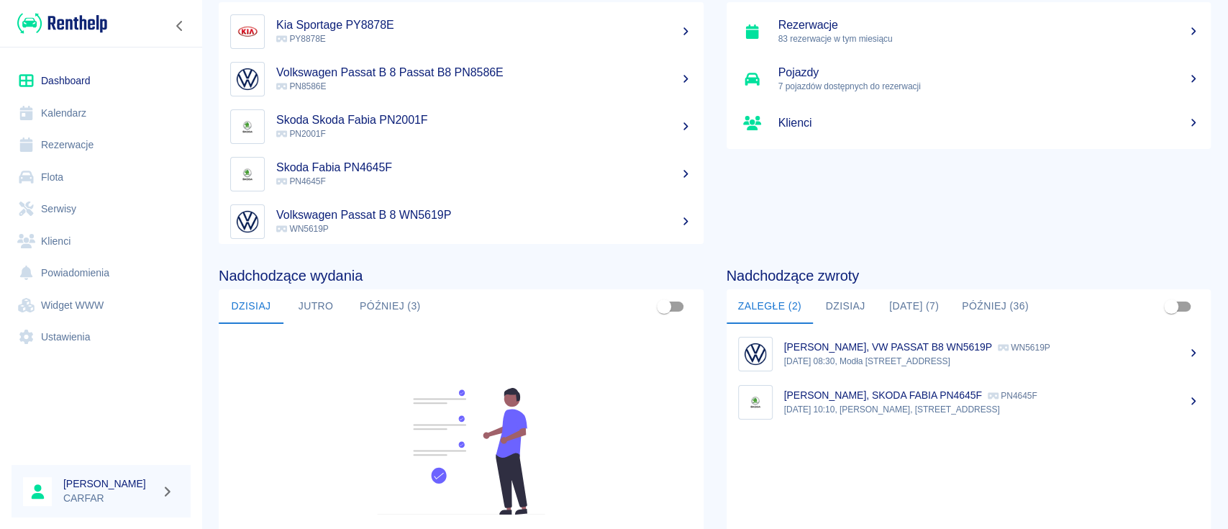
click at [844, 303] on button "Dzisiaj" at bounding box center [845, 306] width 65 height 35
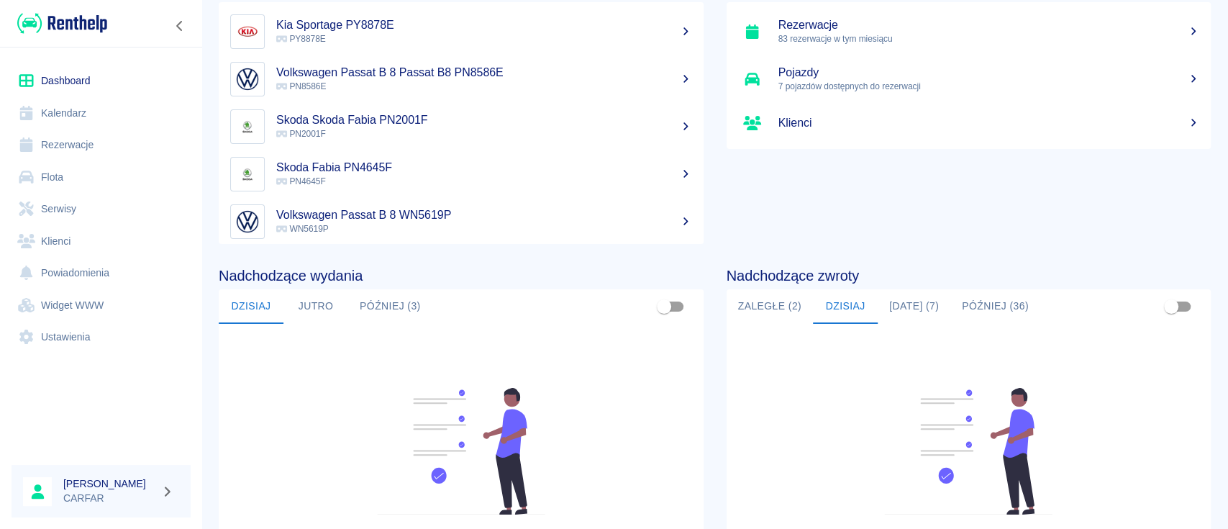
click at [891, 303] on button "[DATE] (7)" at bounding box center [913, 306] width 73 height 35
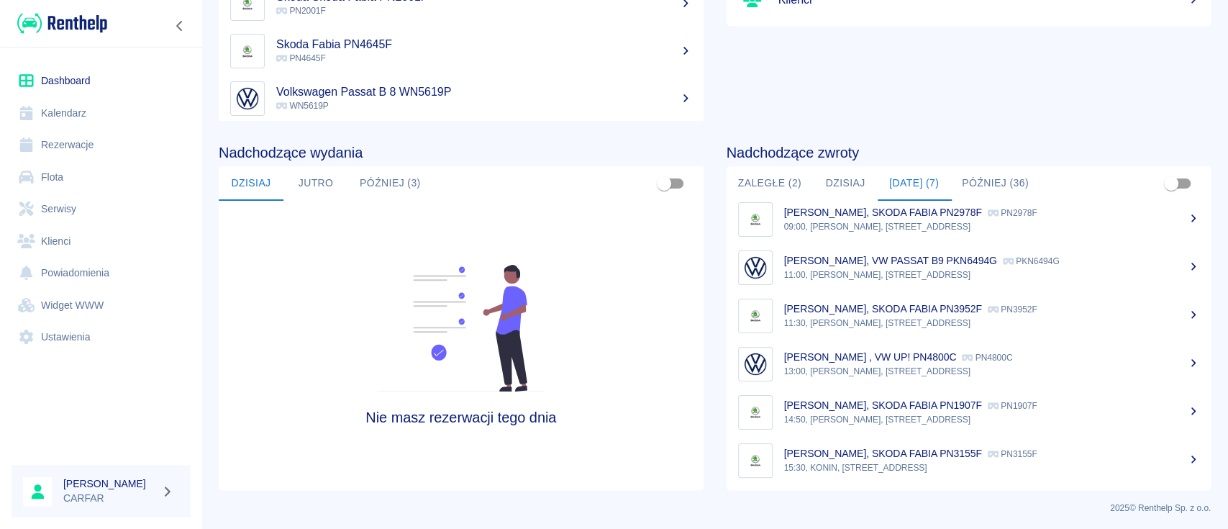
scroll to position [221, 0]
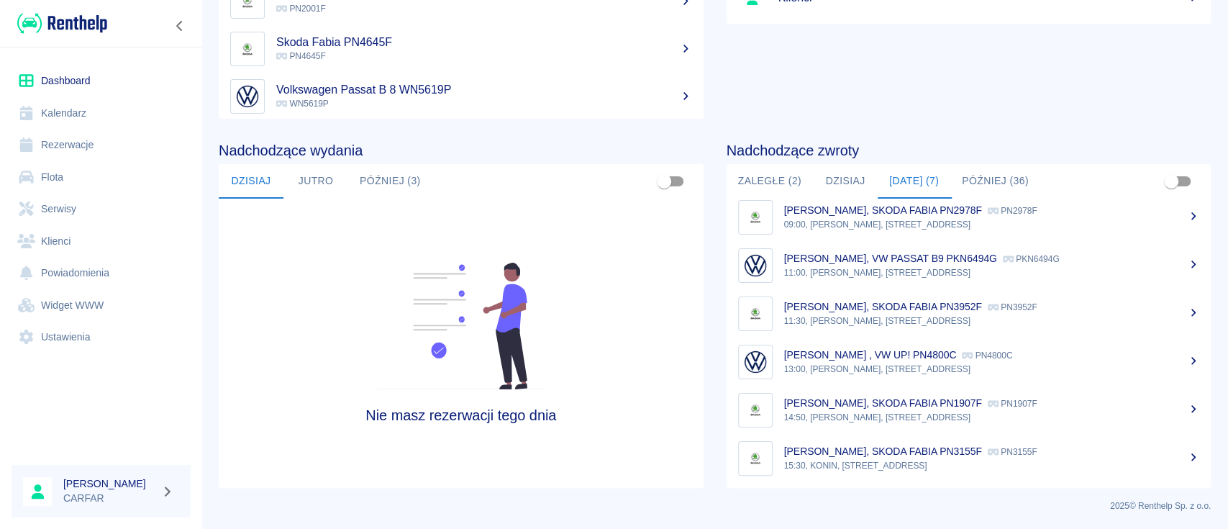
click at [978, 179] on button "Później (36)" at bounding box center [995, 181] width 90 height 35
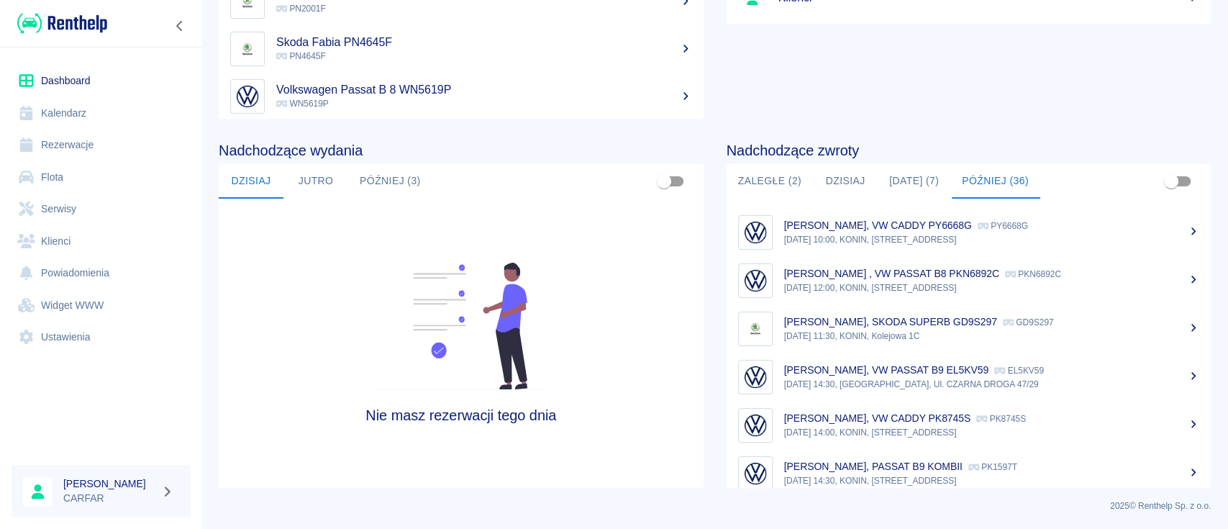
click at [923, 178] on button "[DATE] (7)" at bounding box center [913, 181] width 73 height 35
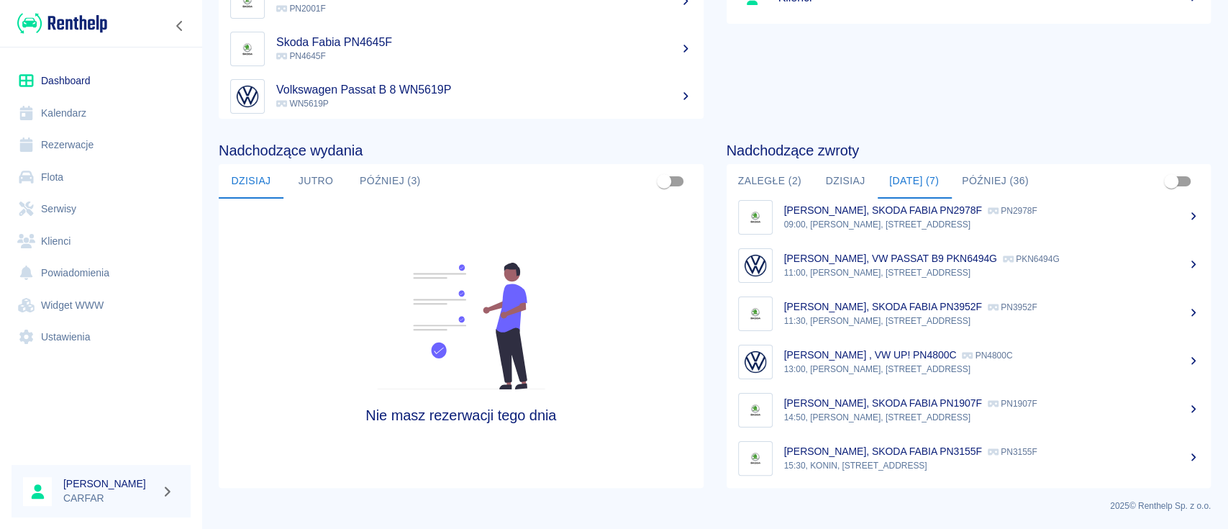
click at [836, 176] on button "Dzisiaj" at bounding box center [845, 181] width 65 height 35
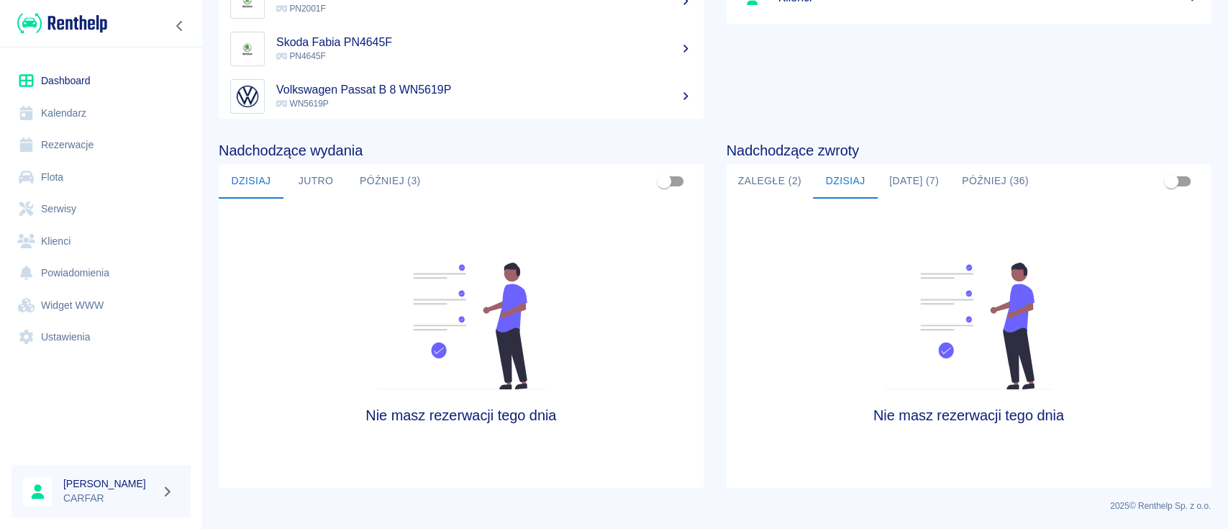
click at [774, 182] on button "Zaległe (2)" at bounding box center [769, 181] width 86 height 35
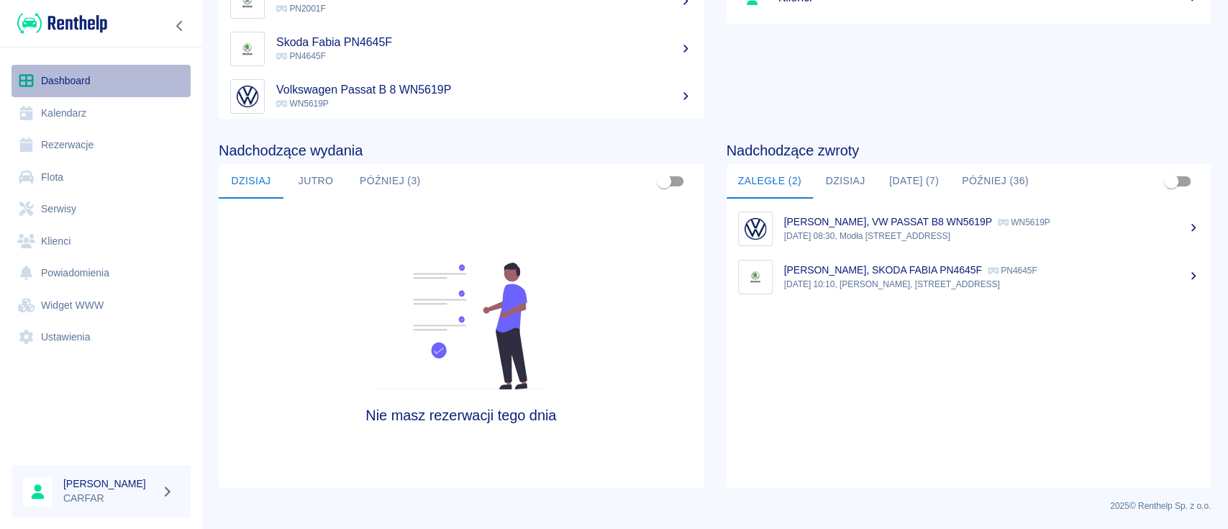
click at [94, 73] on link "Dashboard" at bounding box center [101, 81] width 179 height 32
